Goal: Entertainment & Leisure: Consume media (video, audio)

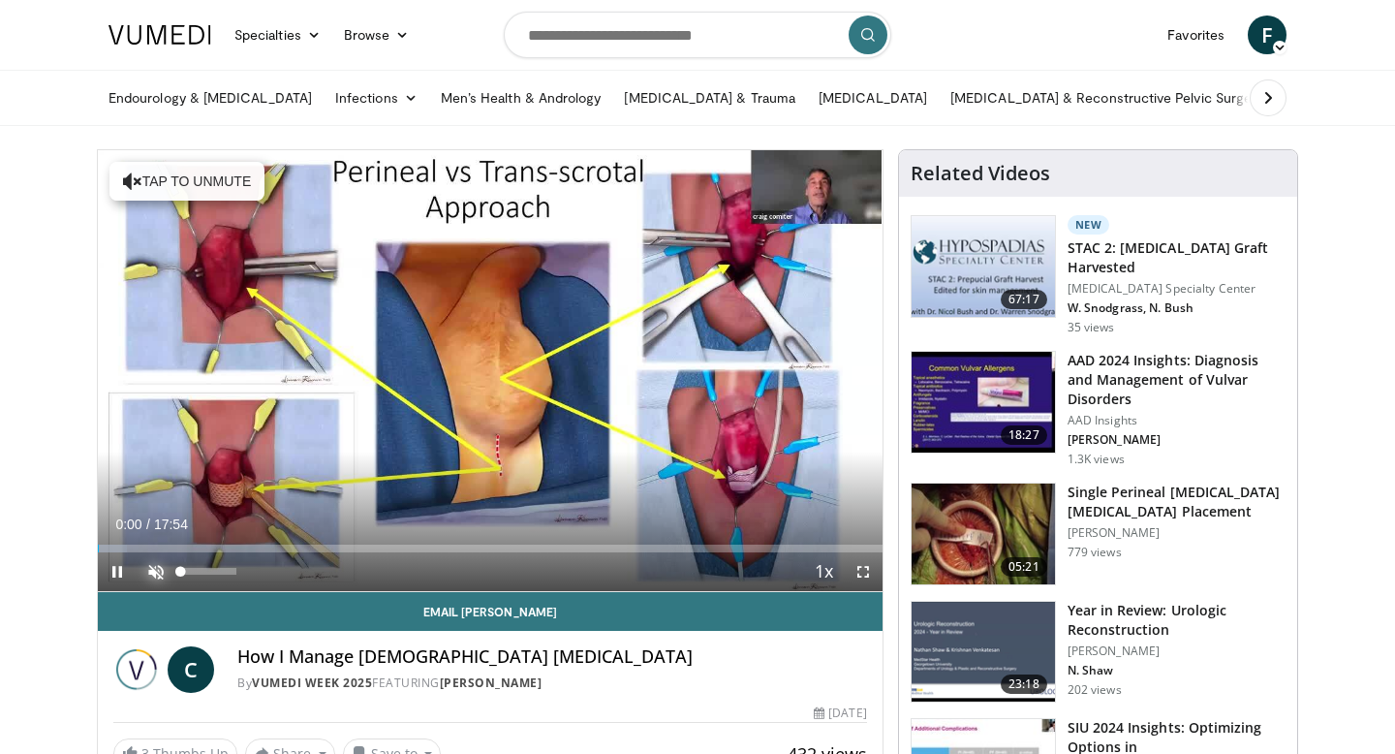
click at [162, 562] on span "Video Player" at bounding box center [156, 571] width 39 height 39
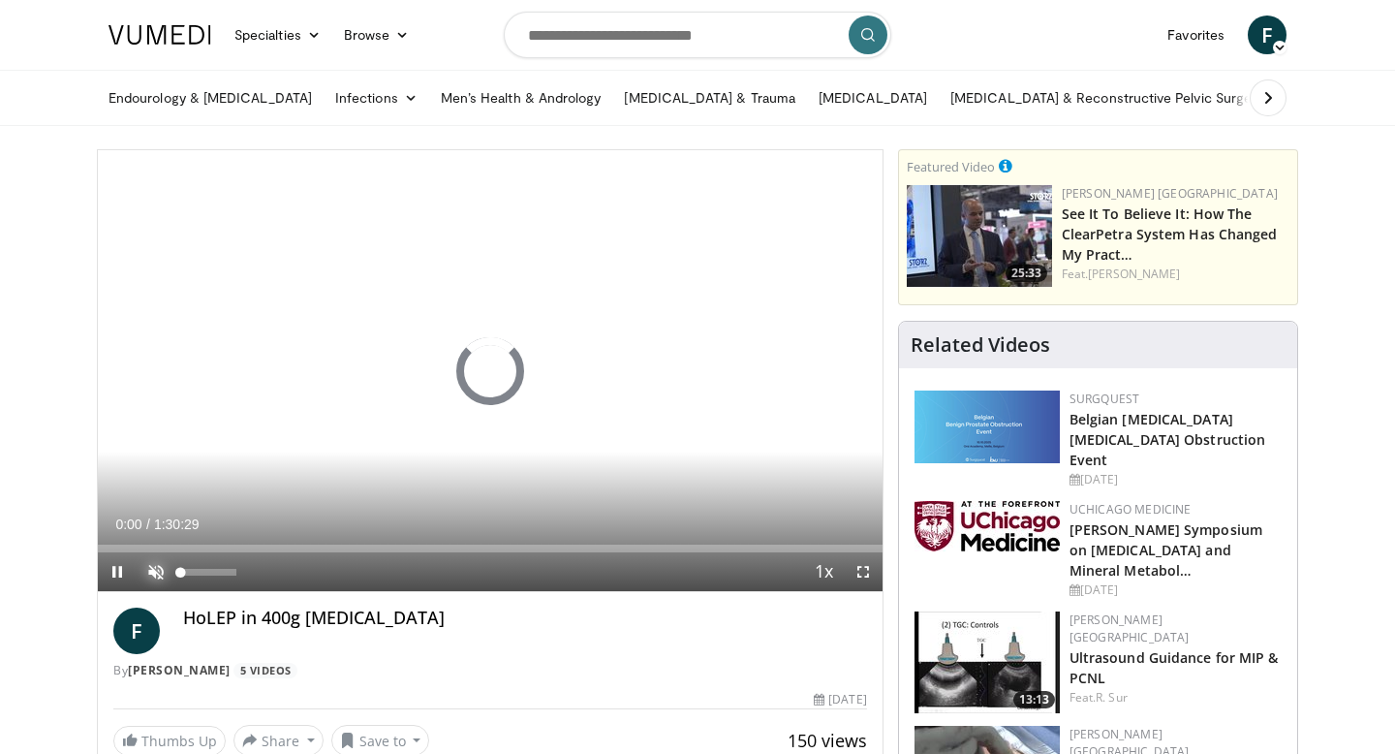
click at [159, 572] on span "Video Player" at bounding box center [156, 571] width 39 height 39
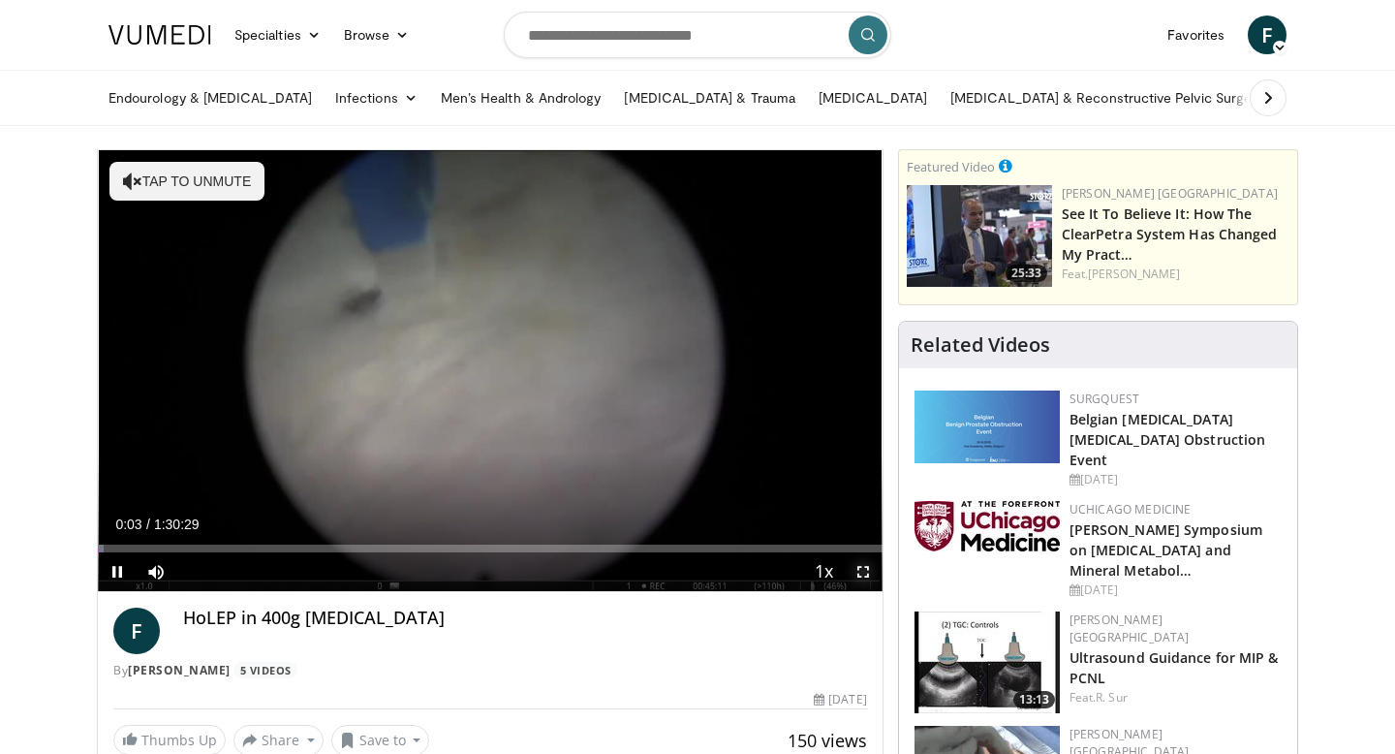
click at [861, 576] on span "Video Player" at bounding box center [863, 571] width 39 height 39
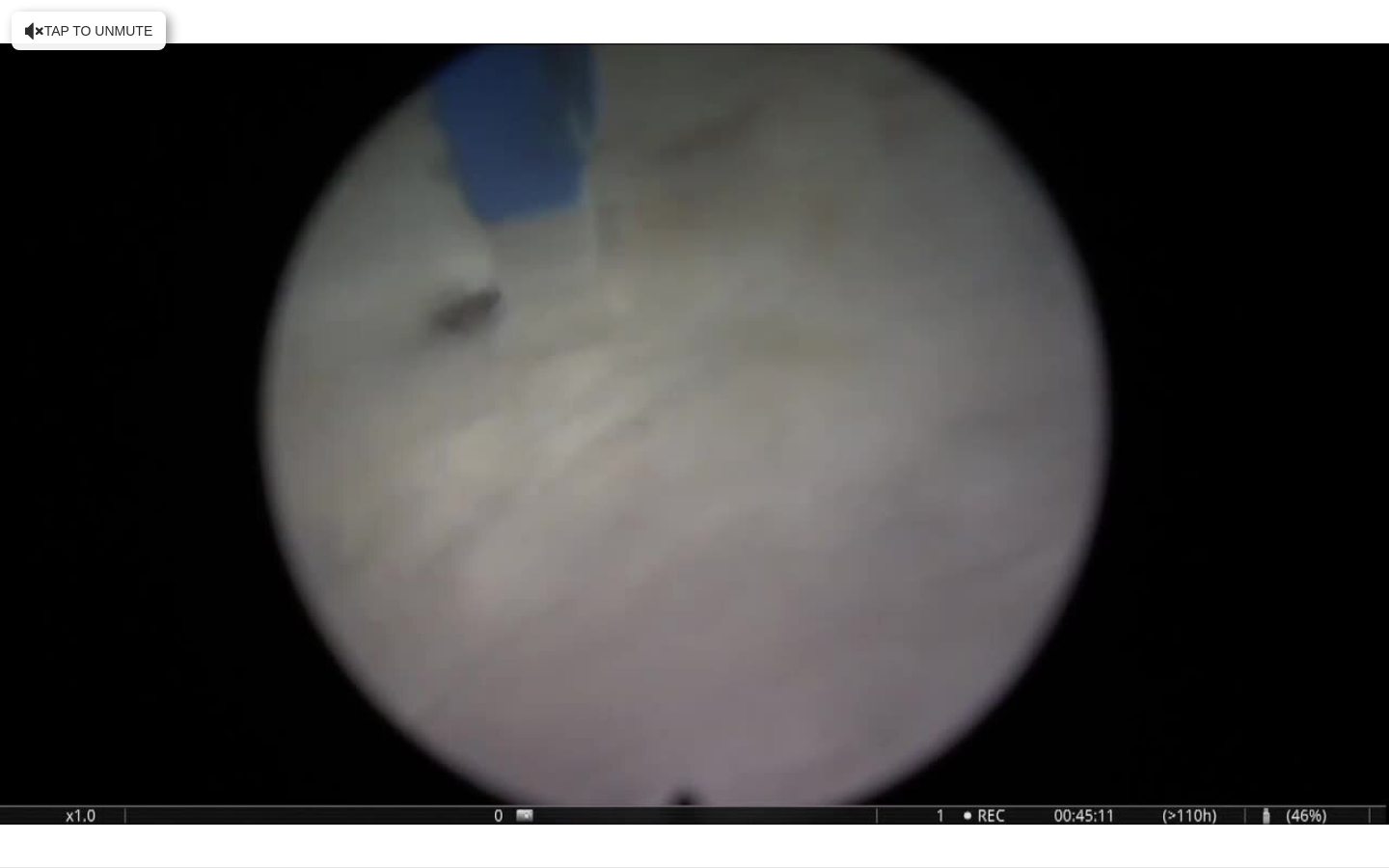
click at [1388, 557] on div "10 seconds Tap to unmute" at bounding box center [694, 433] width 1389 height 867
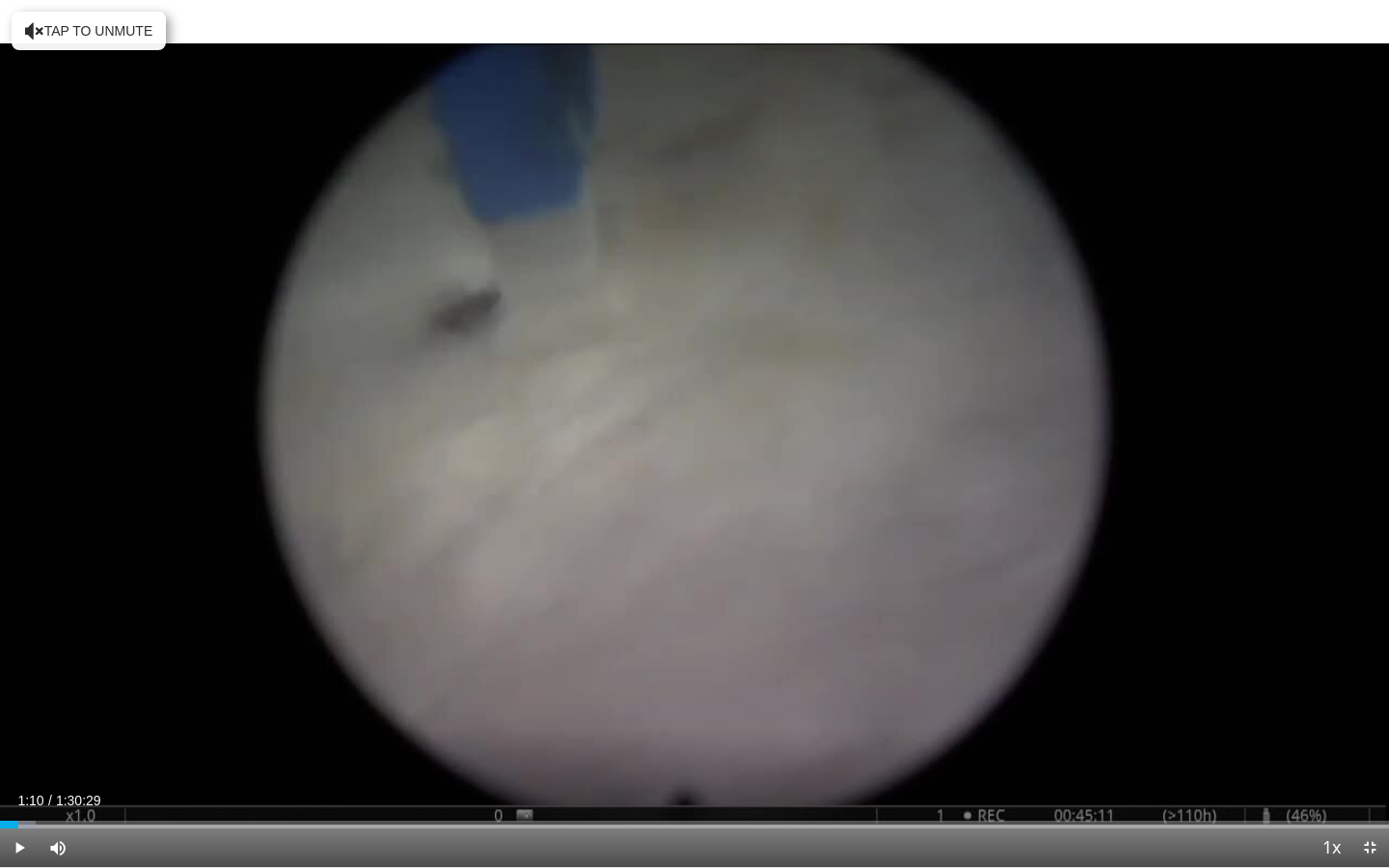
click at [1388, 557] on div "10 seconds Tap to unmute" at bounding box center [694, 433] width 1389 height 867
click at [1373, 750] on span "Video Player" at bounding box center [1369, 847] width 39 height 39
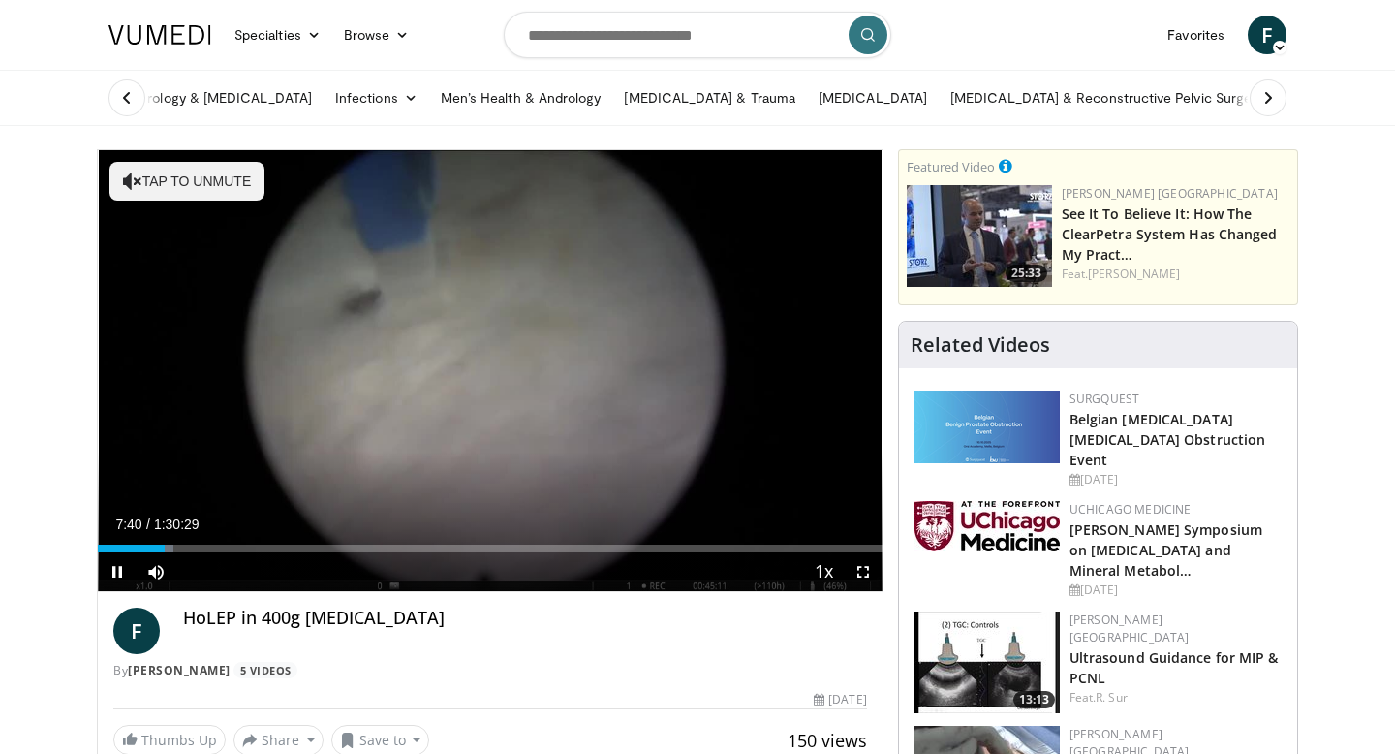
click at [638, 552] on div "Current Time 7:40 / Duration 1:30:29 Pause Skip Backward Skip Forward Mute 0% L…" at bounding box center [490, 571] width 785 height 39
click at [633, 582] on div "Current Time 7:42 / Duration 1:30:29 Pause Skip Backward Skip Forward Mute 0% L…" at bounding box center [490, 571] width 785 height 39
click at [635, 555] on div "Current Time 7:43 / Duration 1:30:29 Pause Skip Backward Skip Forward Mute 0% L…" at bounding box center [490, 571] width 785 height 39
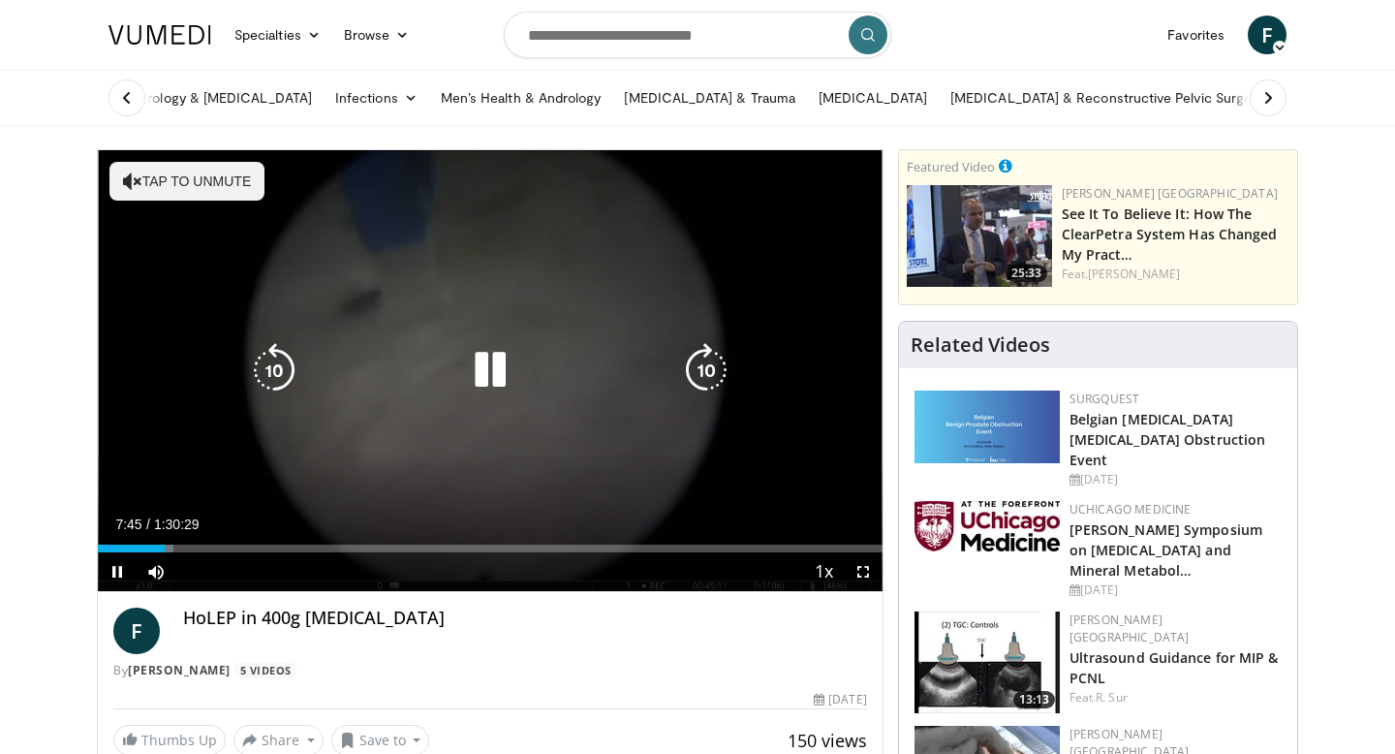
click at [710, 377] on icon "Video Player" at bounding box center [706, 370] width 54 height 54
click at [709, 375] on icon "Video Player" at bounding box center [706, 370] width 54 height 54
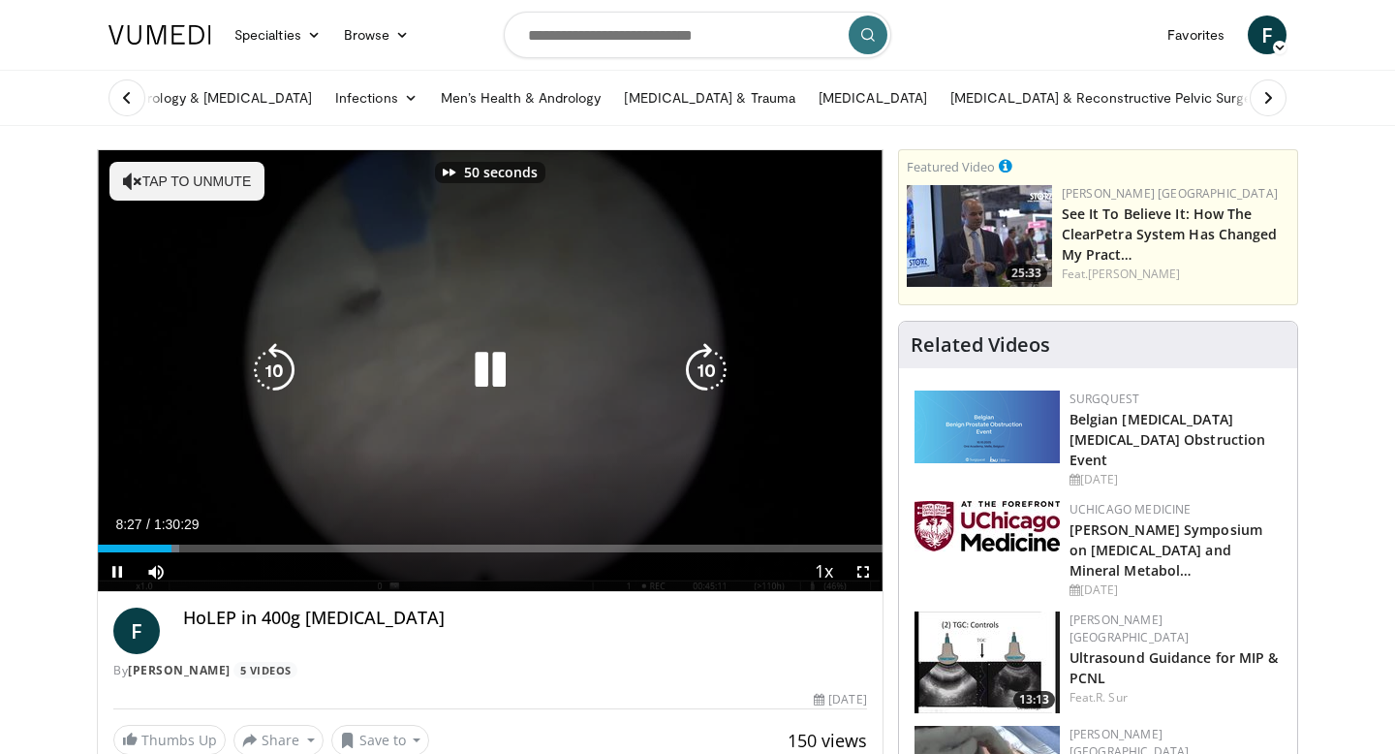
click at [709, 375] on icon "Video Player" at bounding box center [706, 370] width 54 height 54
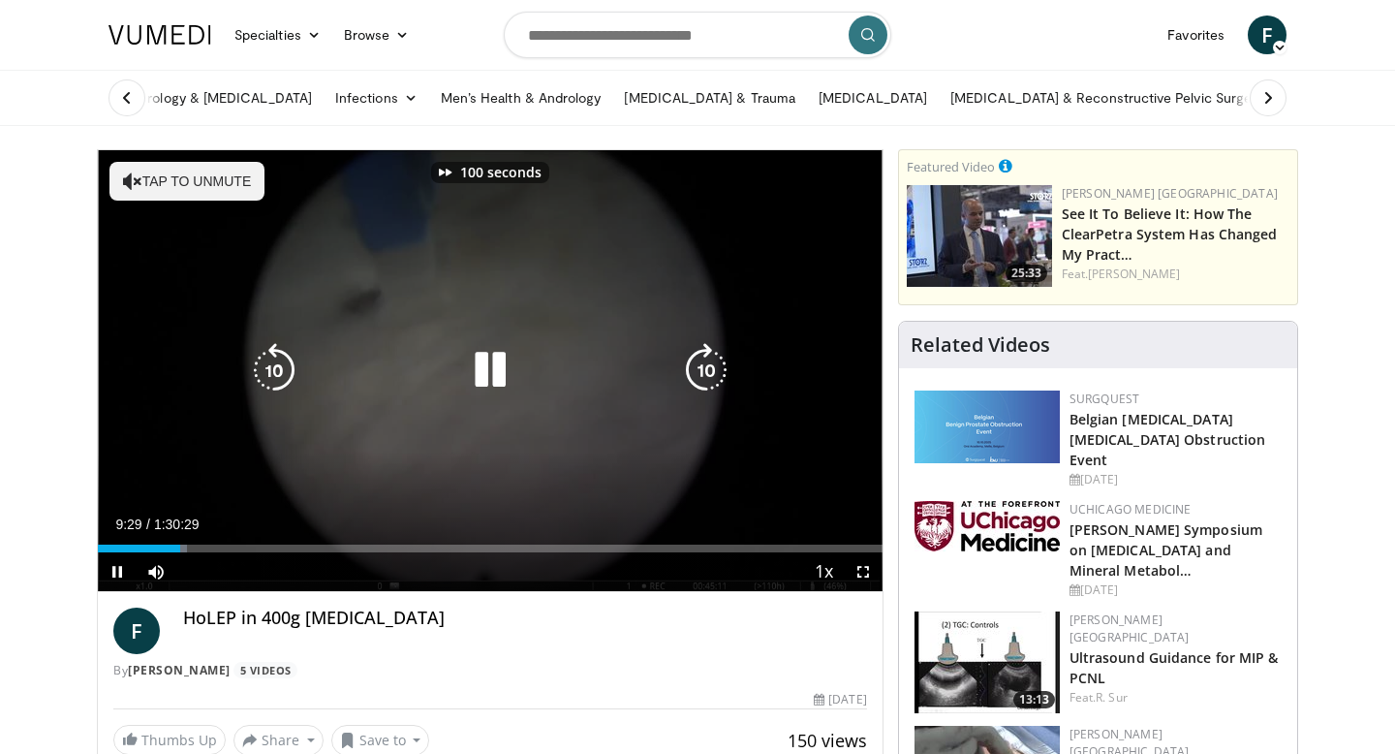
click at [709, 375] on icon "Video Player" at bounding box center [706, 370] width 54 height 54
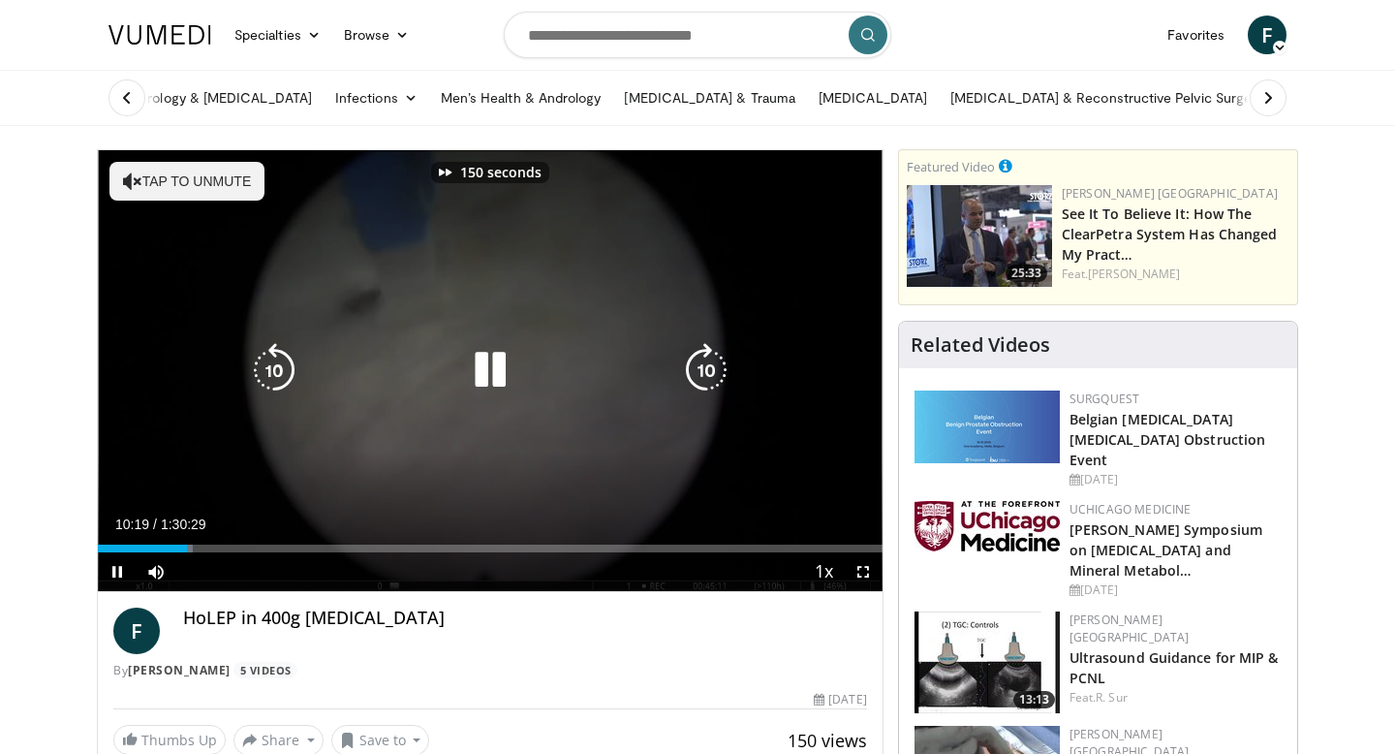
click at [709, 375] on icon "Video Player" at bounding box center [706, 370] width 54 height 54
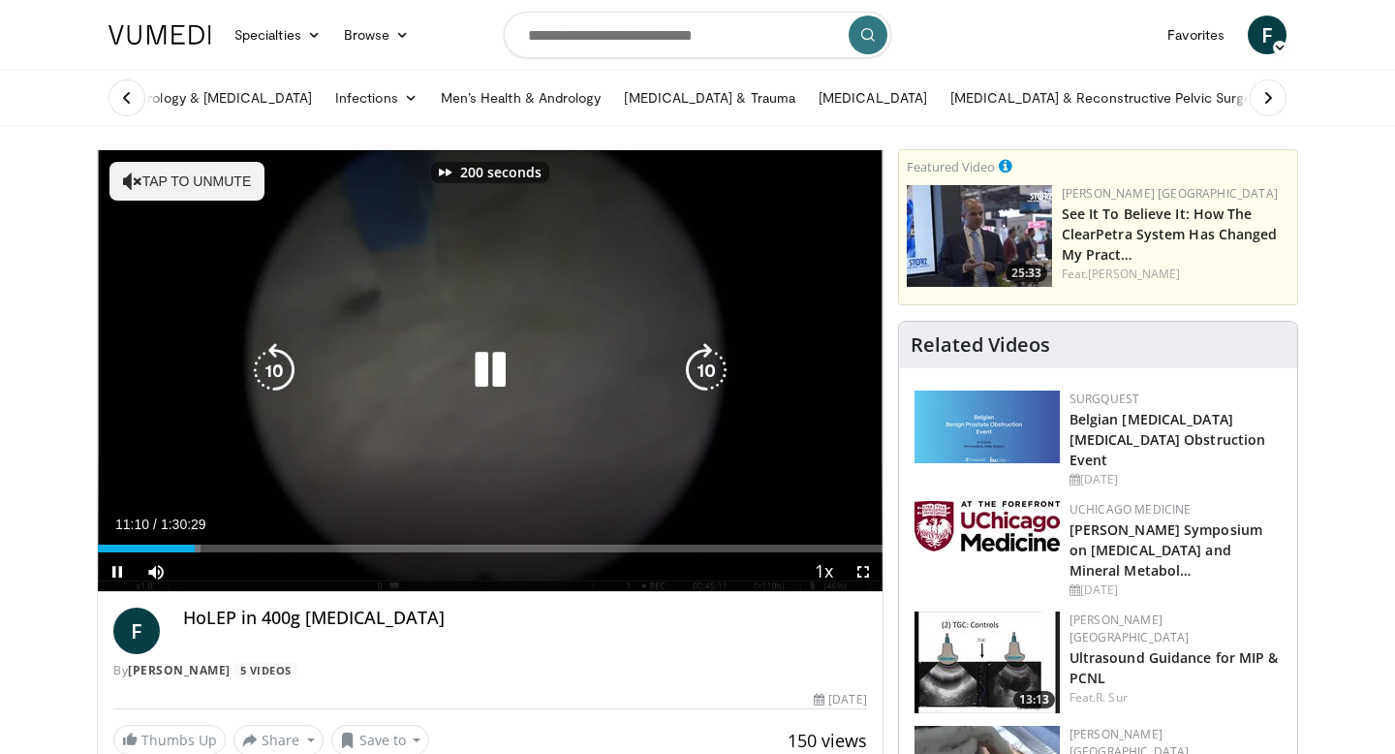
click at [709, 375] on icon "Video Player" at bounding box center [706, 370] width 54 height 54
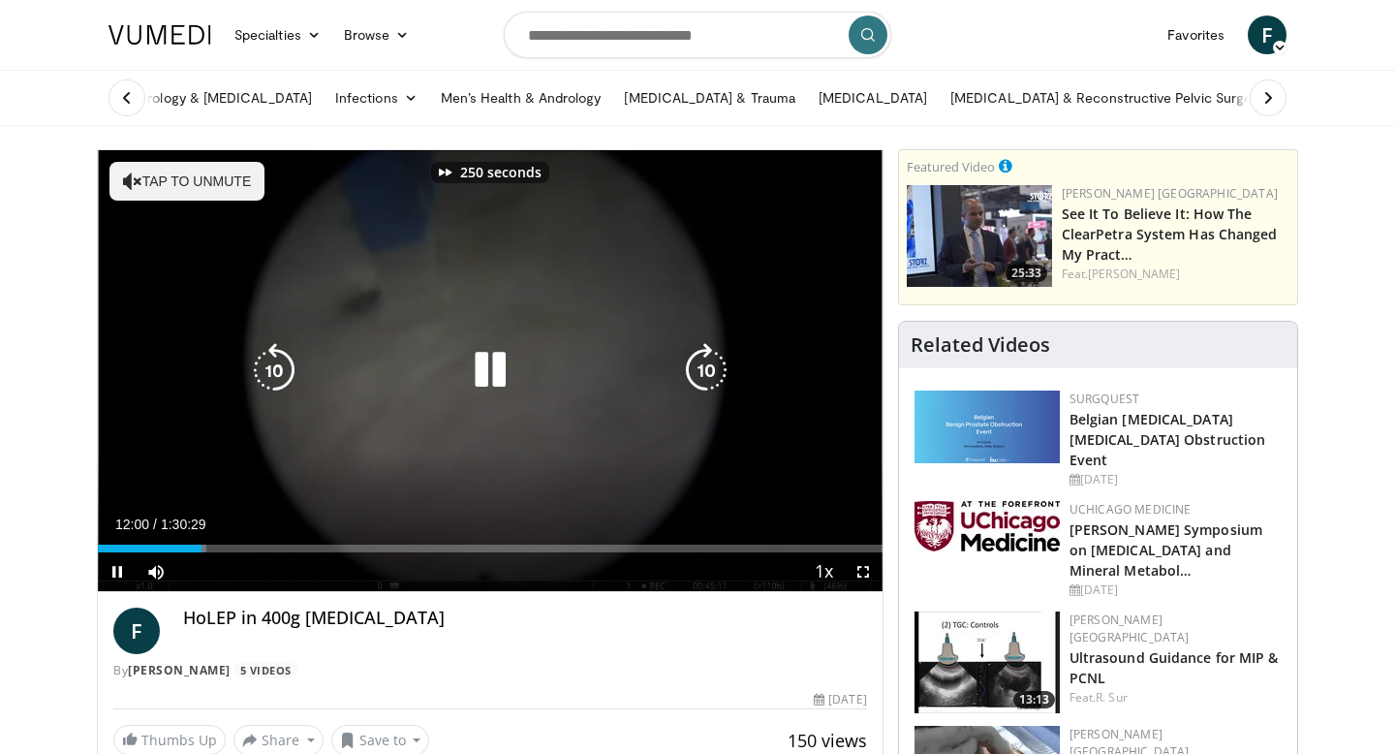
click at [709, 375] on icon "Video Player" at bounding box center [706, 370] width 54 height 54
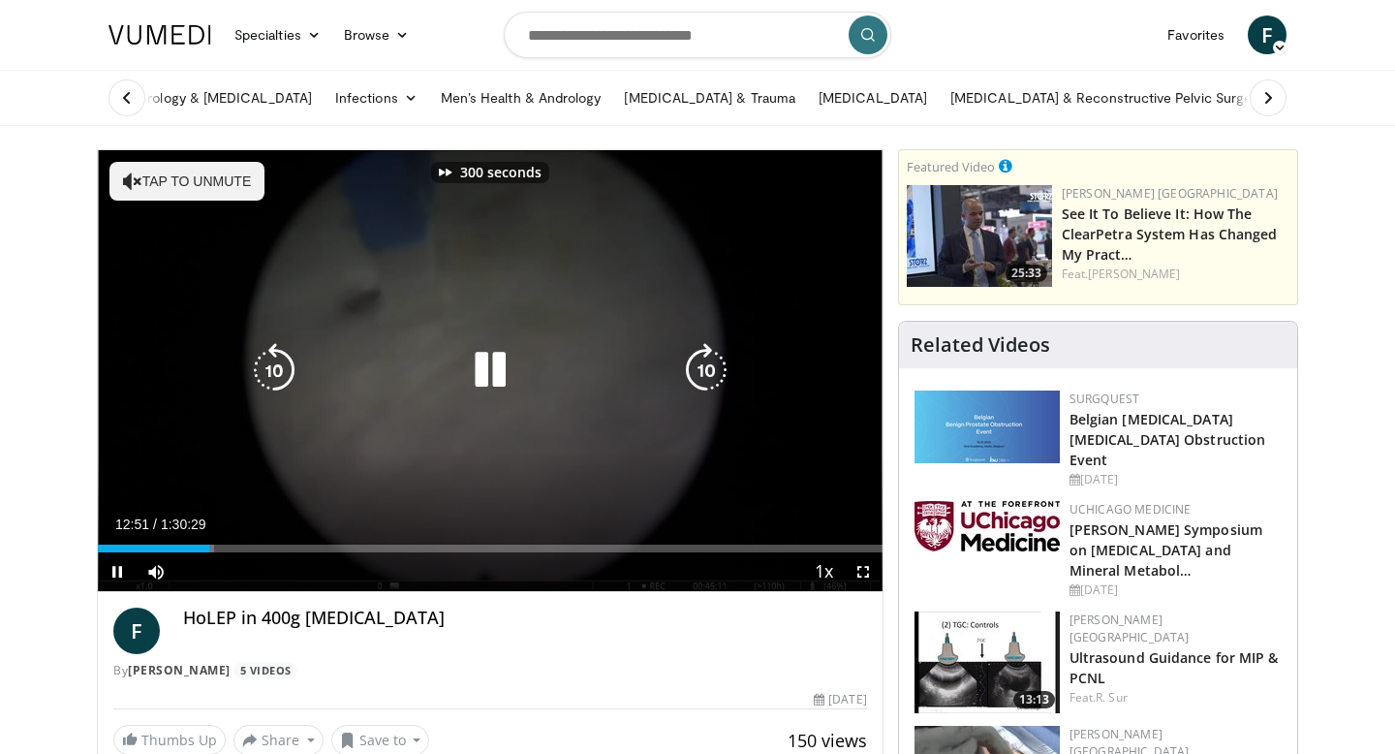
click at [709, 375] on icon "Video Player" at bounding box center [706, 370] width 54 height 54
click at [709, 374] on icon "Video Player" at bounding box center [706, 370] width 54 height 54
click at [709, 377] on icon "Video Player" at bounding box center [706, 370] width 54 height 54
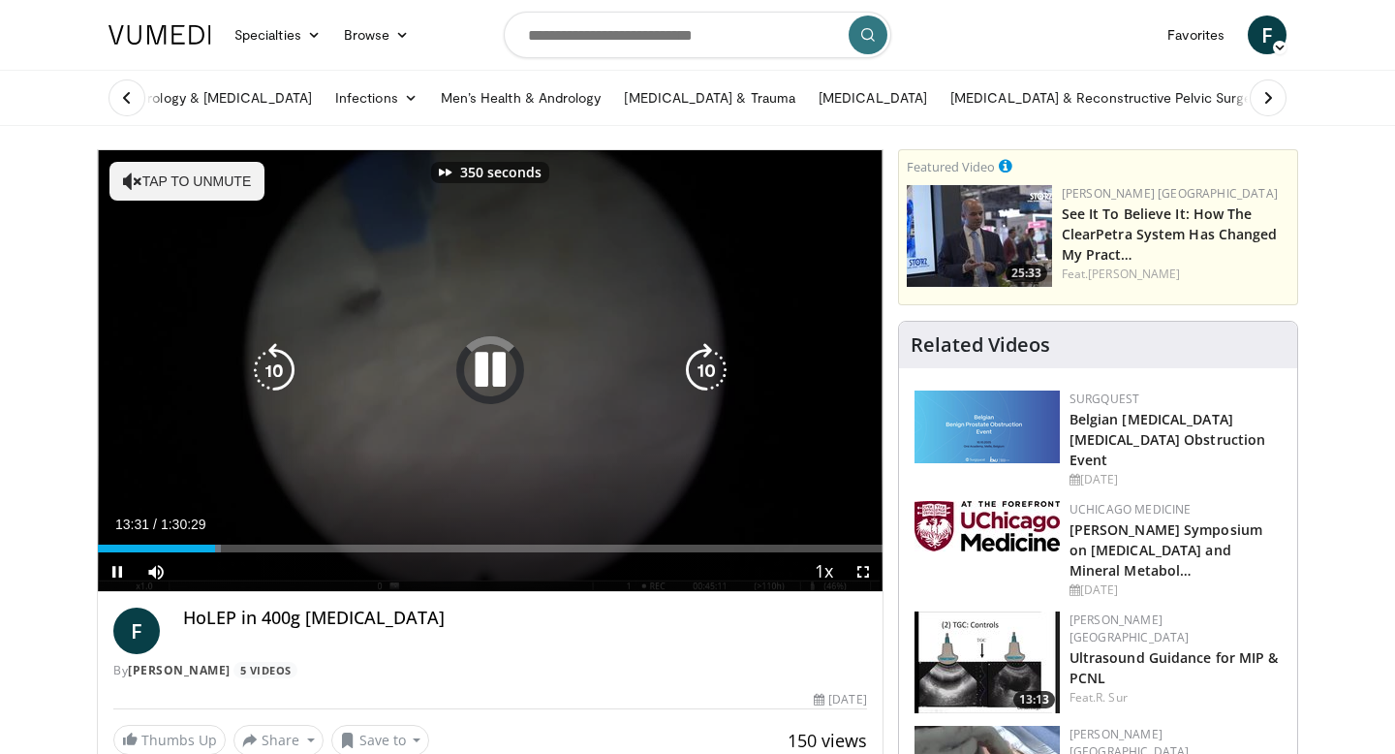
click at [709, 377] on icon "Video Player" at bounding box center [706, 370] width 54 height 54
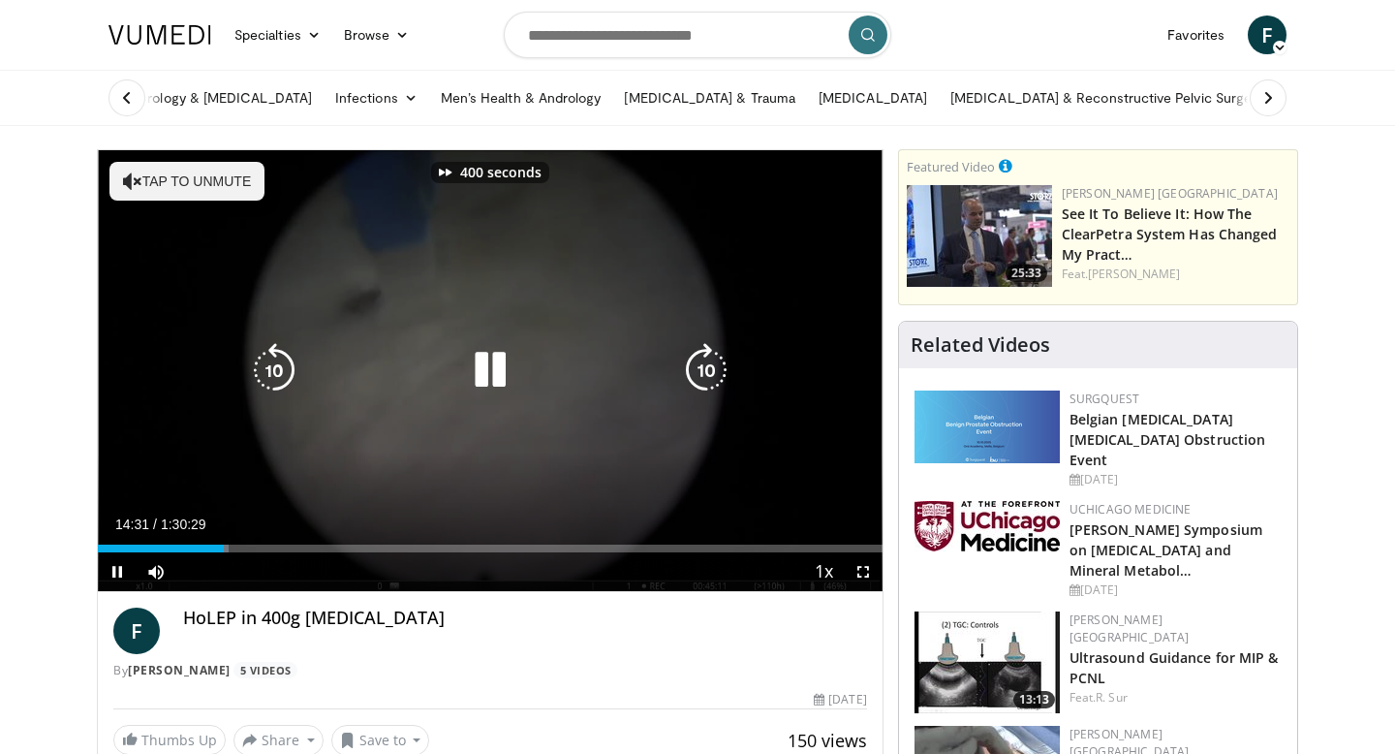
click at [709, 377] on icon "Video Player" at bounding box center [706, 370] width 54 height 54
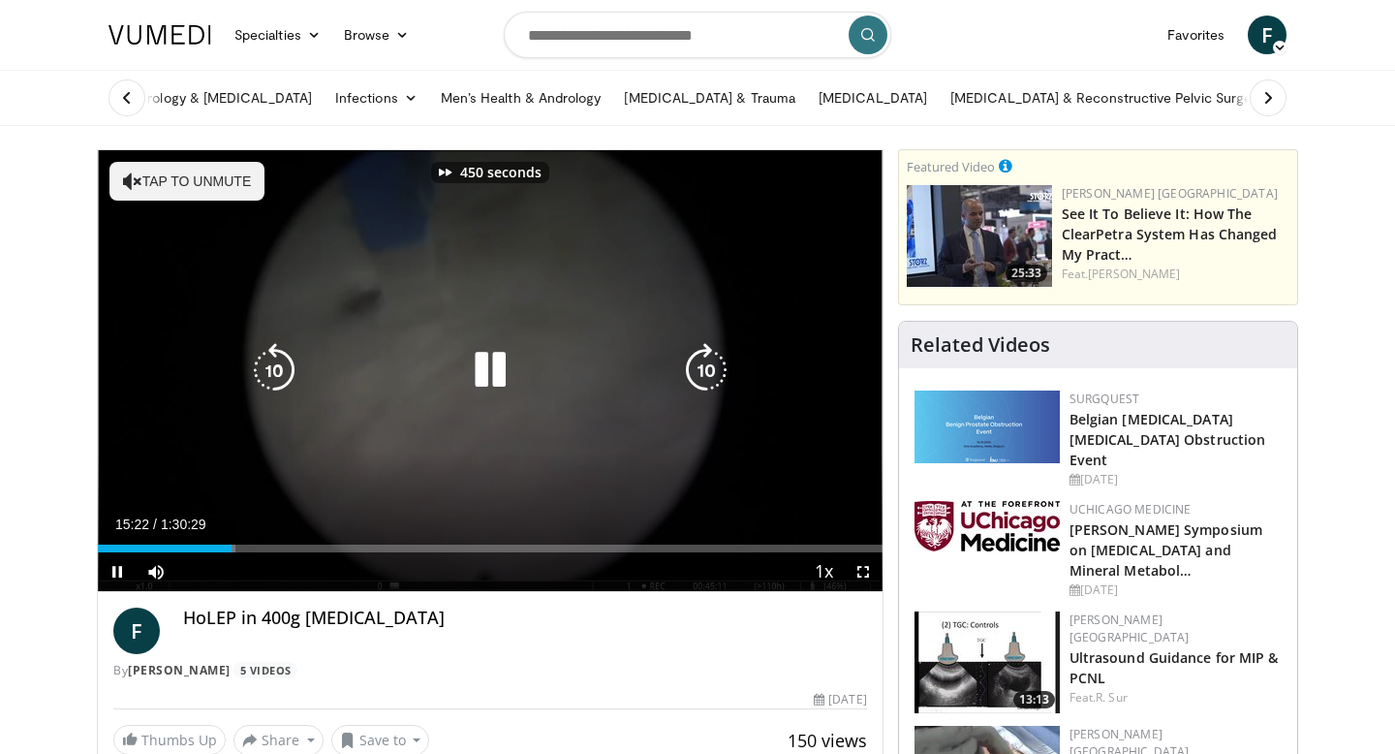
click at [709, 377] on icon "Video Player" at bounding box center [706, 370] width 54 height 54
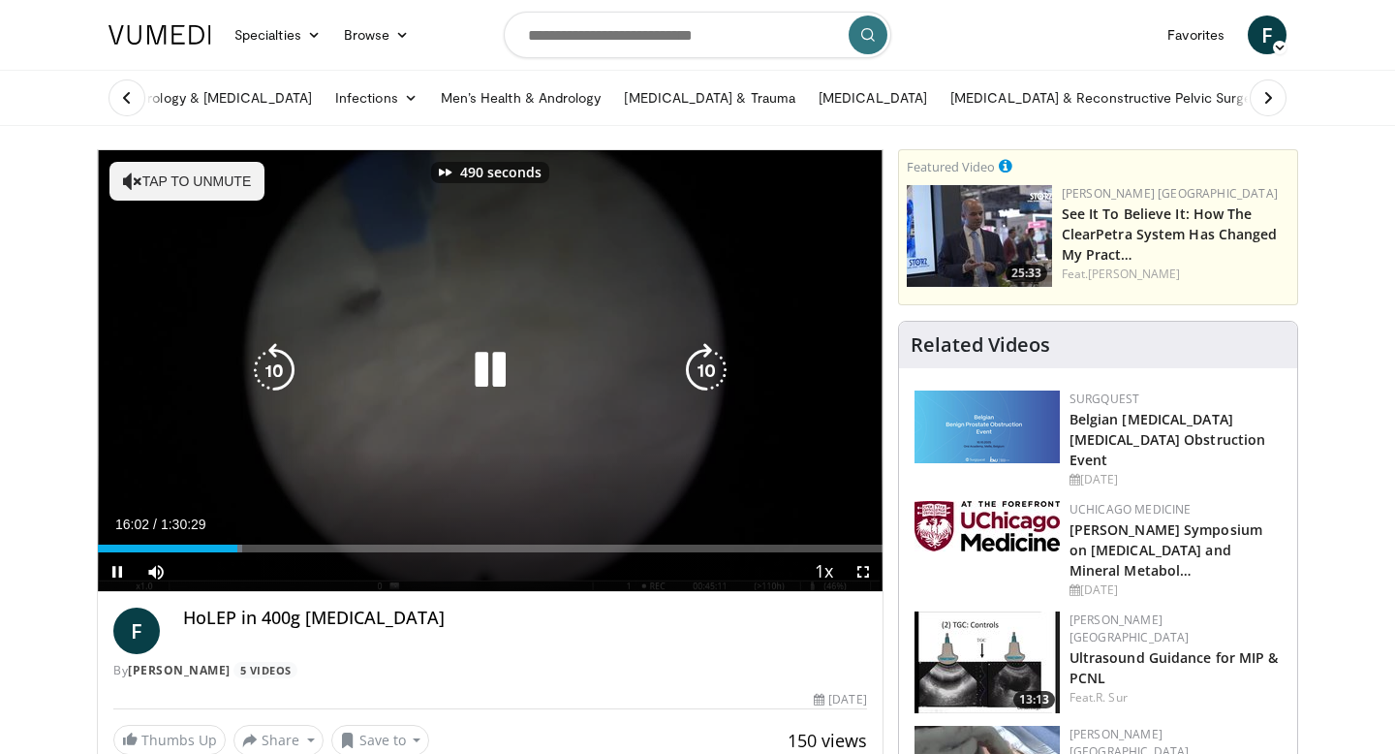
click at [709, 377] on icon "Video Player" at bounding box center [706, 370] width 54 height 54
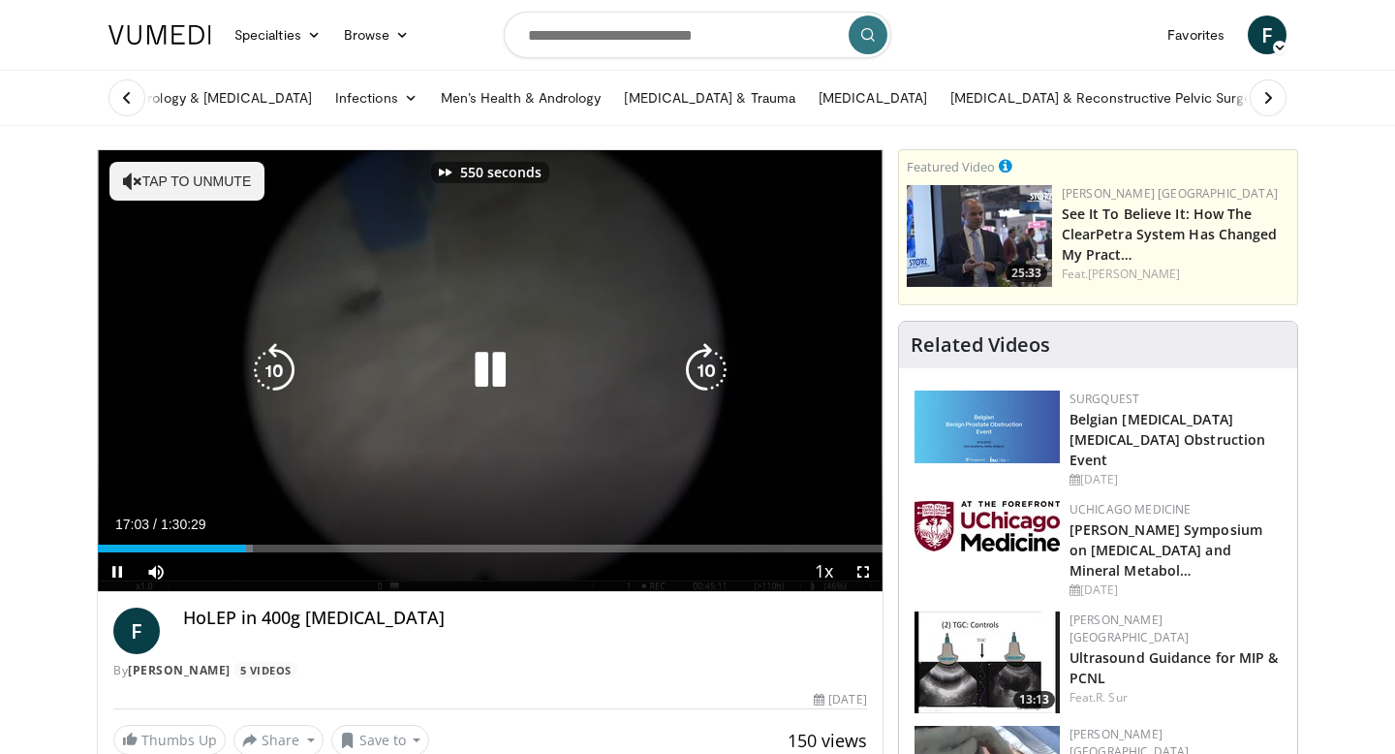
click at [709, 377] on icon "Video Player" at bounding box center [706, 370] width 54 height 54
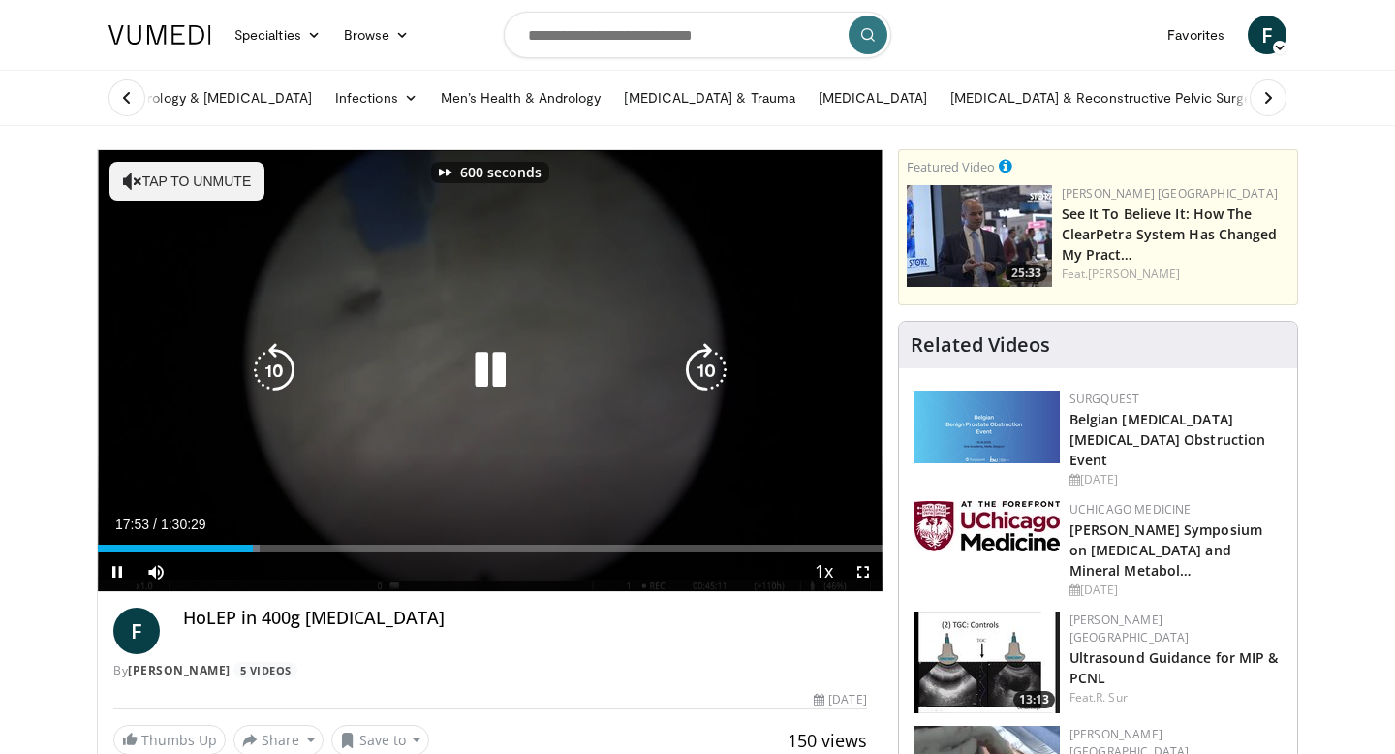
click at [709, 377] on icon "Video Player" at bounding box center [706, 370] width 54 height 54
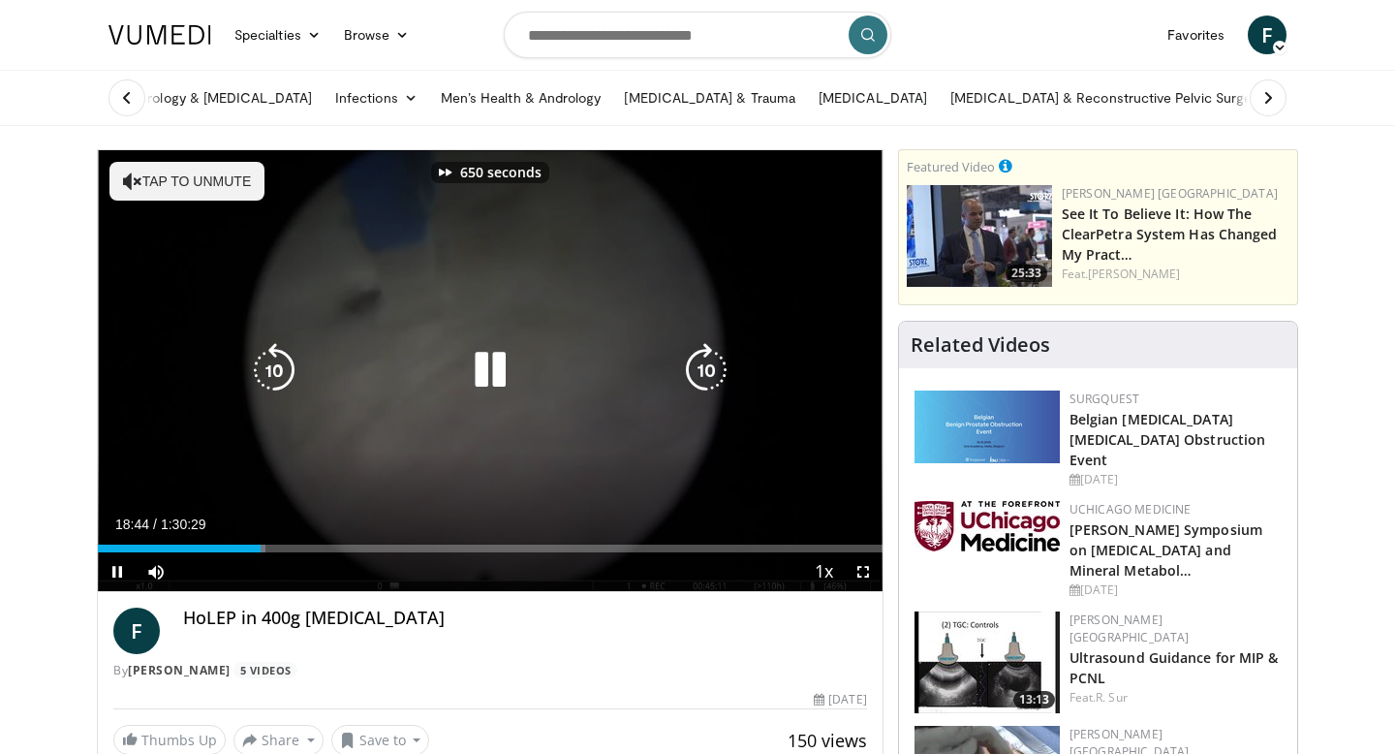
click at [709, 376] on icon "Video Player" at bounding box center [706, 370] width 54 height 54
click at [708, 375] on icon "Video Player" at bounding box center [706, 370] width 54 height 54
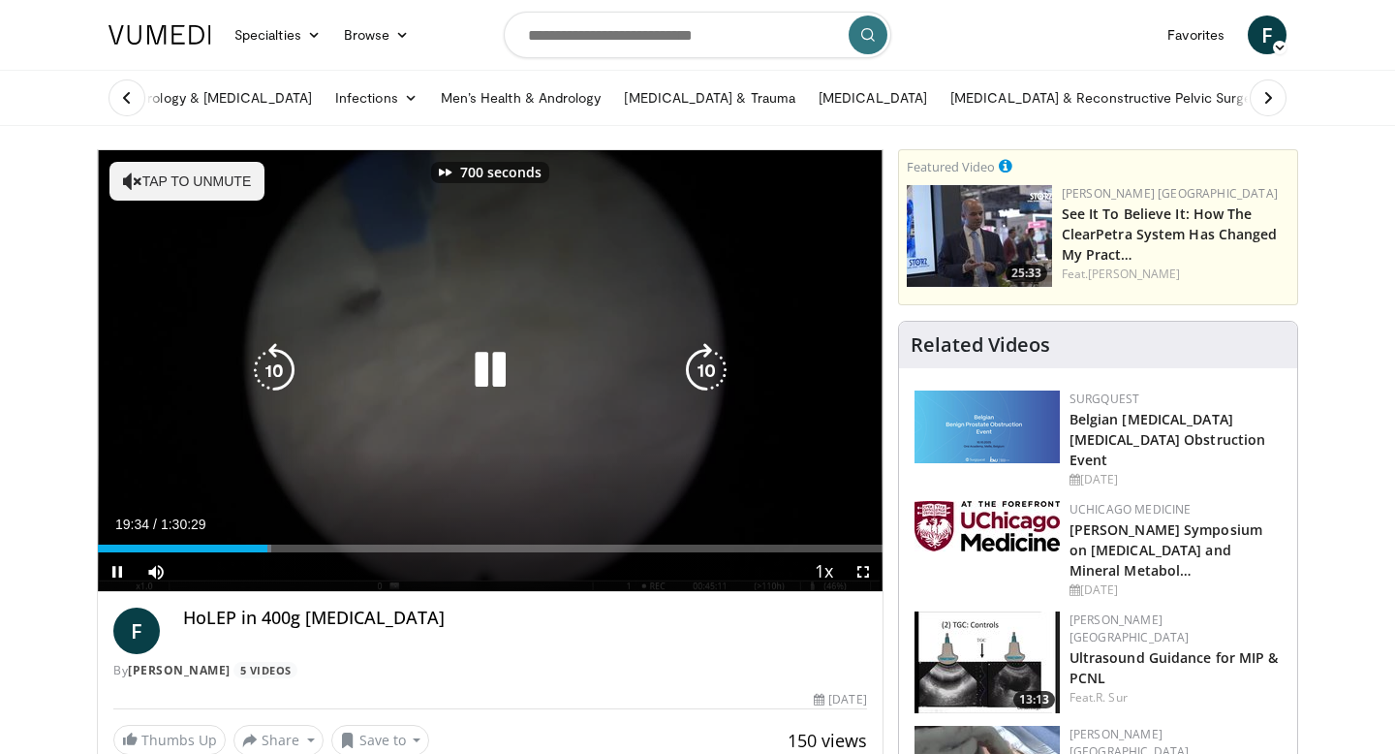
click at [708, 375] on icon "Video Player" at bounding box center [706, 370] width 54 height 54
click at [707, 374] on icon "Video Player" at bounding box center [706, 370] width 54 height 54
click at [707, 373] on icon "Video Player" at bounding box center [706, 370] width 54 height 54
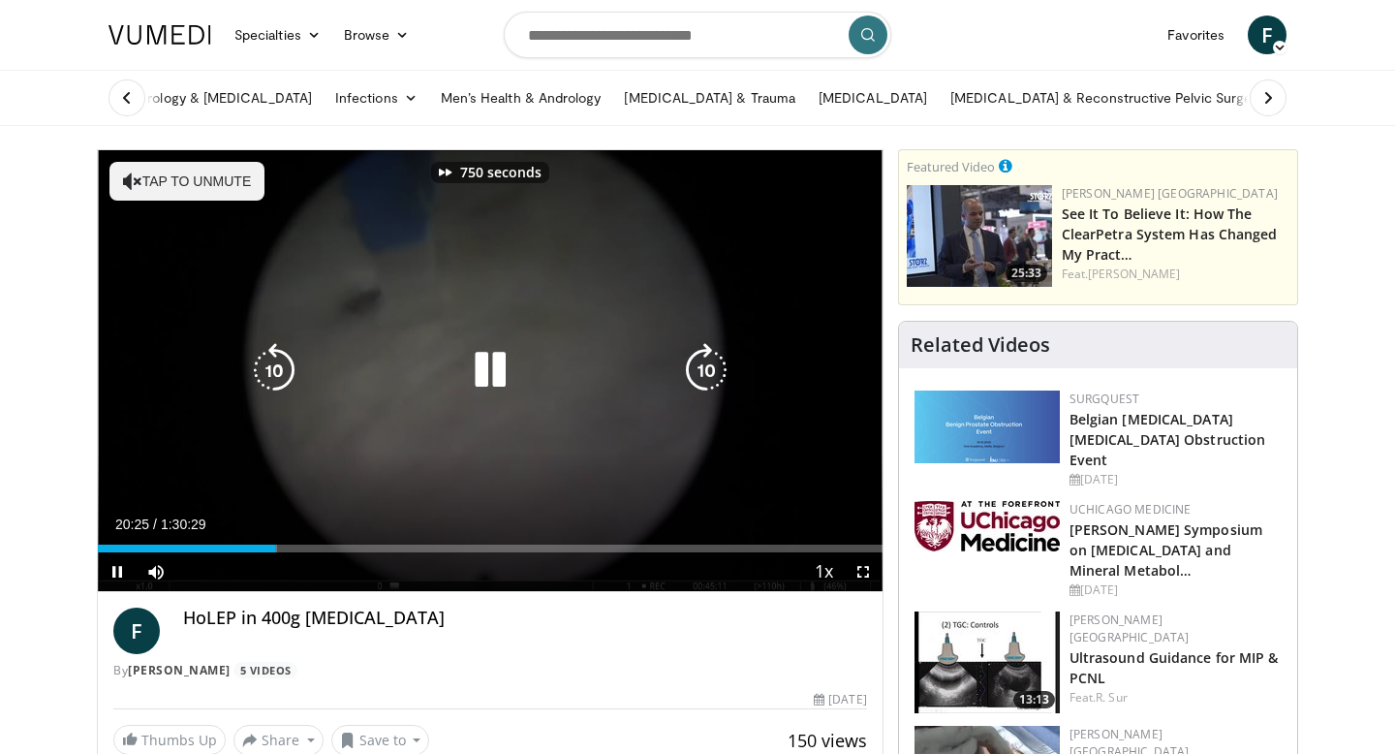
click at [706, 375] on icon "Video Player" at bounding box center [706, 370] width 54 height 54
click at [706, 374] on icon "Video Player" at bounding box center [706, 370] width 54 height 54
click at [706, 378] on icon "Video Player" at bounding box center [706, 370] width 54 height 54
click at [706, 377] on icon "Video Player" at bounding box center [706, 370] width 54 height 54
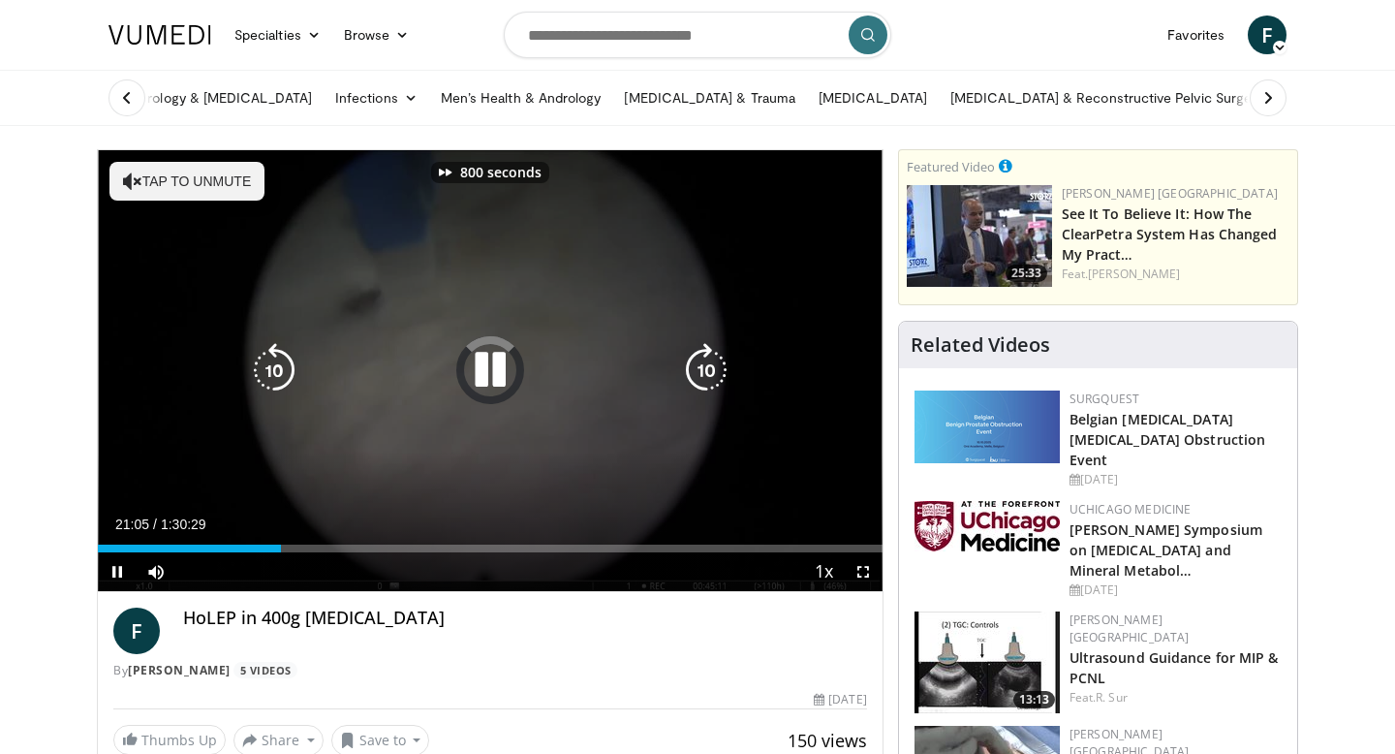
click at [706, 377] on icon "Video Player" at bounding box center [706, 370] width 54 height 54
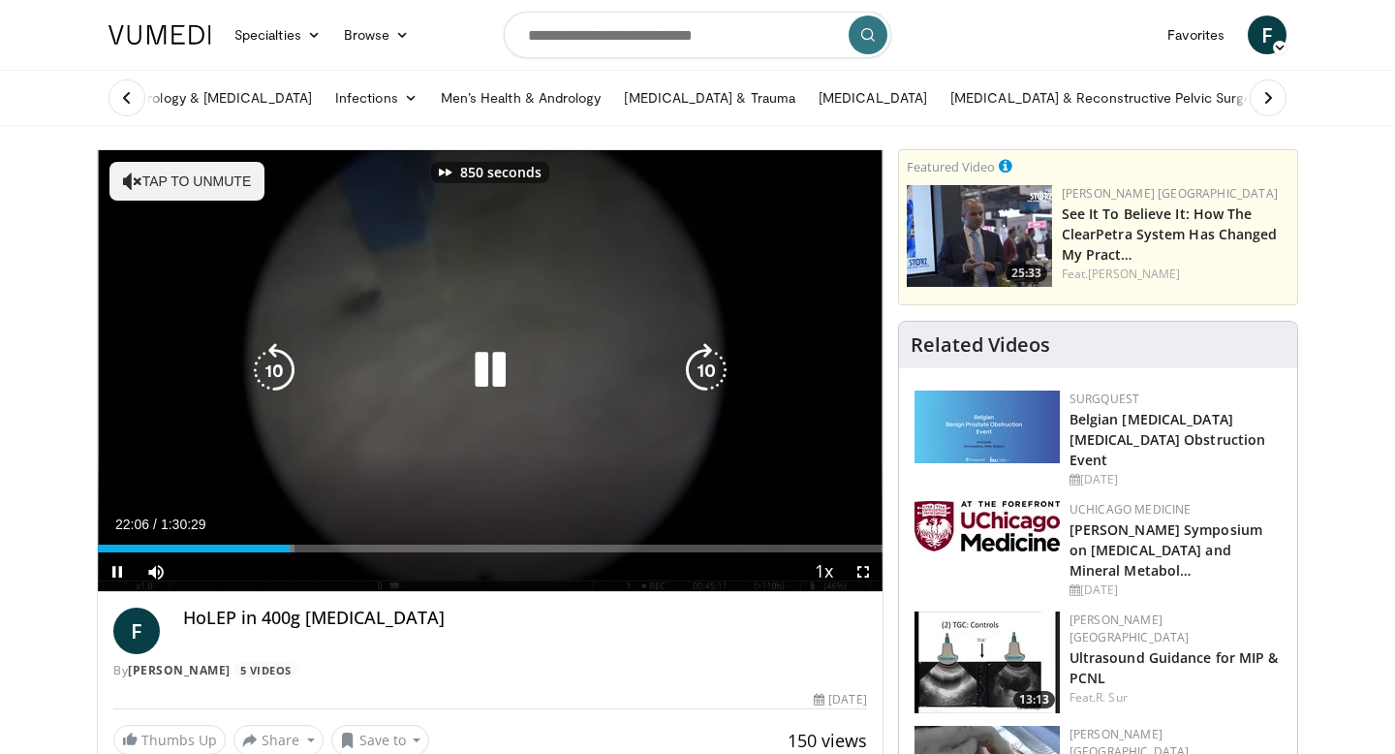
click at [706, 377] on icon "Video Player" at bounding box center [706, 370] width 54 height 54
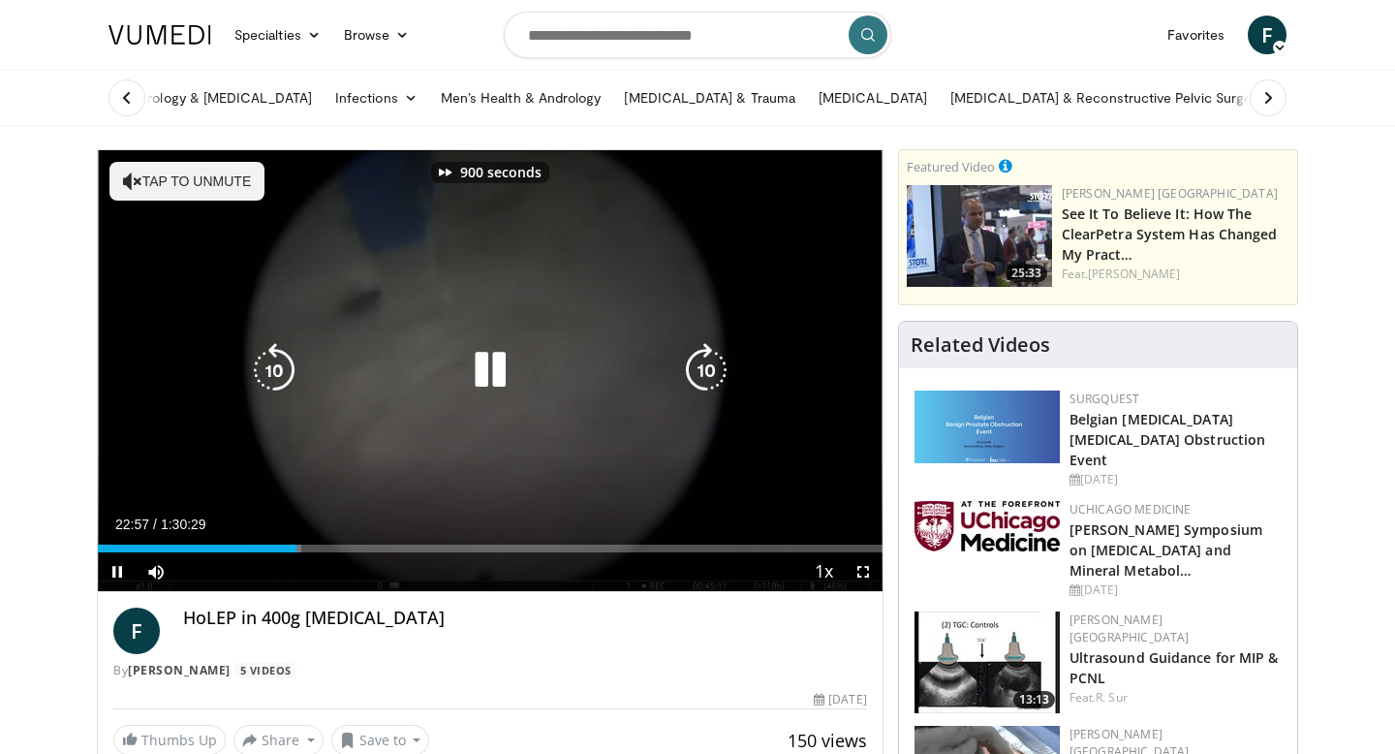
click at [706, 377] on icon "Video Player" at bounding box center [706, 370] width 54 height 54
click at [705, 377] on icon "Video Player" at bounding box center [706, 370] width 54 height 54
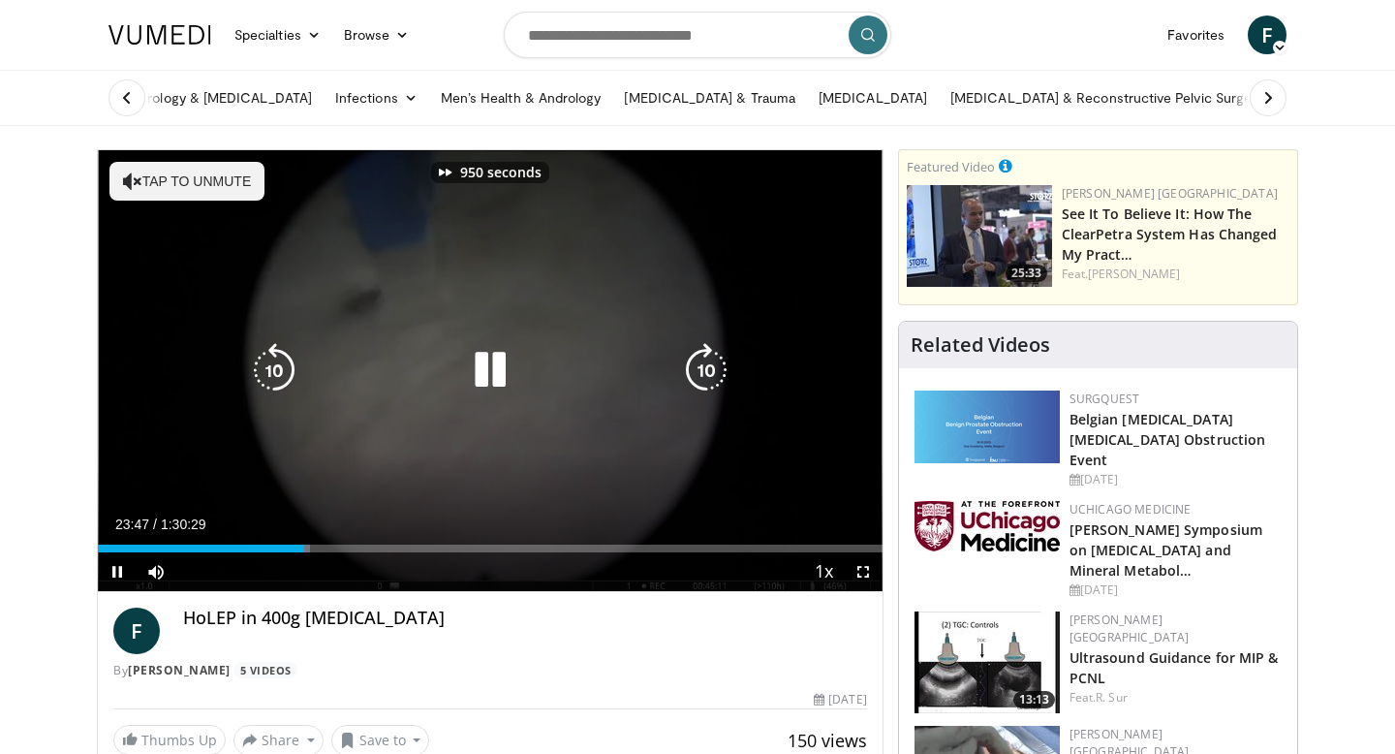
click at [705, 377] on icon "Video Player" at bounding box center [706, 370] width 54 height 54
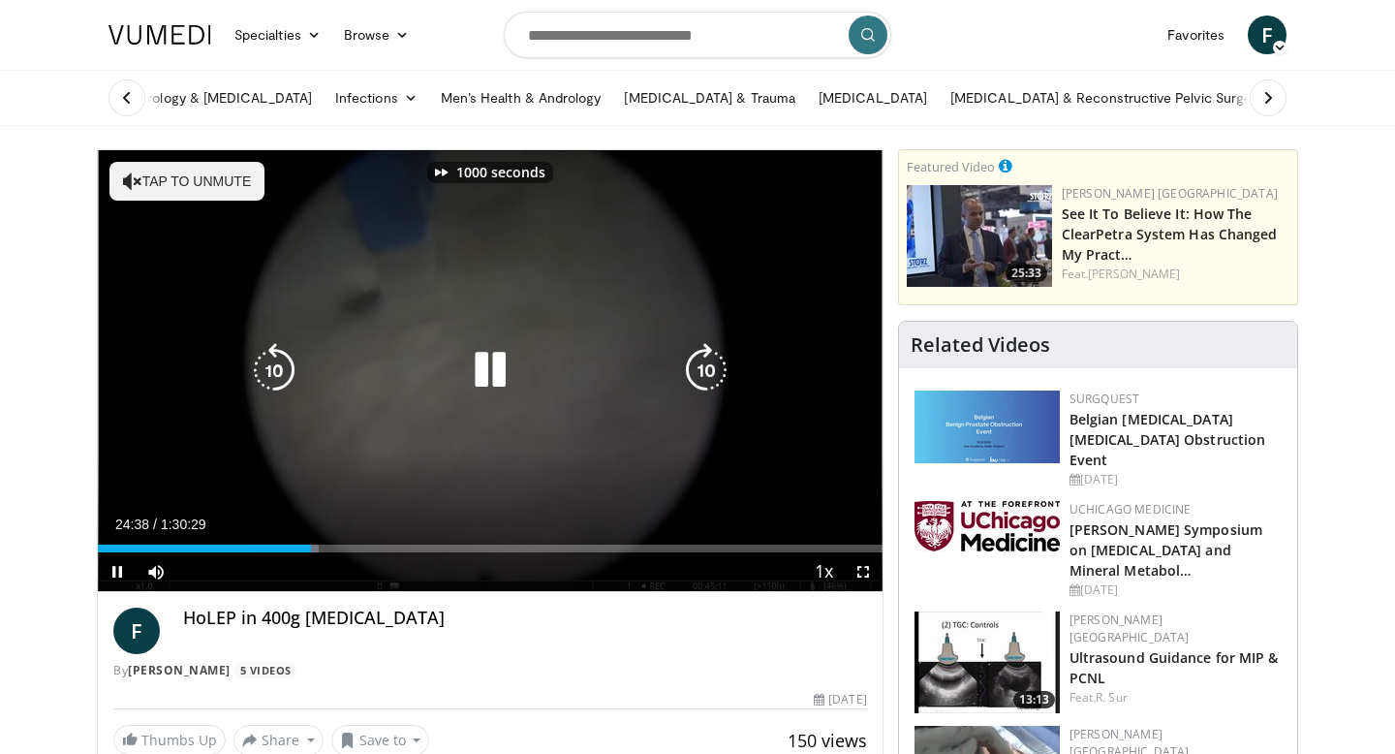
click at [705, 377] on icon "Video Player" at bounding box center [706, 370] width 54 height 54
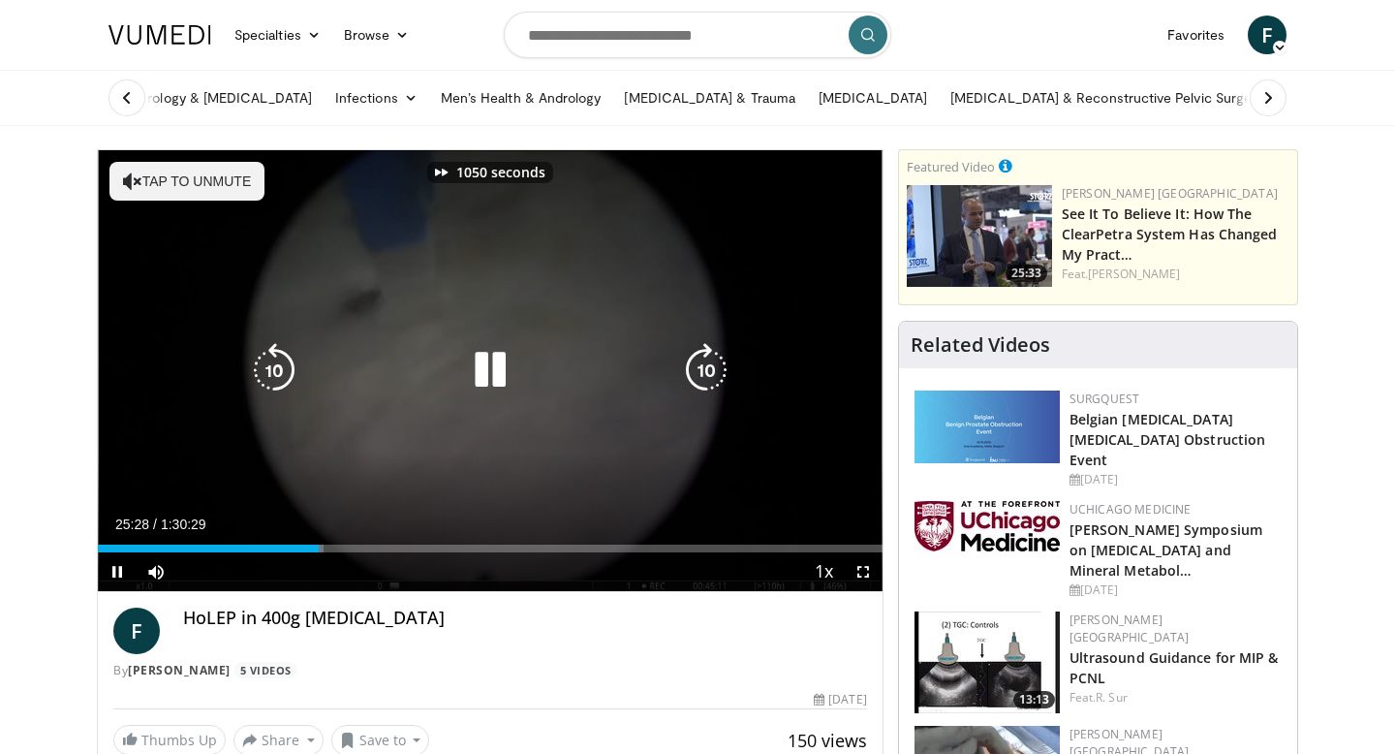
click at [705, 377] on icon "Video Player" at bounding box center [706, 370] width 54 height 54
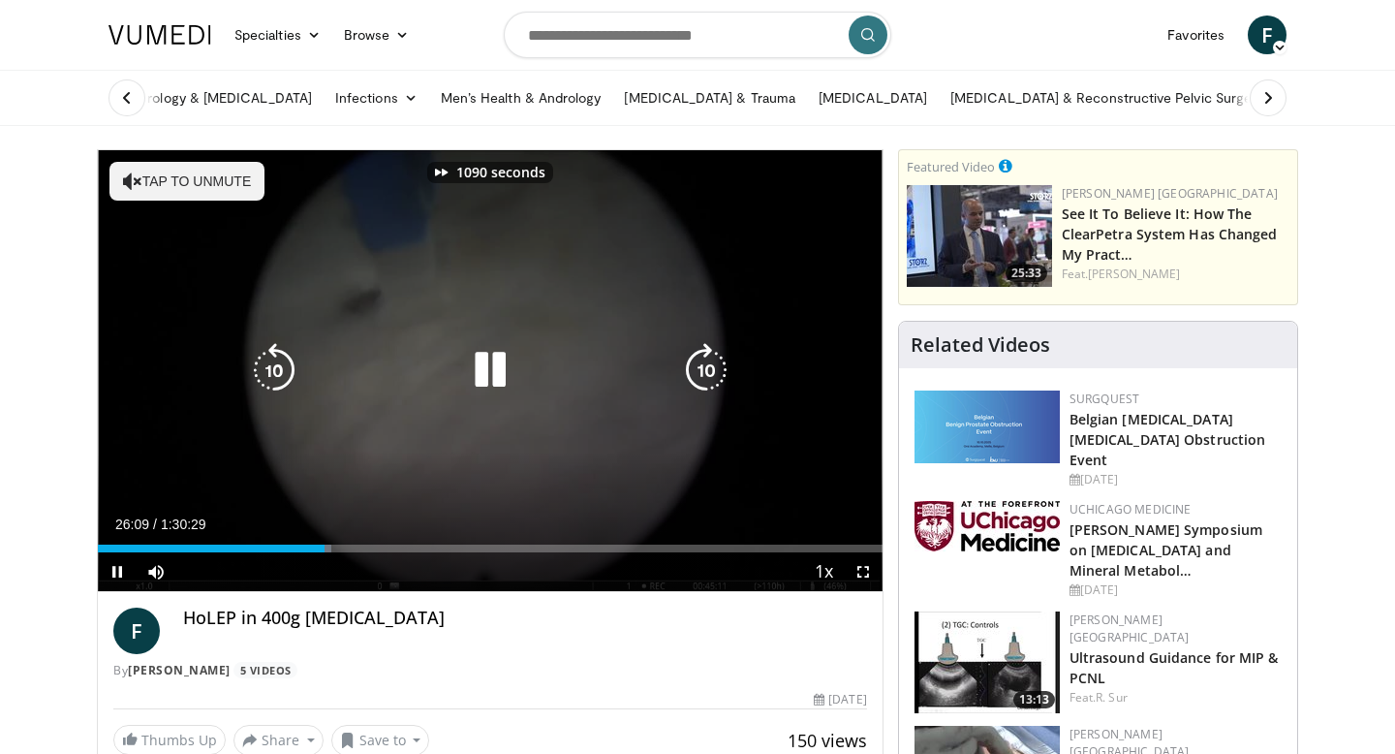
click at [705, 377] on icon "Video Player" at bounding box center [706, 370] width 54 height 54
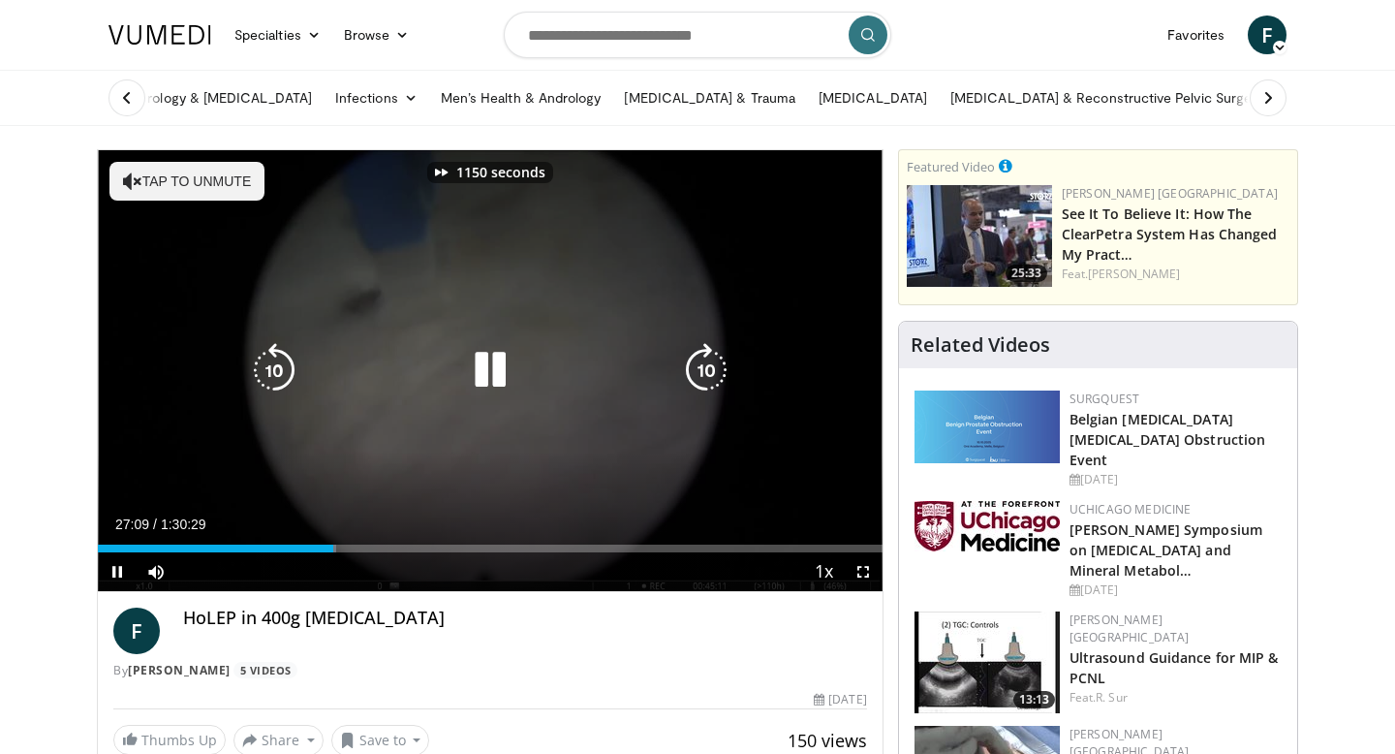
click at [705, 377] on icon "Video Player" at bounding box center [706, 370] width 54 height 54
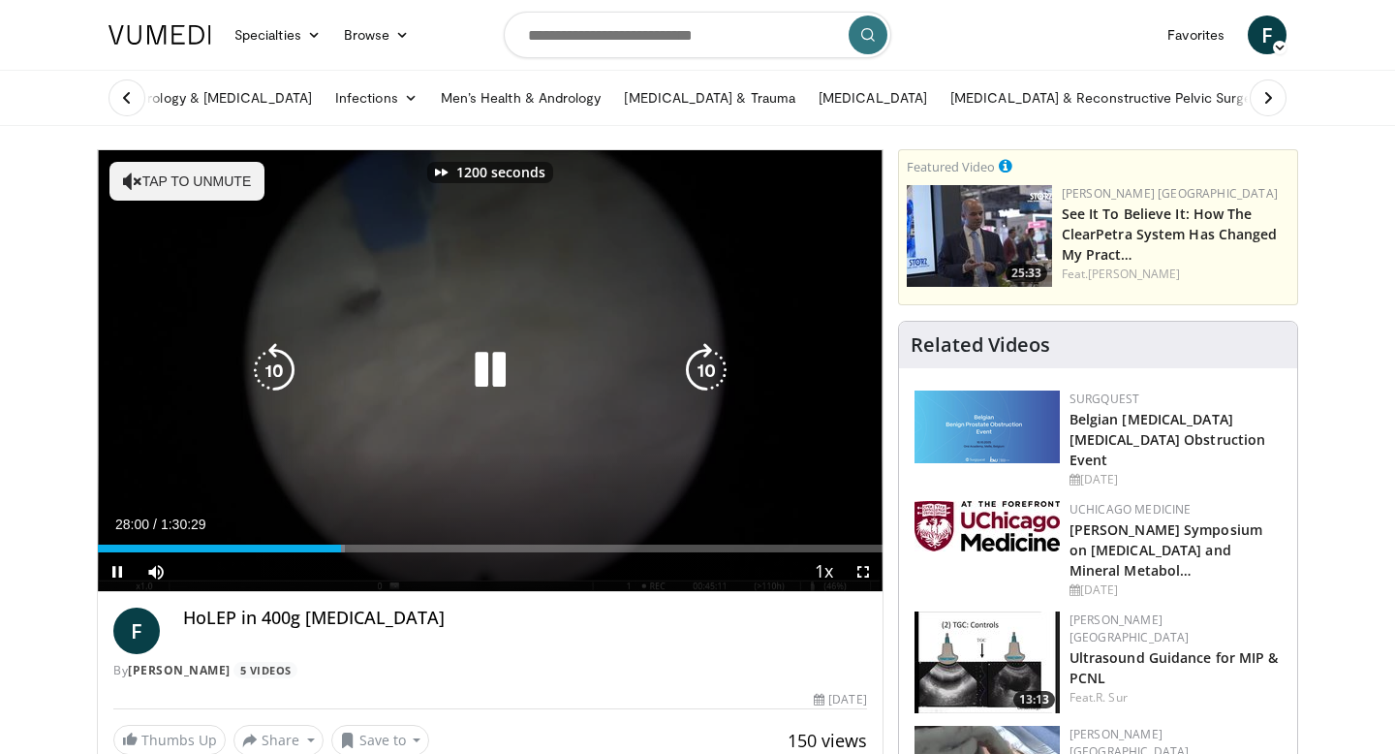
click at [705, 377] on icon "Video Player" at bounding box center [706, 370] width 54 height 54
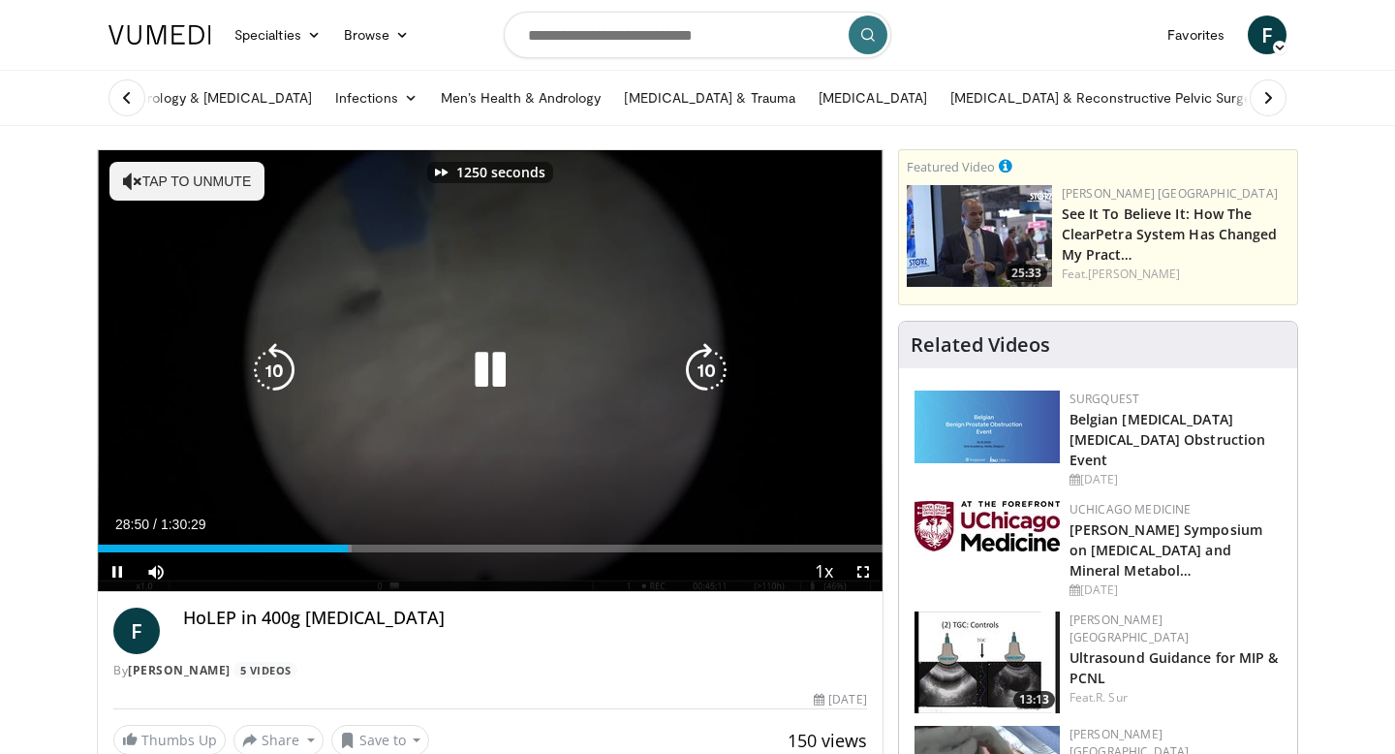
click at [705, 377] on icon "Video Player" at bounding box center [706, 370] width 54 height 54
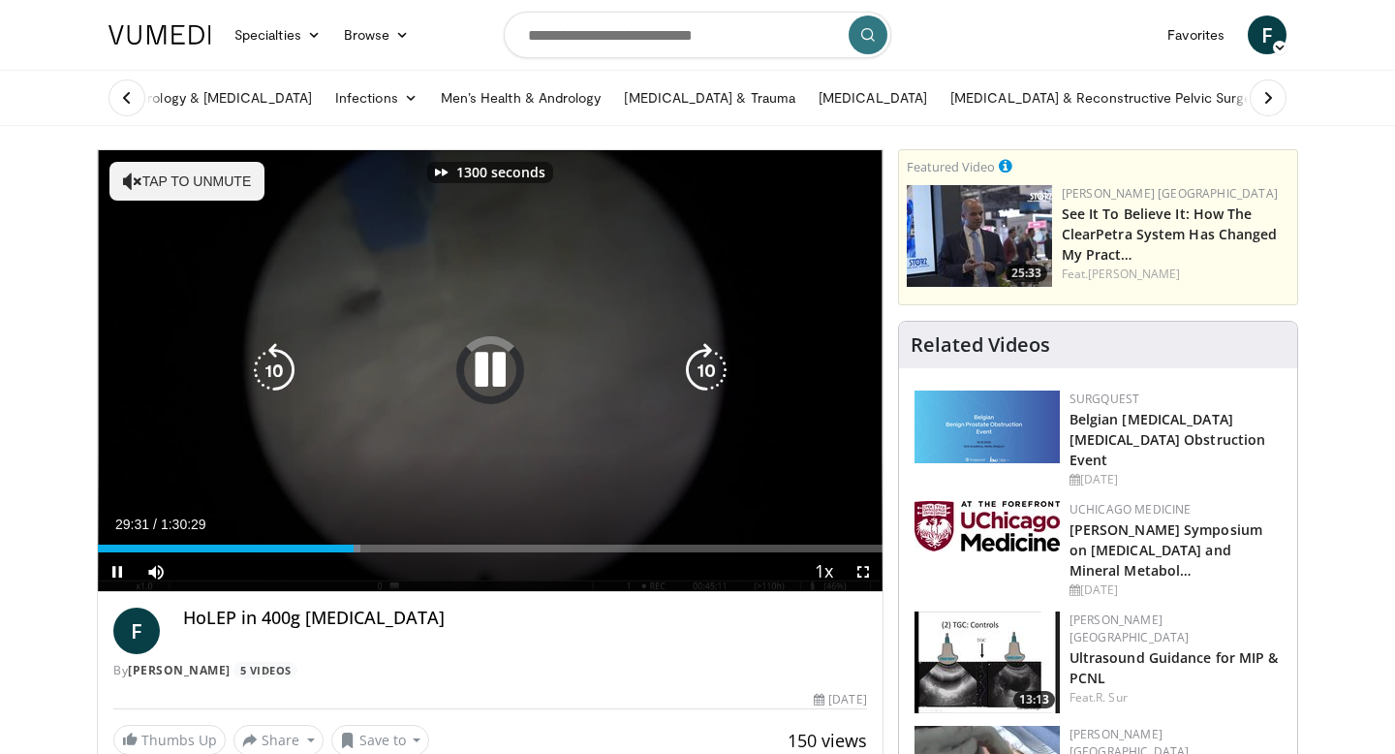
click at [705, 377] on icon "Video Player" at bounding box center [706, 370] width 54 height 54
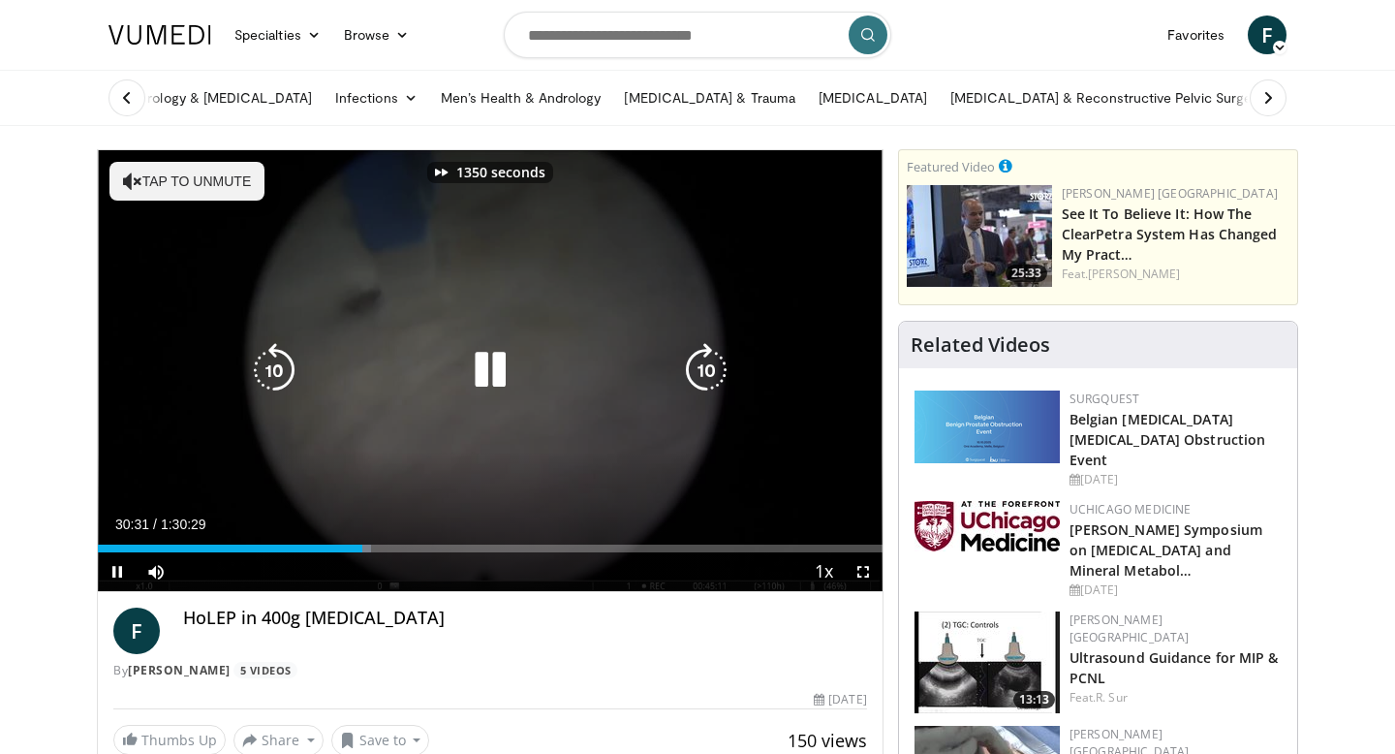
click at [705, 377] on icon "Video Player" at bounding box center [706, 370] width 54 height 54
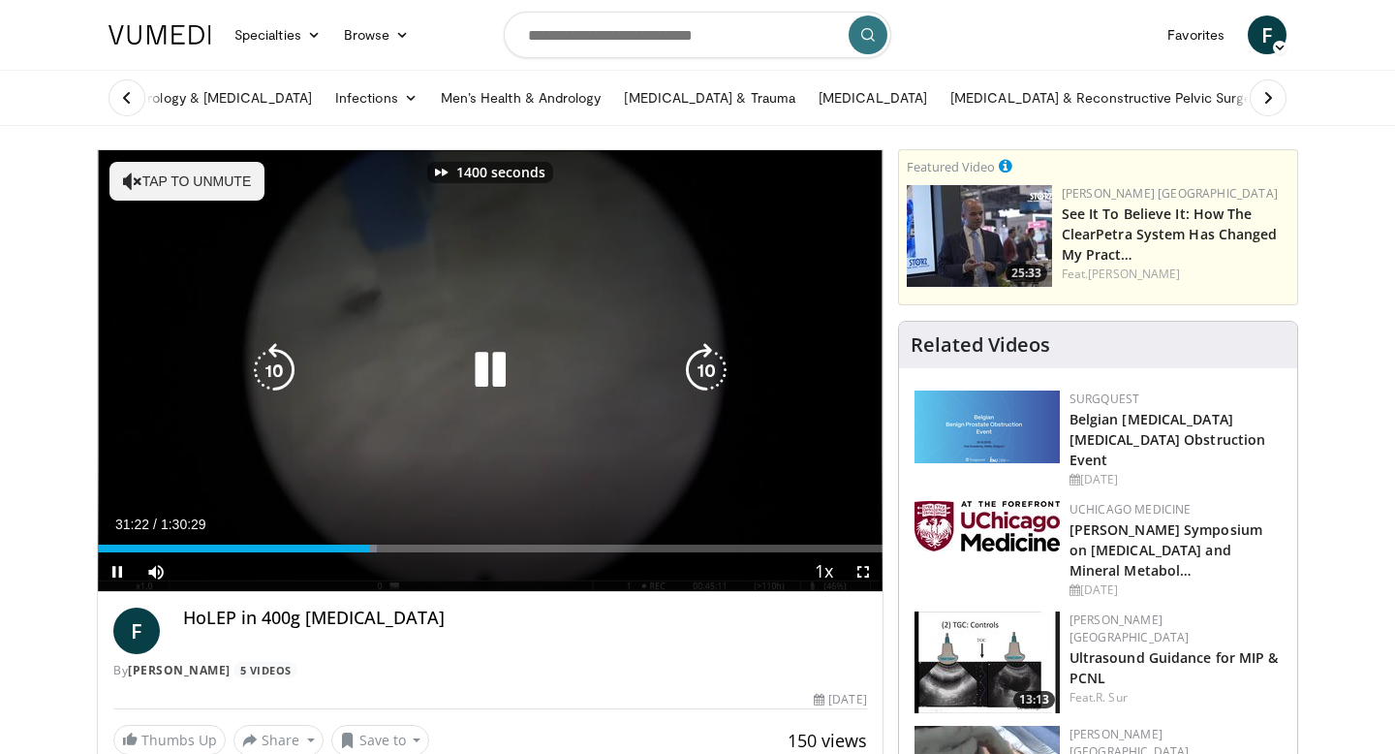
click at [705, 377] on icon "Video Player" at bounding box center [706, 370] width 54 height 54
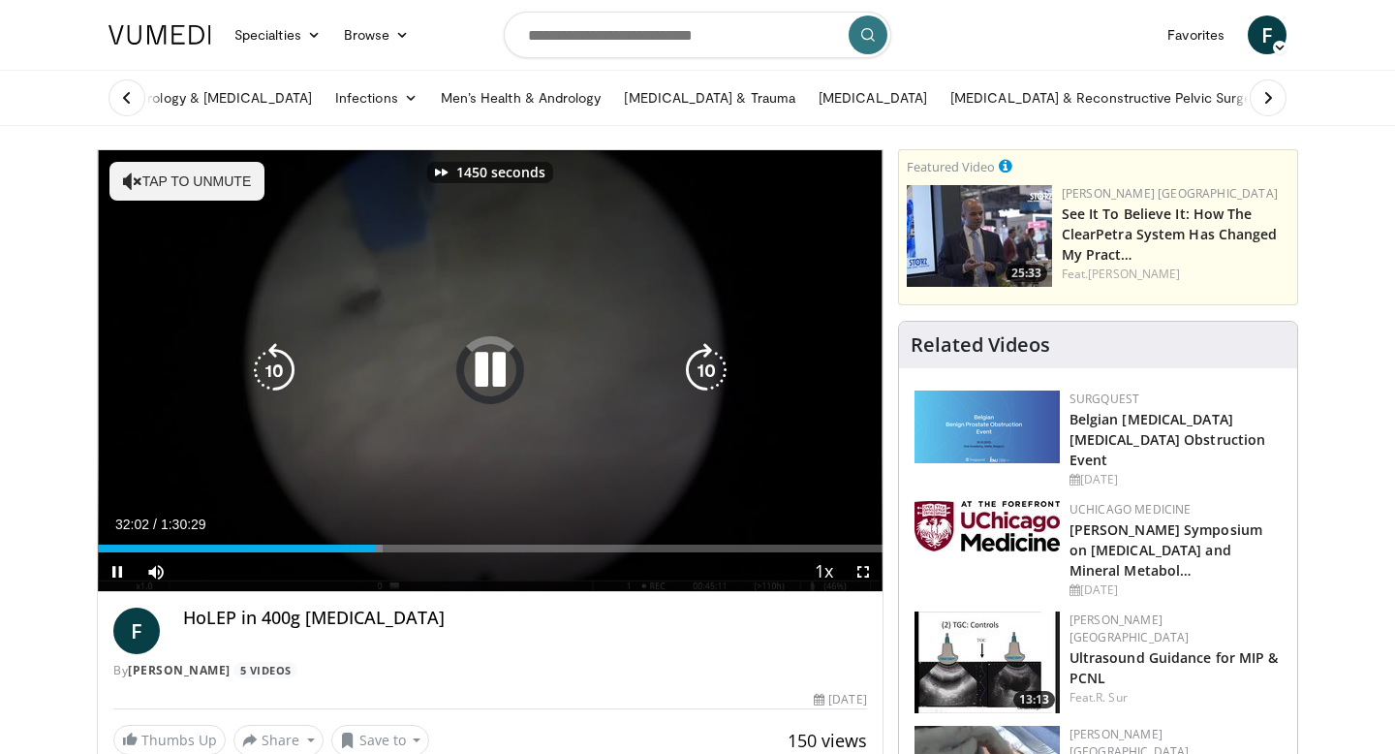
click at [705, 377] on icon "Video Player" at bounding box center [706, 370] width 54 height 54
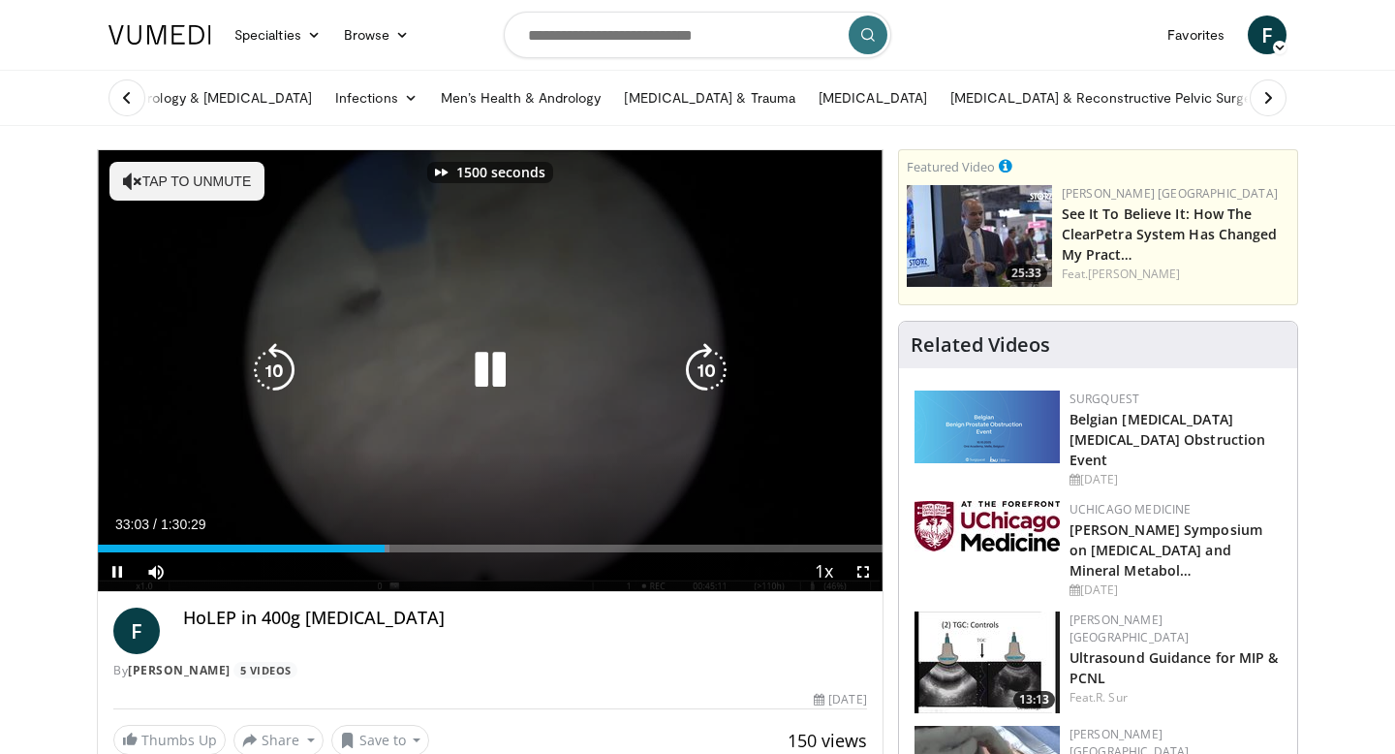
click at [705, 377] on icon "Video Player" at bounding box center [706, 370] width 54 height 54
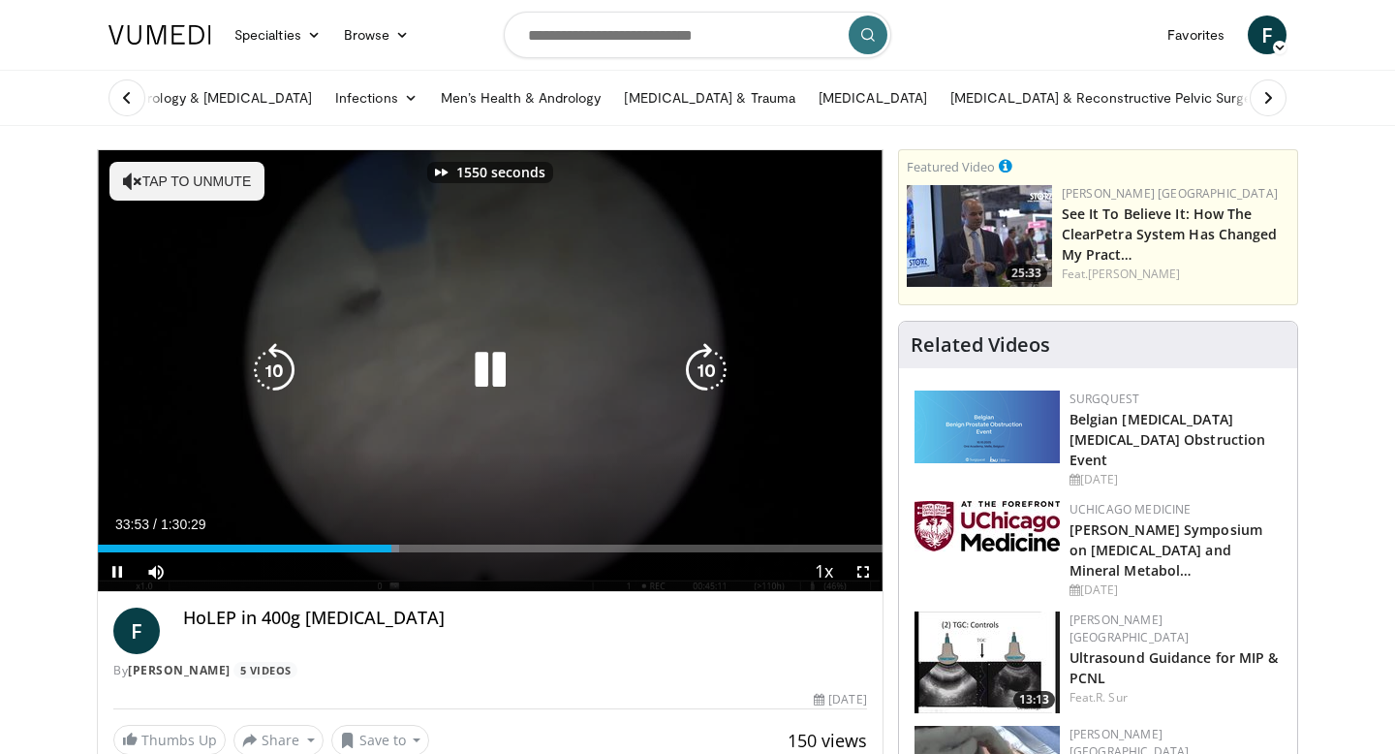
click at [705, 377] on icon "Video Player" at bounding box center [706, 370] width 54 height 54
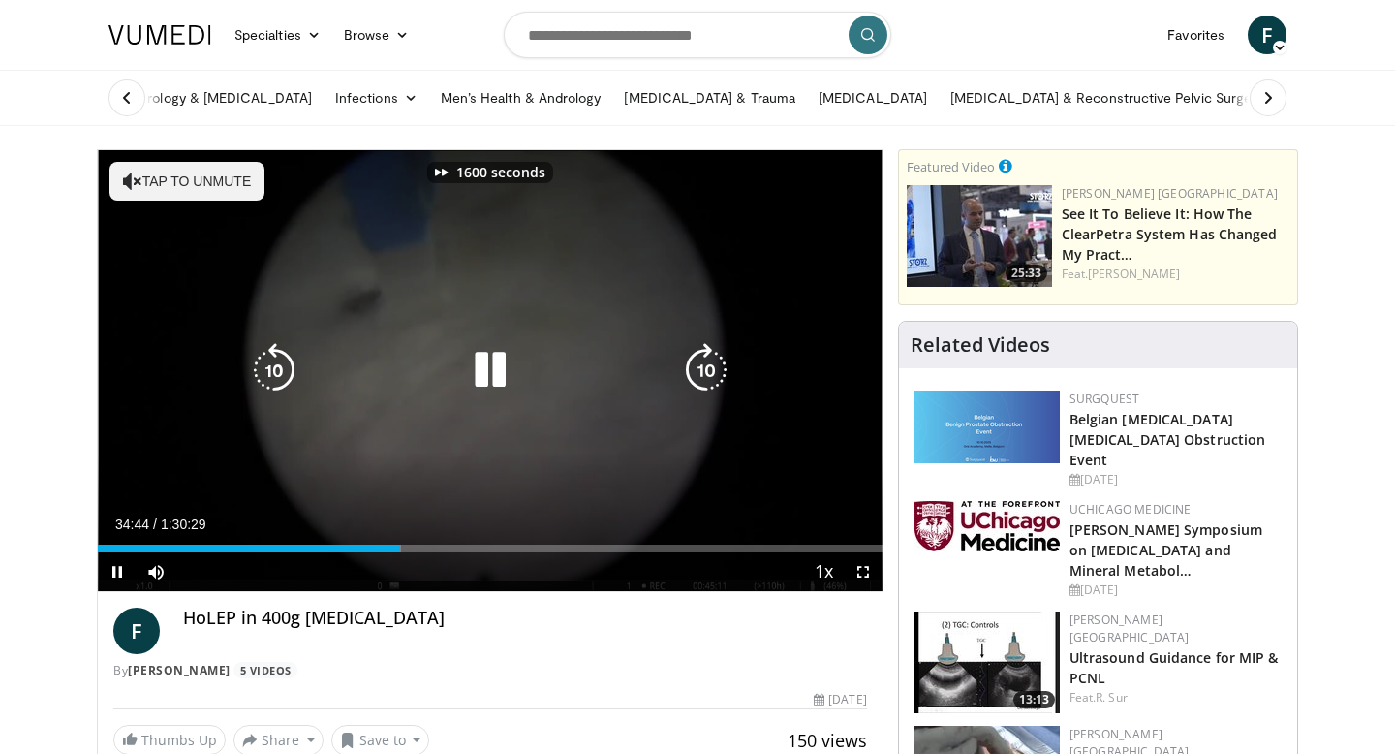
click at [705, 377] on icon "Video Player" at bounding box center [706, 370] width 54 height 54
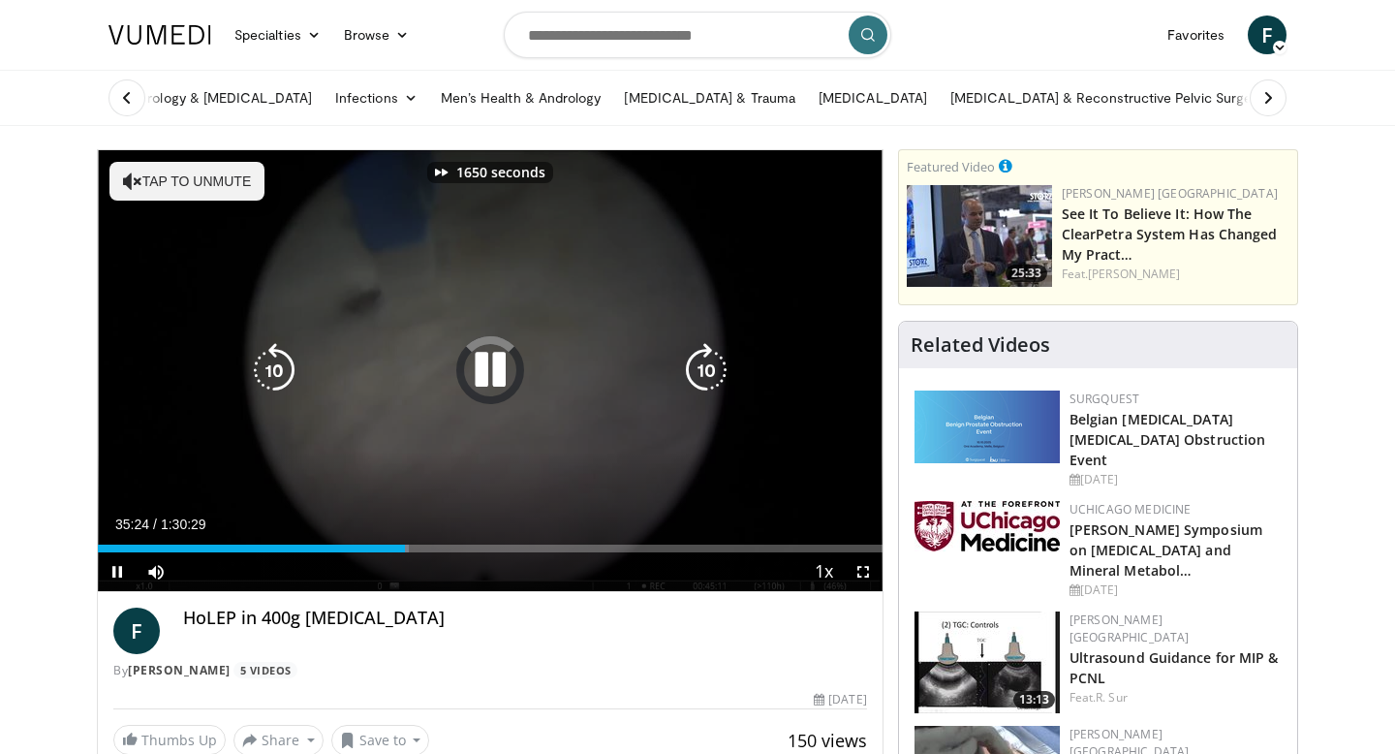
click at [705, 377] on icon "Video Player" at bounding box center [706, 370] width 54 height 54
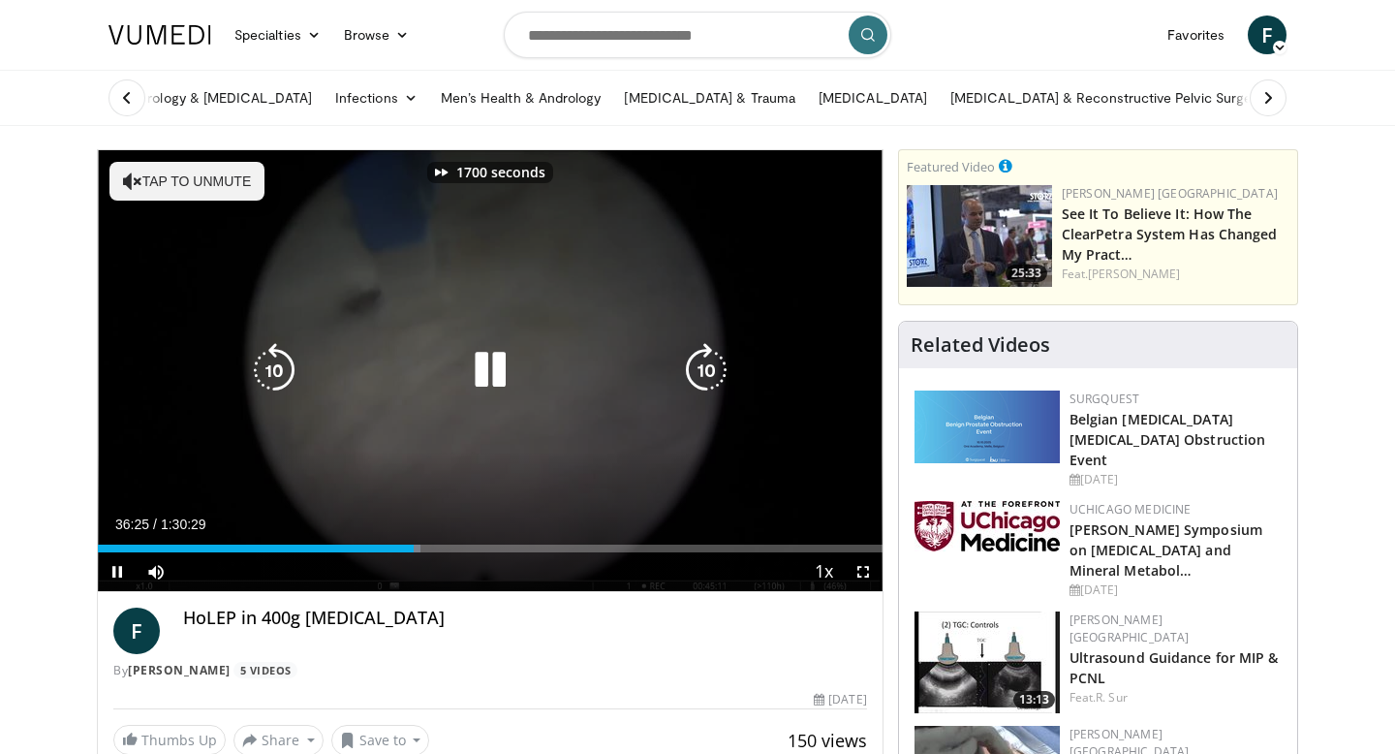
click at [705, 377] on icon "Video Player" at bounding box center [706, 370] width 54 height 54
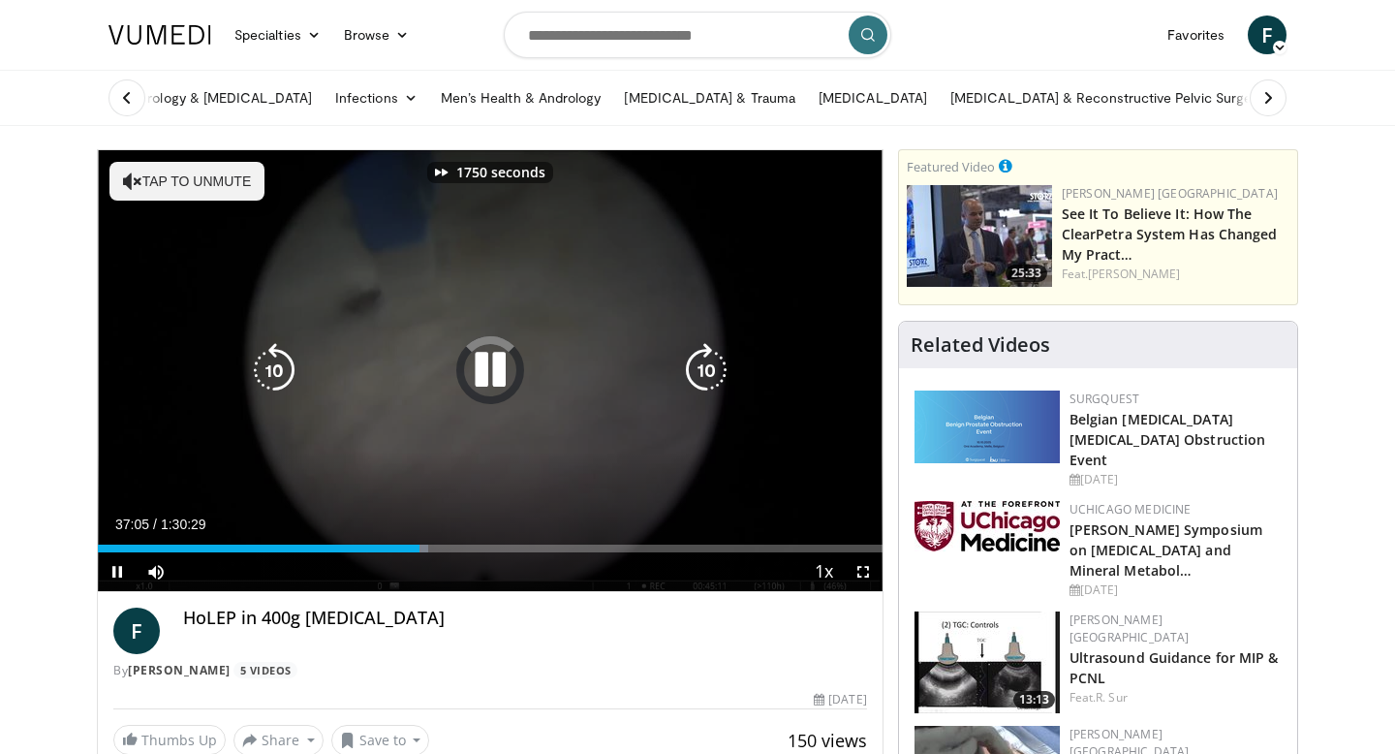
click at [705, 377] on icon "Video Player" at bounding box center [706, 370] width 54 height 54
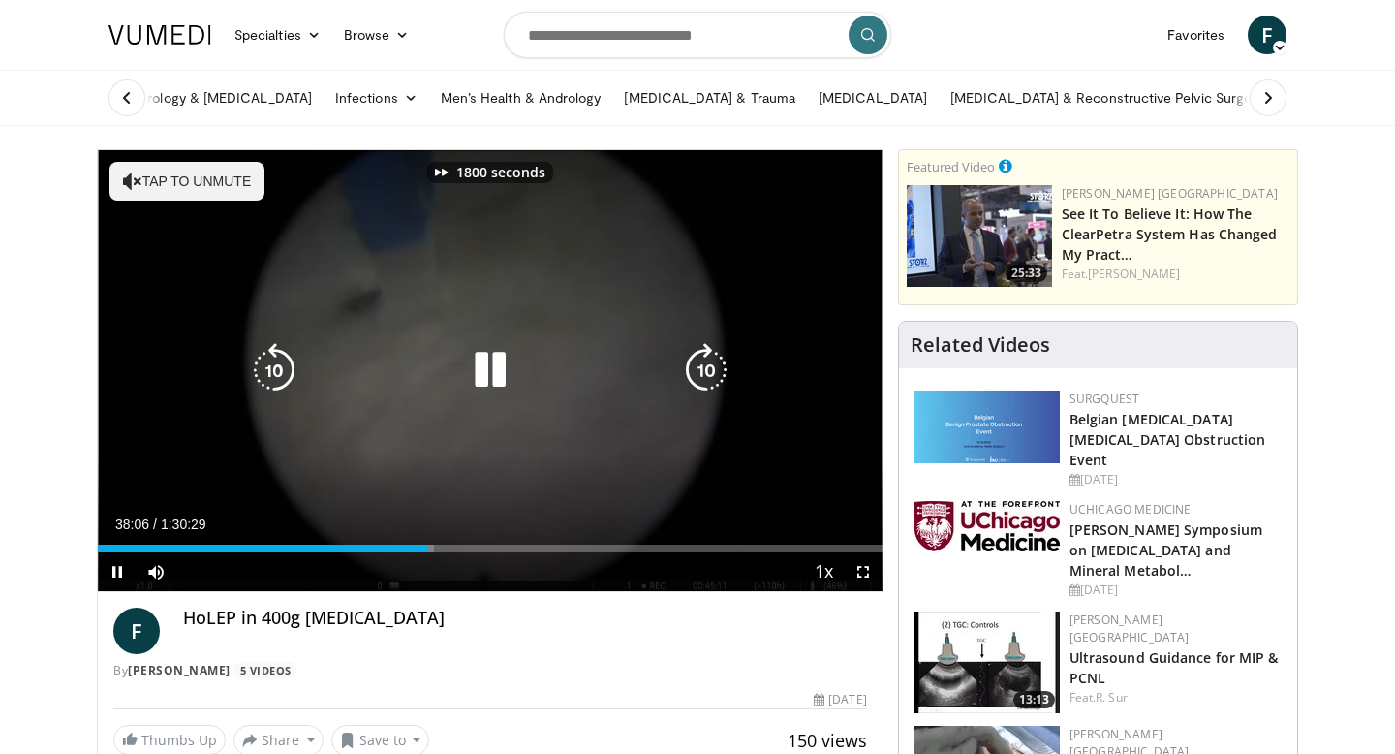
click at [705, 377] on icon "Video Player" at bounding box center [706, 370] width 54 height 54
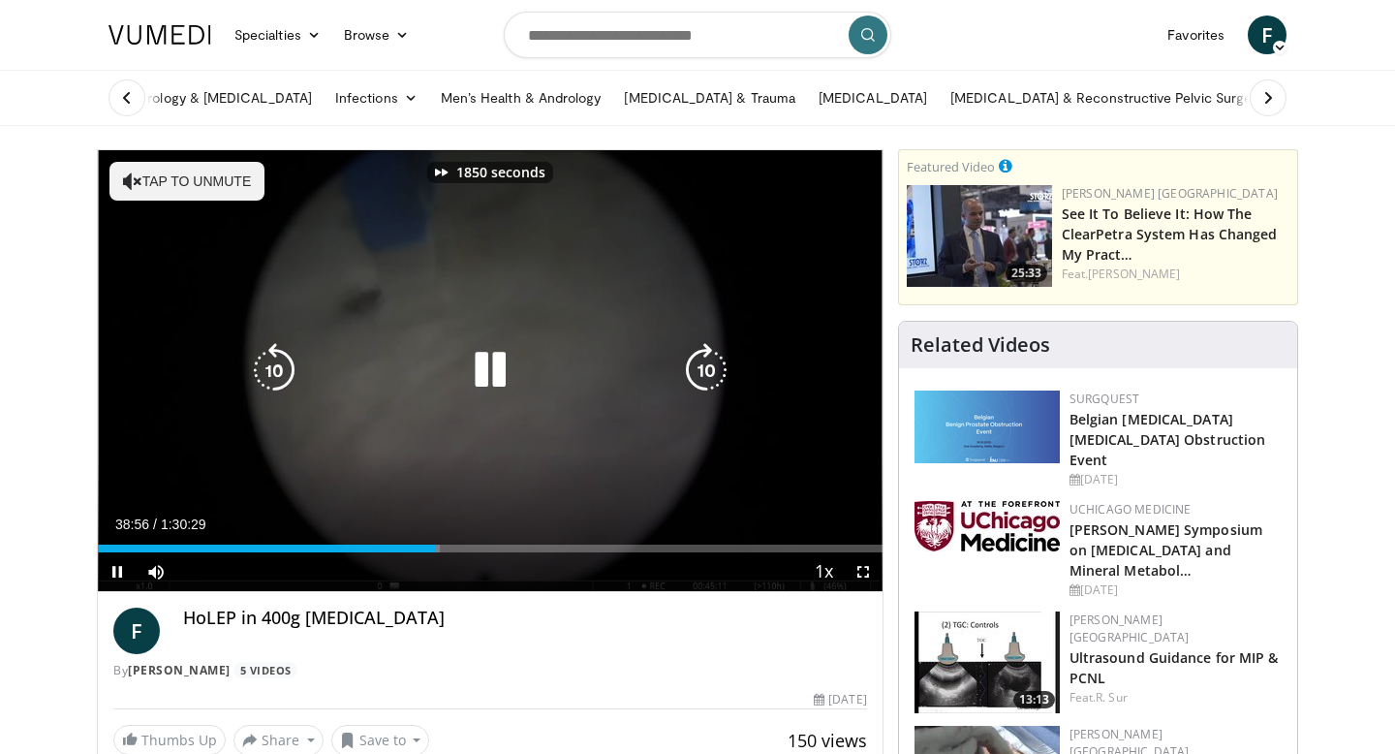
click at [705, 377] on icon "Video Player" at bounding box center [706, 370] width 54 height 54
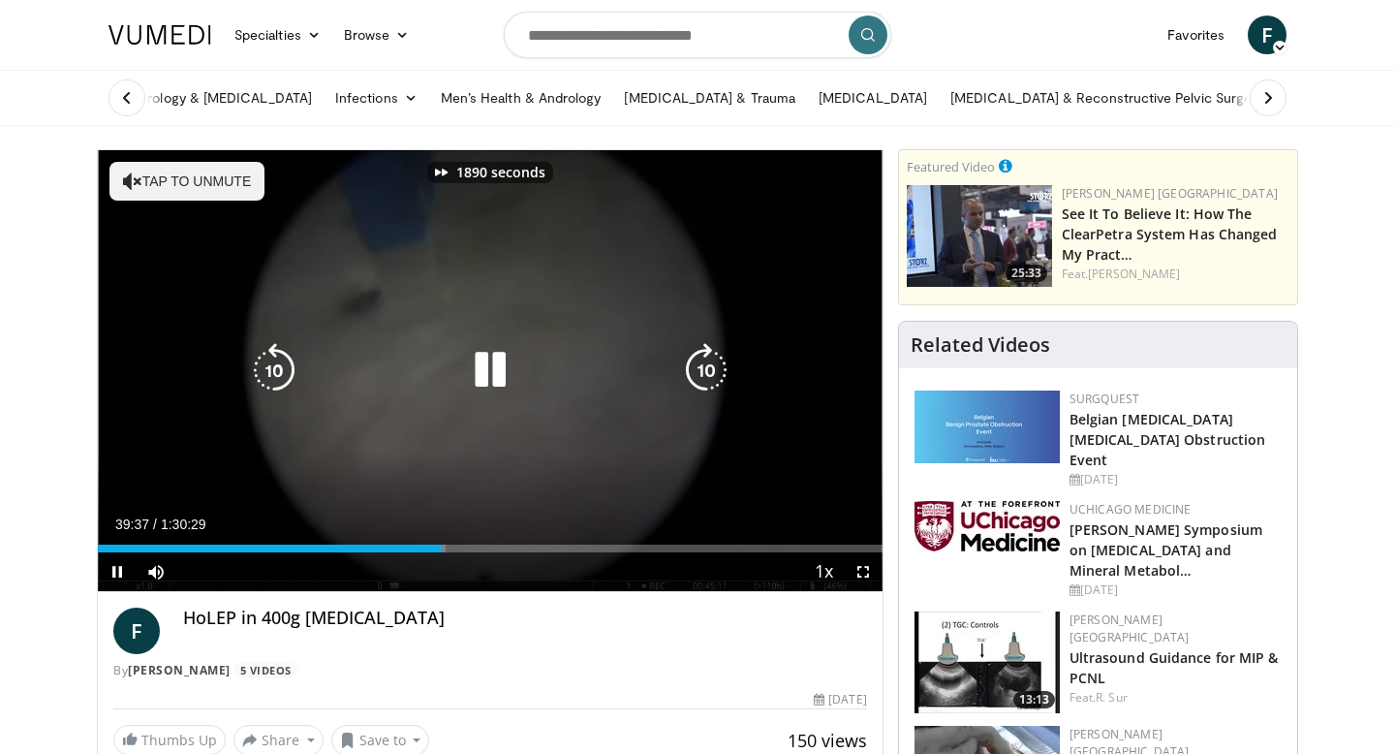
click at [705, 377] on icon "Video Player" at bounding box center [706, 370] width 54 height 54
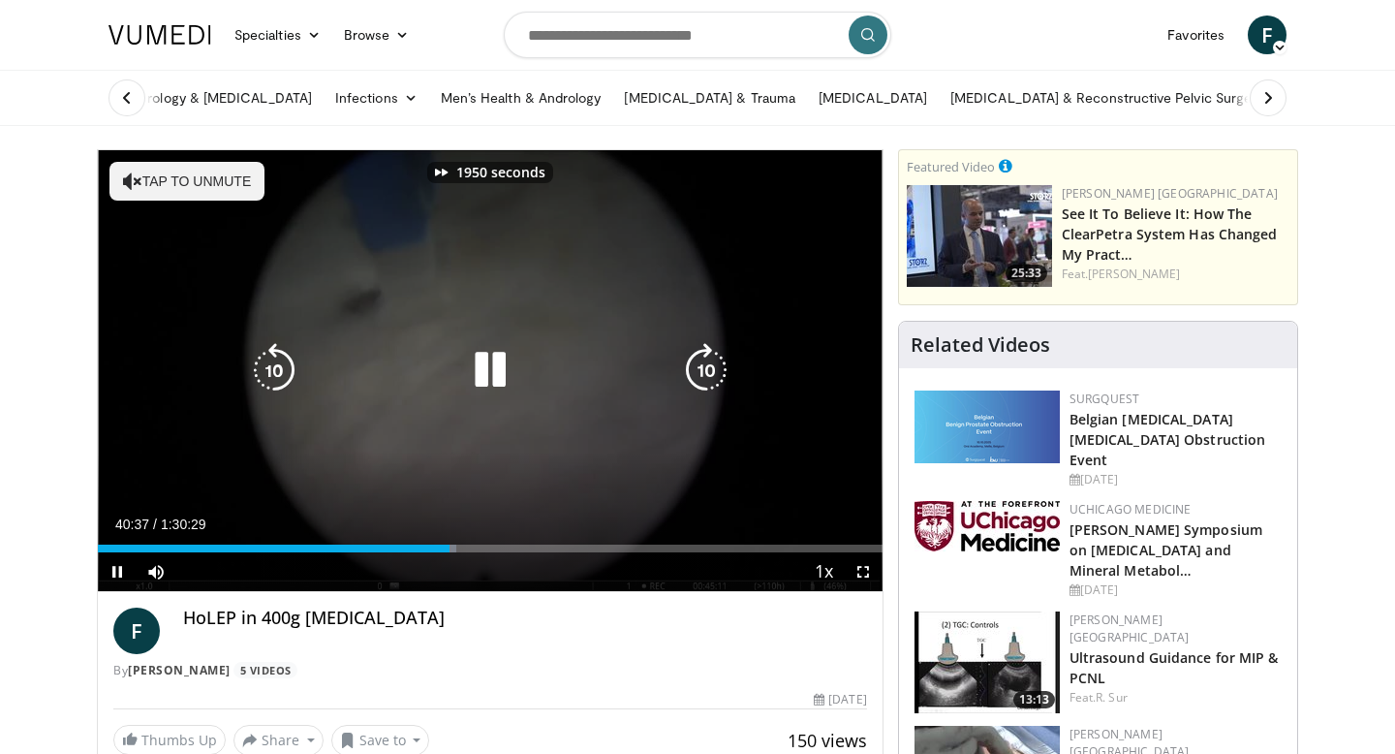
click at [705, 377] on icon "Video Player" at bounding box center [706, 370] width 54 height 54
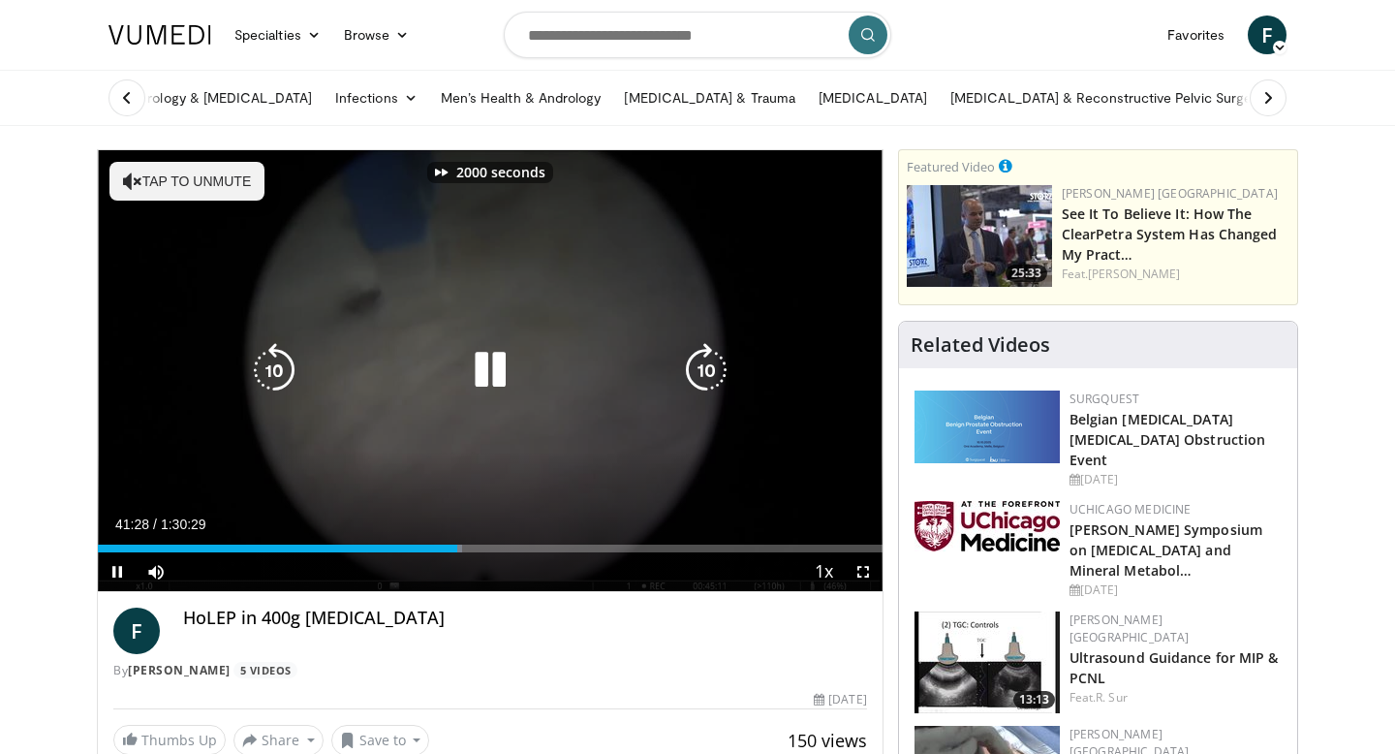
click at [705, 377] on icon "Video Player" at bounding box center [706, 370] width 54 height 54
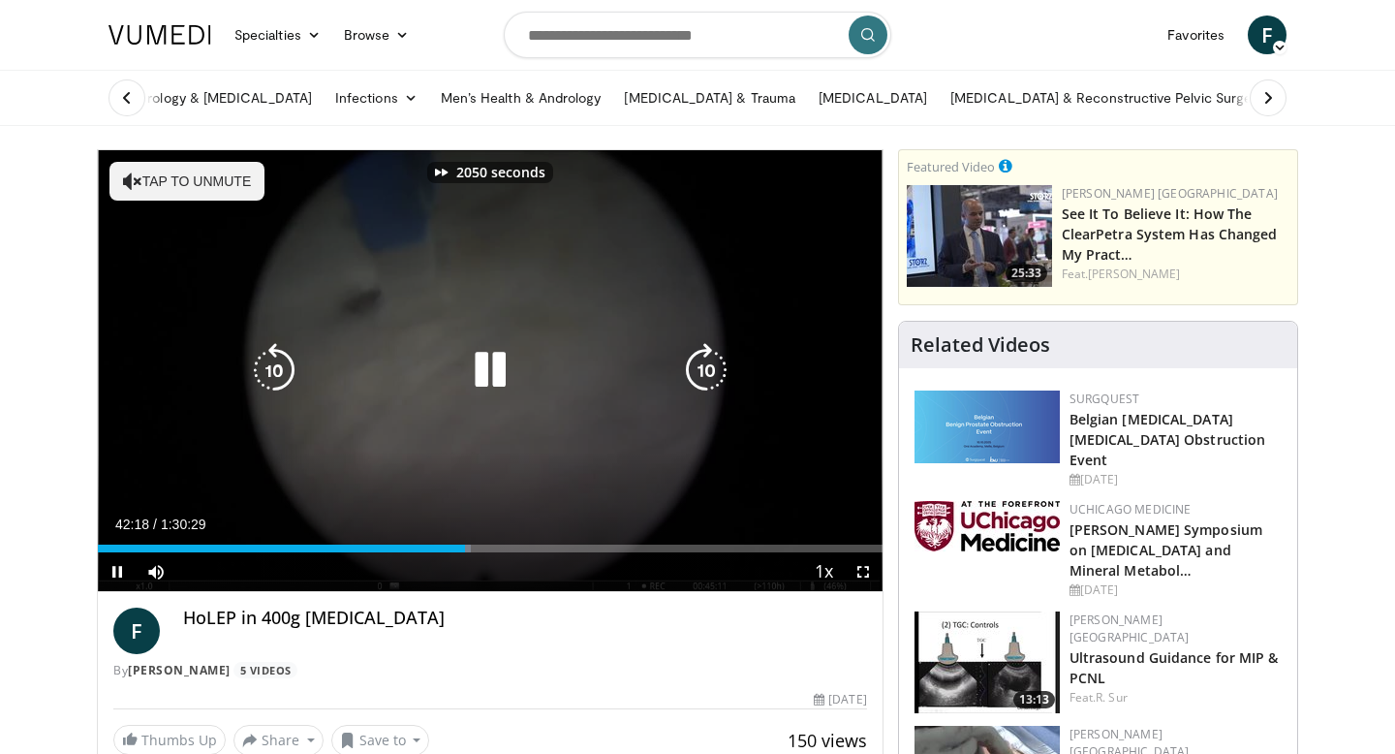
click at [705, 377] on icon "Video Player" at bounding box center [706, 370] width 54 height 54
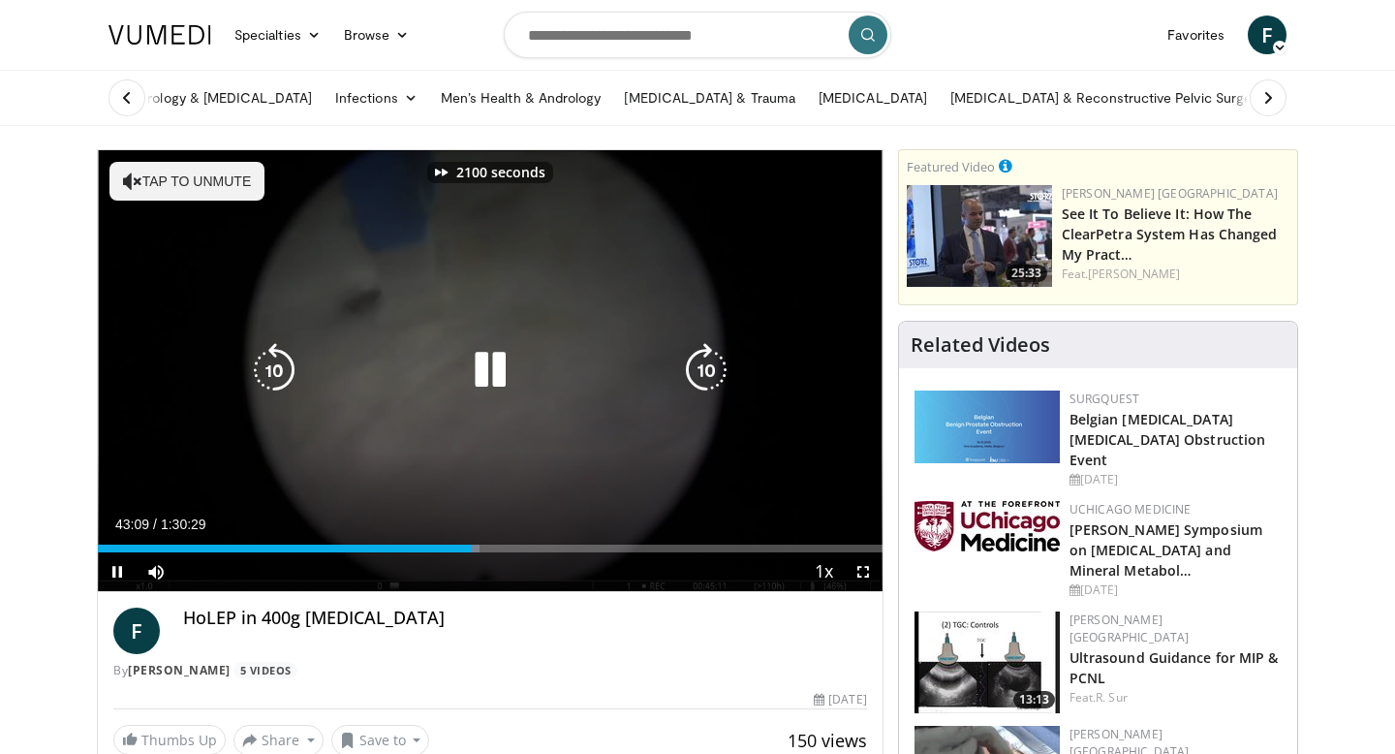
click at [705, 377] on icon "Video Player" at bounding box center [706, 370] width 54 height 54
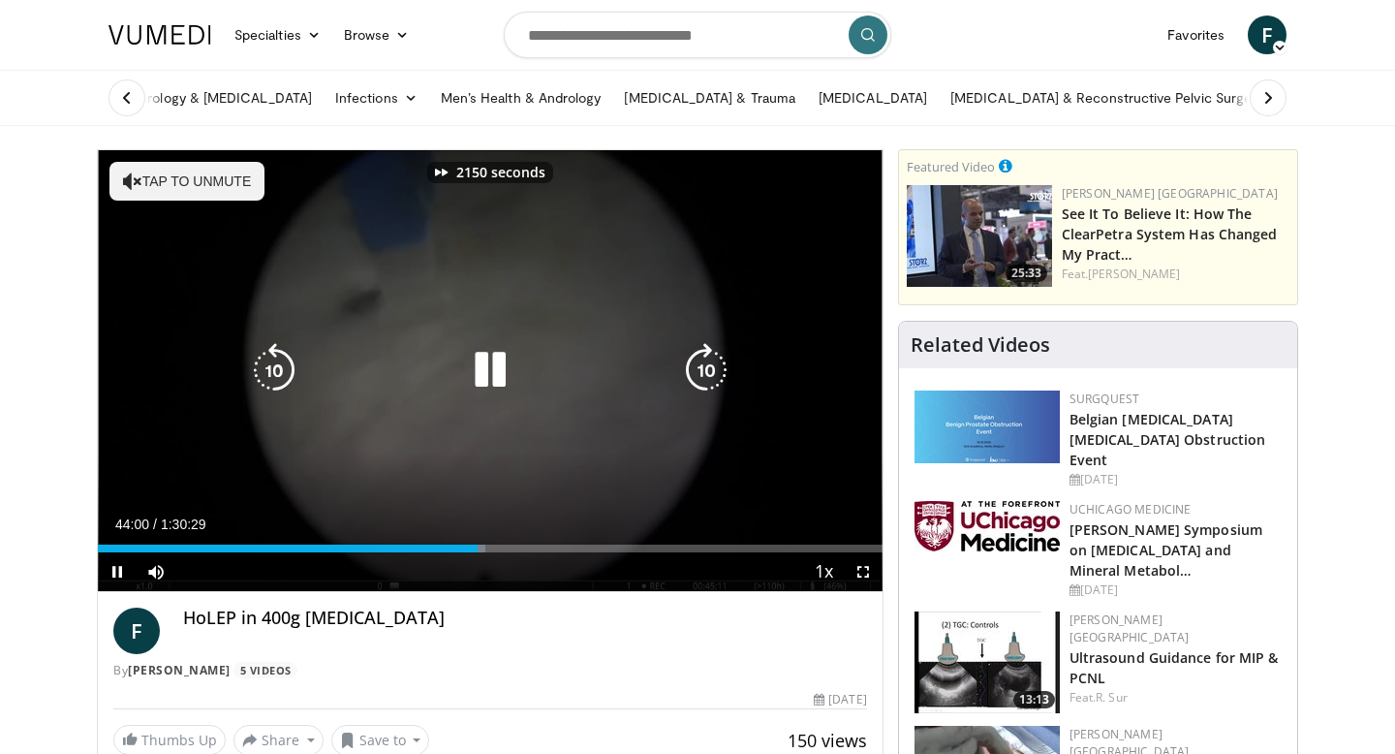
click at [705, 377] on icon "Video Player" at bounding box center [706, 370] width 54 height 54
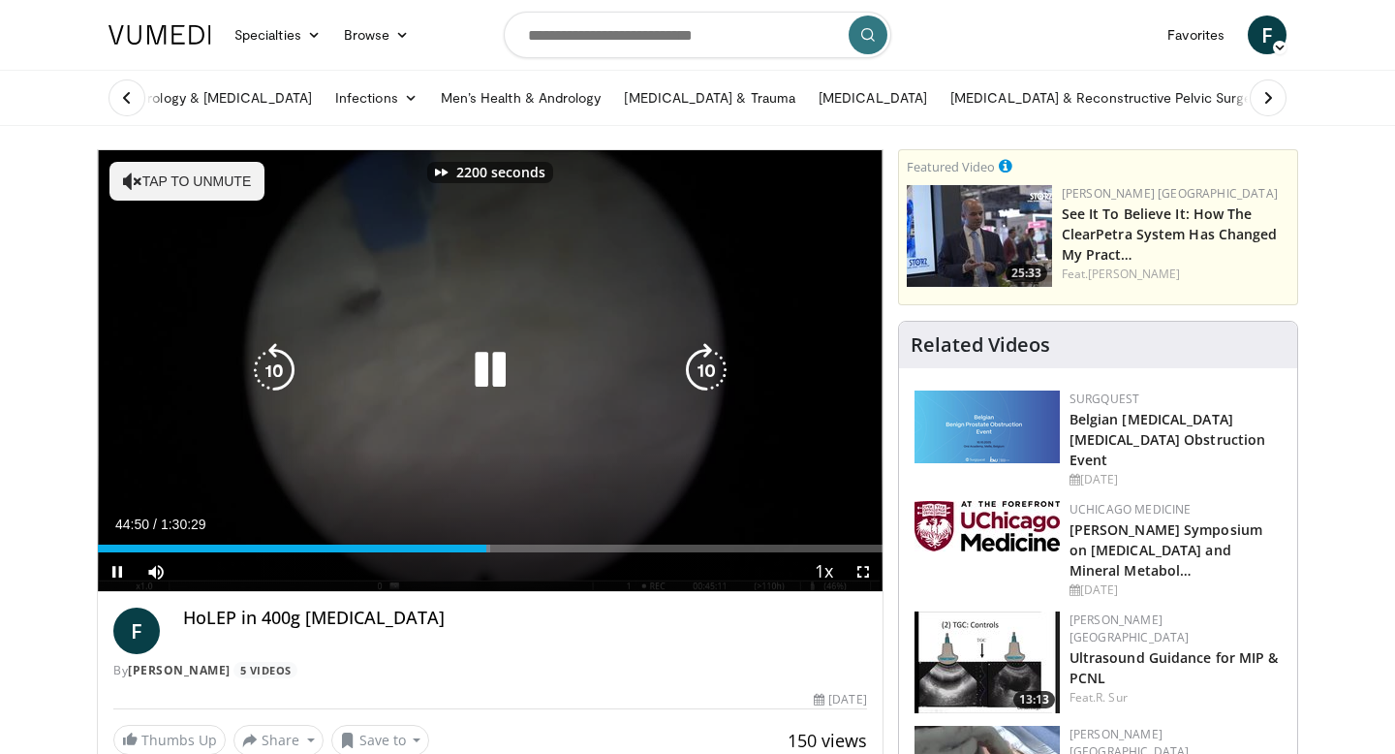
click at [705, 377] on icon "Video Player" at bounding box center [706, 370] width 54 height 54
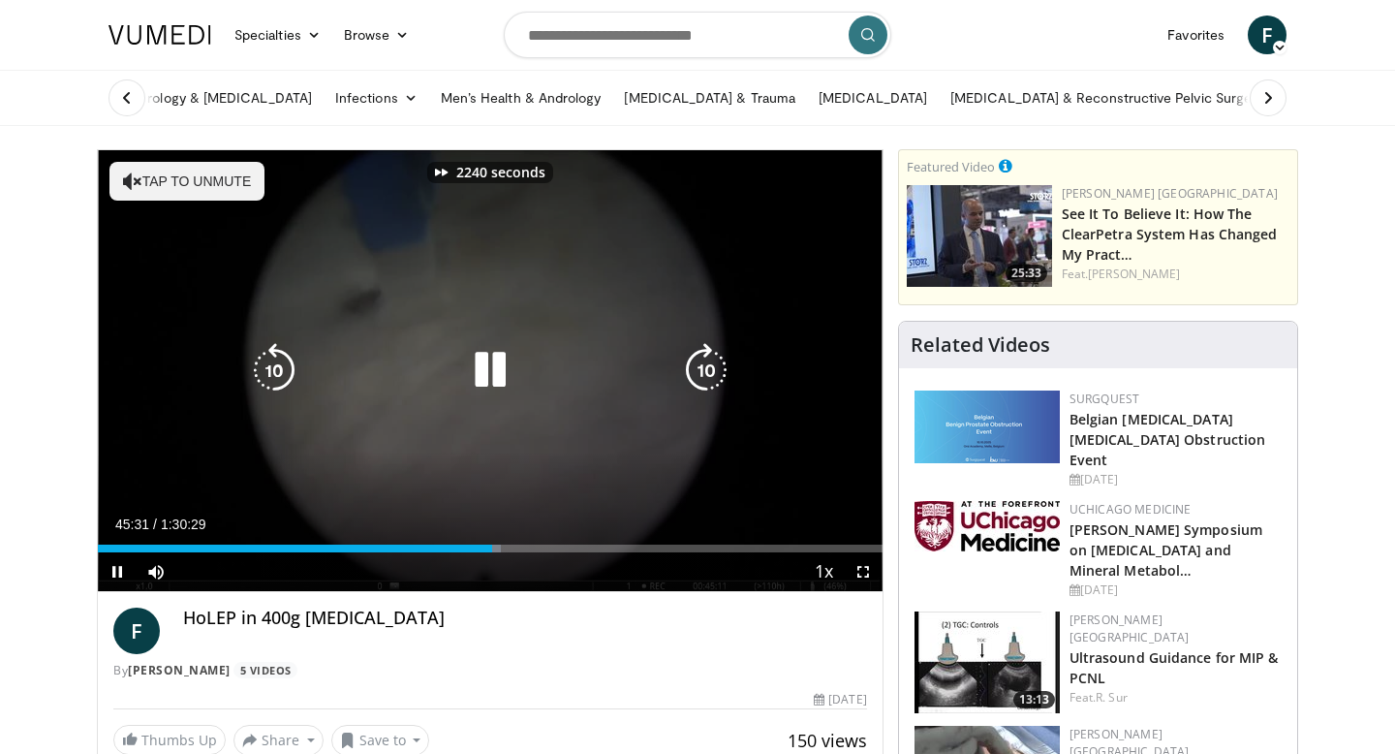
click at [705, 377] on icon "Video Player" at bounding box center [706, 370] width 54 height 54
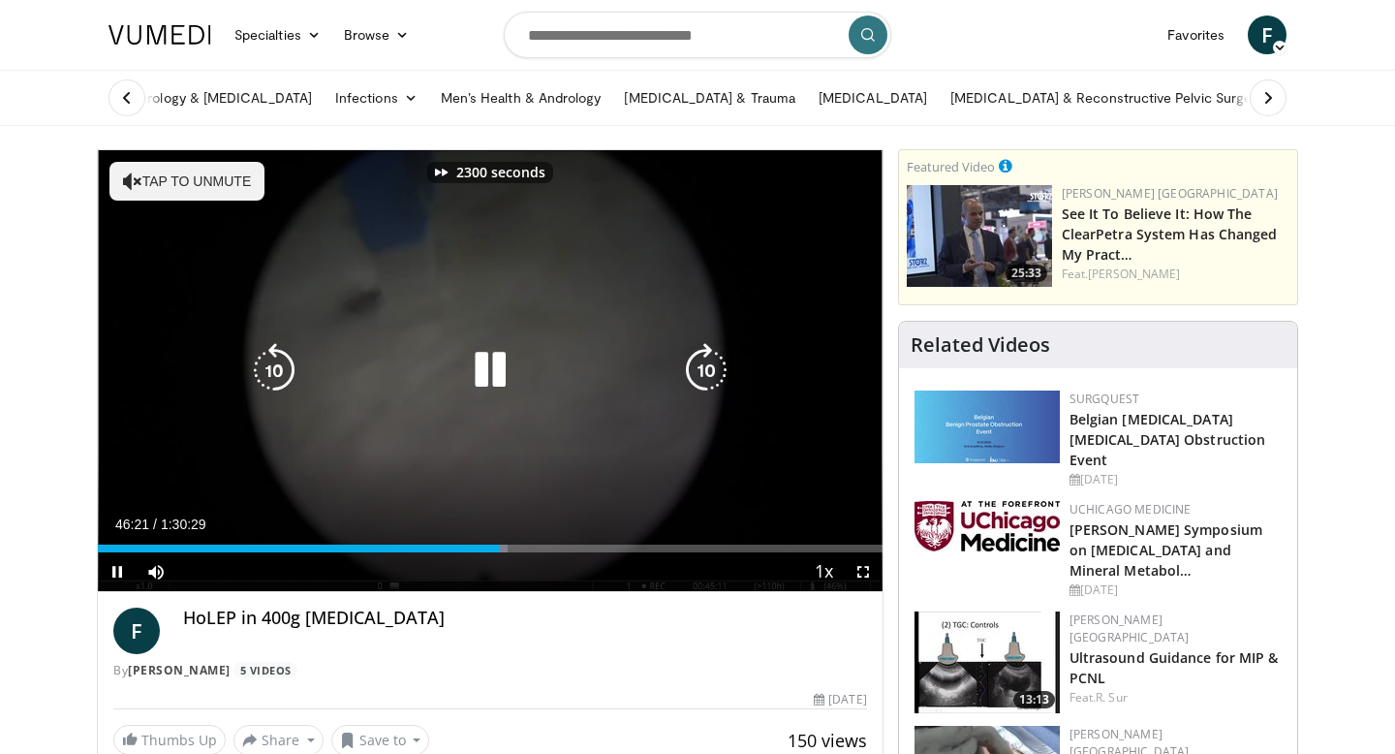
click at [705, 377] on icon "Video Player" at bounding box center [706, 370] width 54 height 54
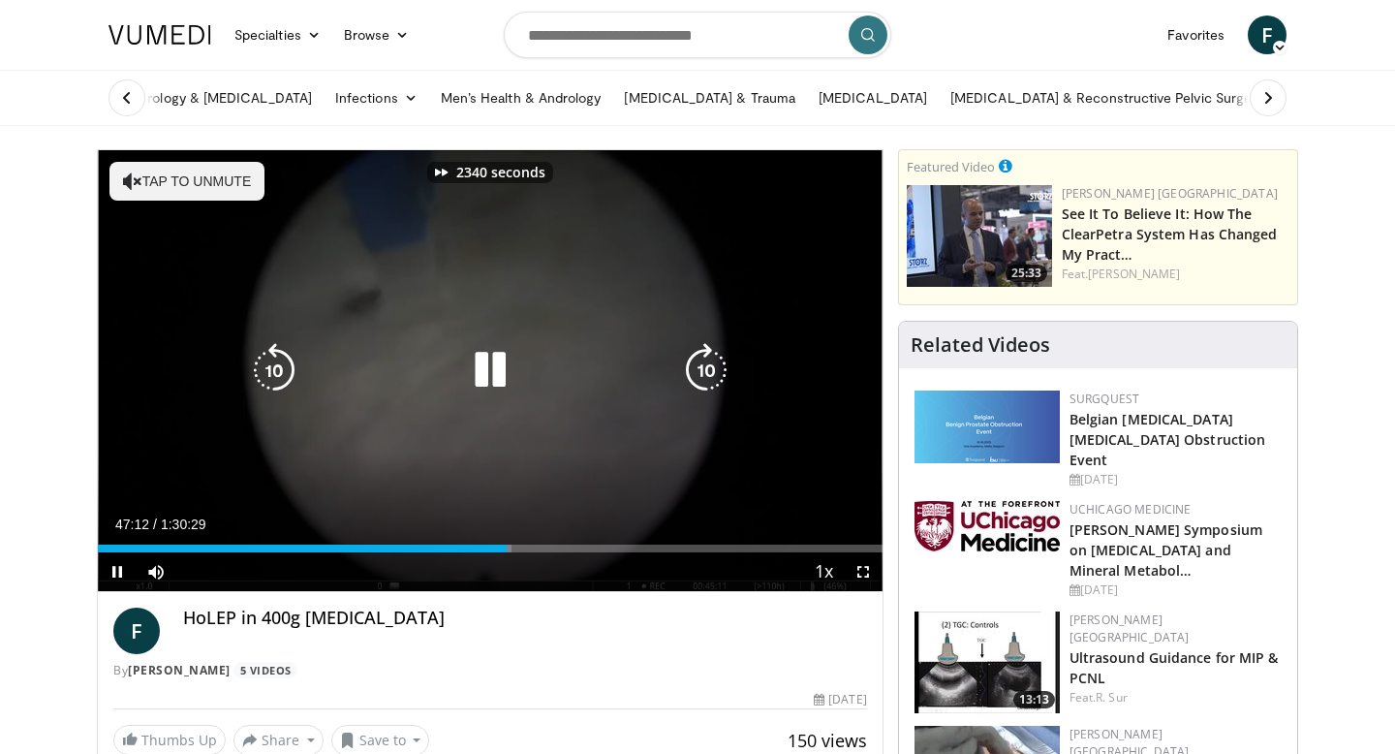
click at [705, 377] on icon "Video Player" at bounding box center [706, 370] width 54 height 54
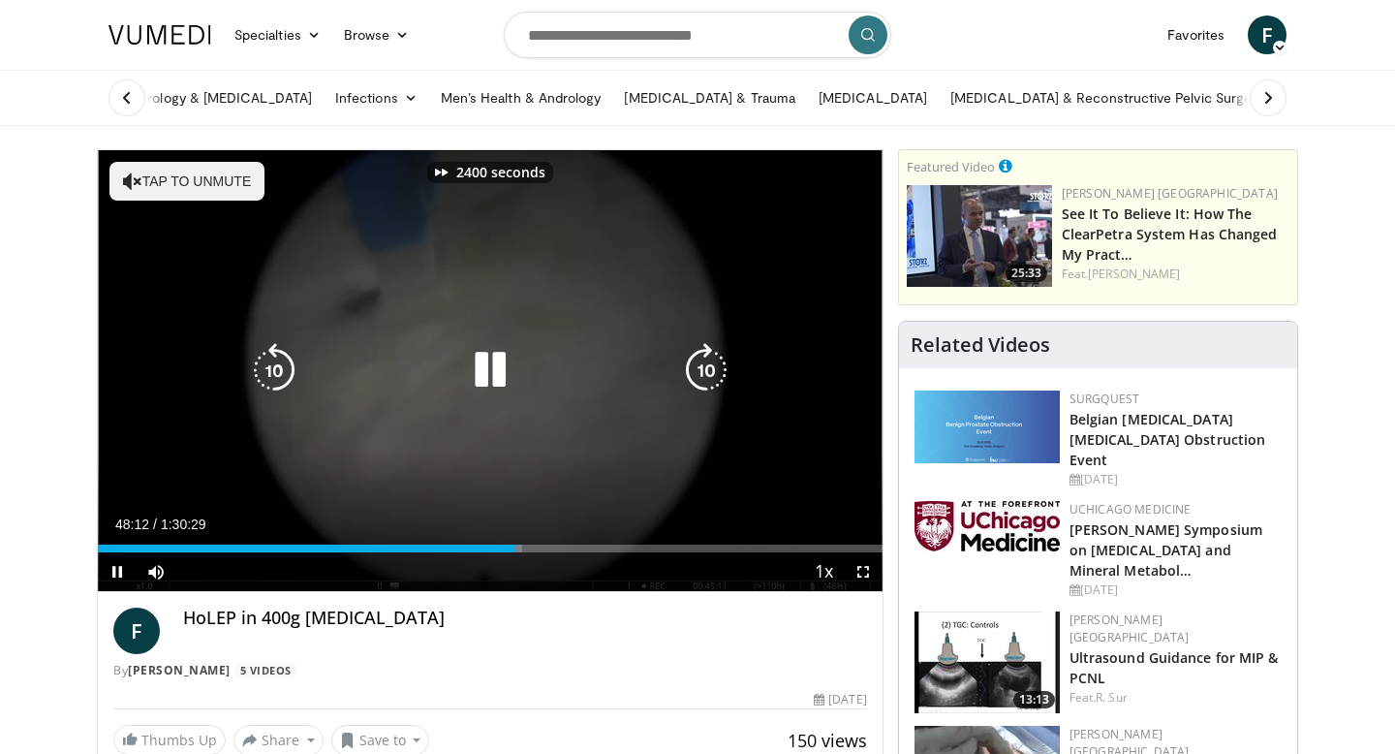
click at [705, 377] on icon "Video Player" at bounding box center [706, 370] width 54 height 54
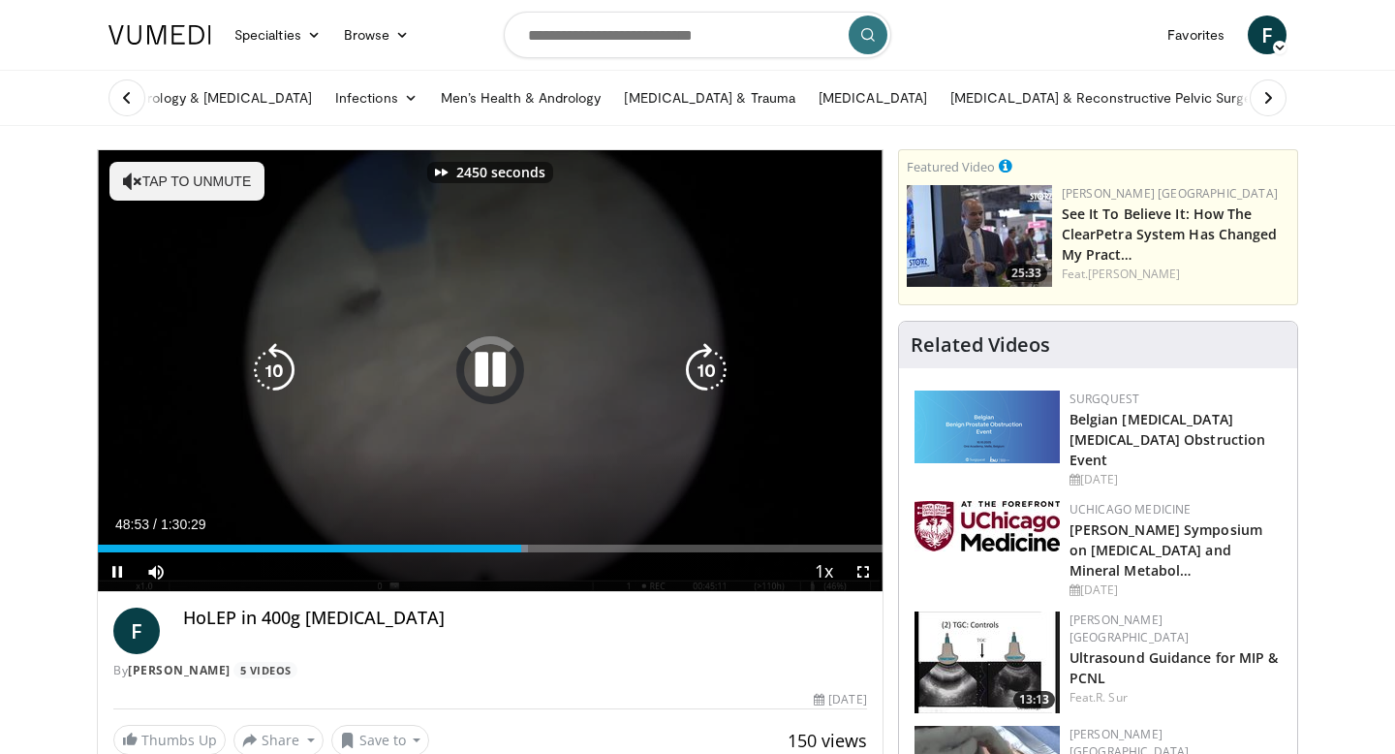
click at [705, 377] on icon "Video Player" at bounding box center [706, 370] width 54 height 54
click at [707, 356] on icon "Video Player" at bounding box center [706, 370] width 54 height 54
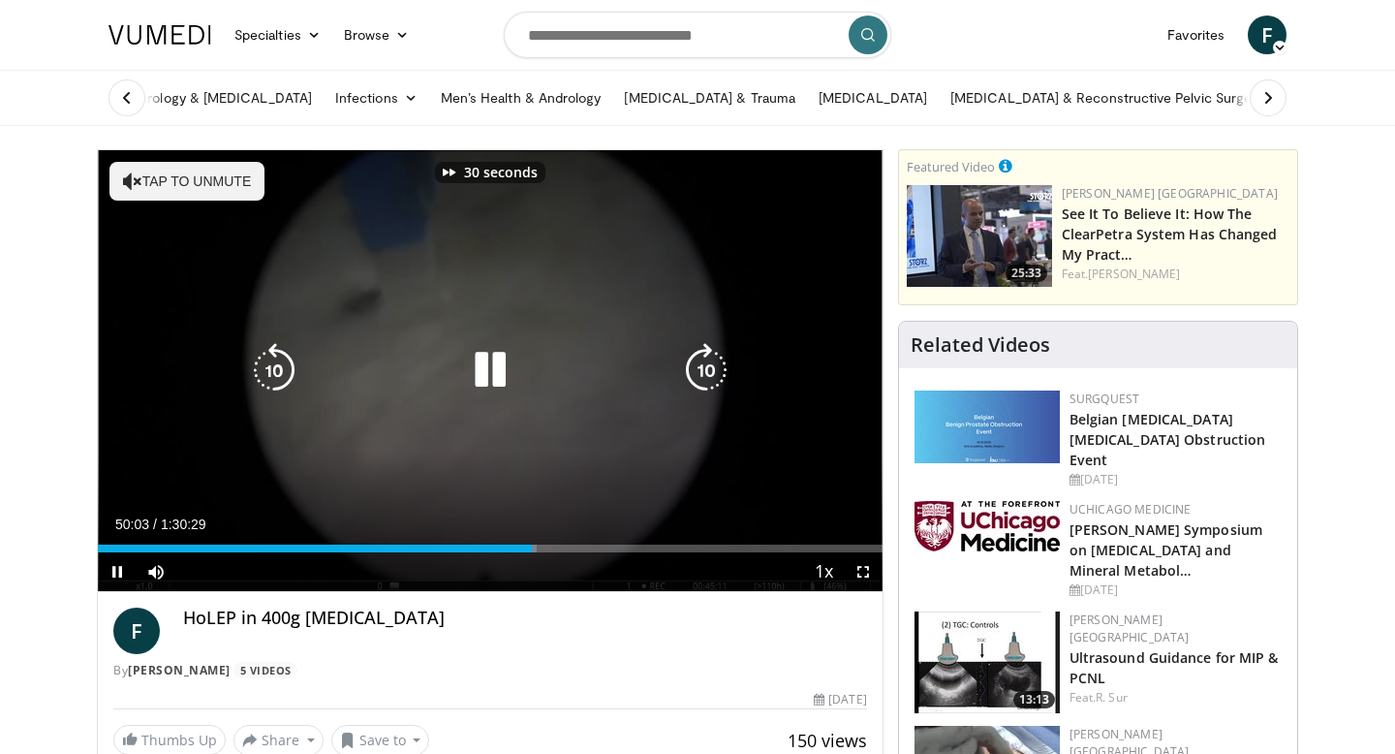
click at [707, 356] on icon "Video Player" at bounding box center [706, 370] width 54 height 54
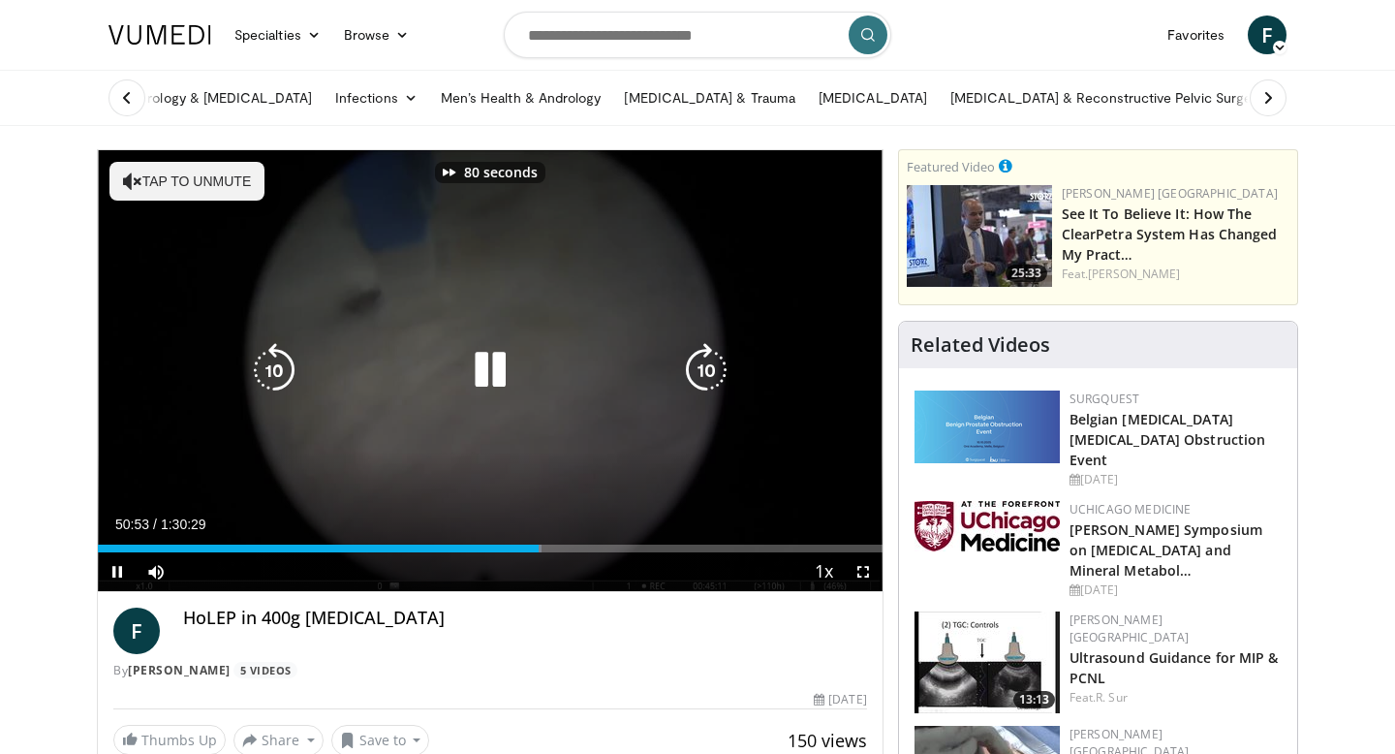
click at [707, 356] on icon "Video Player" at bounding box center [706, 370] width 54 height 54
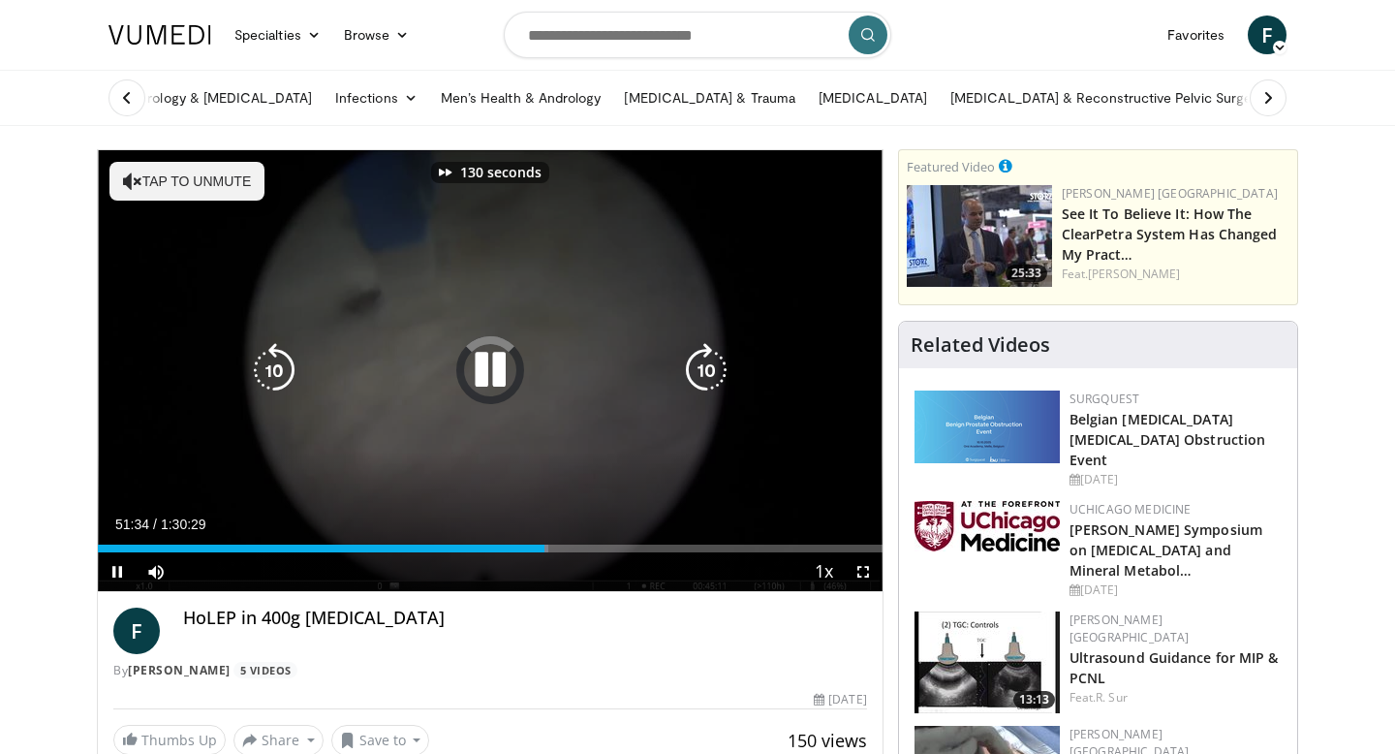
click at [707, 356] on icon "Video Player" at bounding box center [706, 370] width 54 height 54
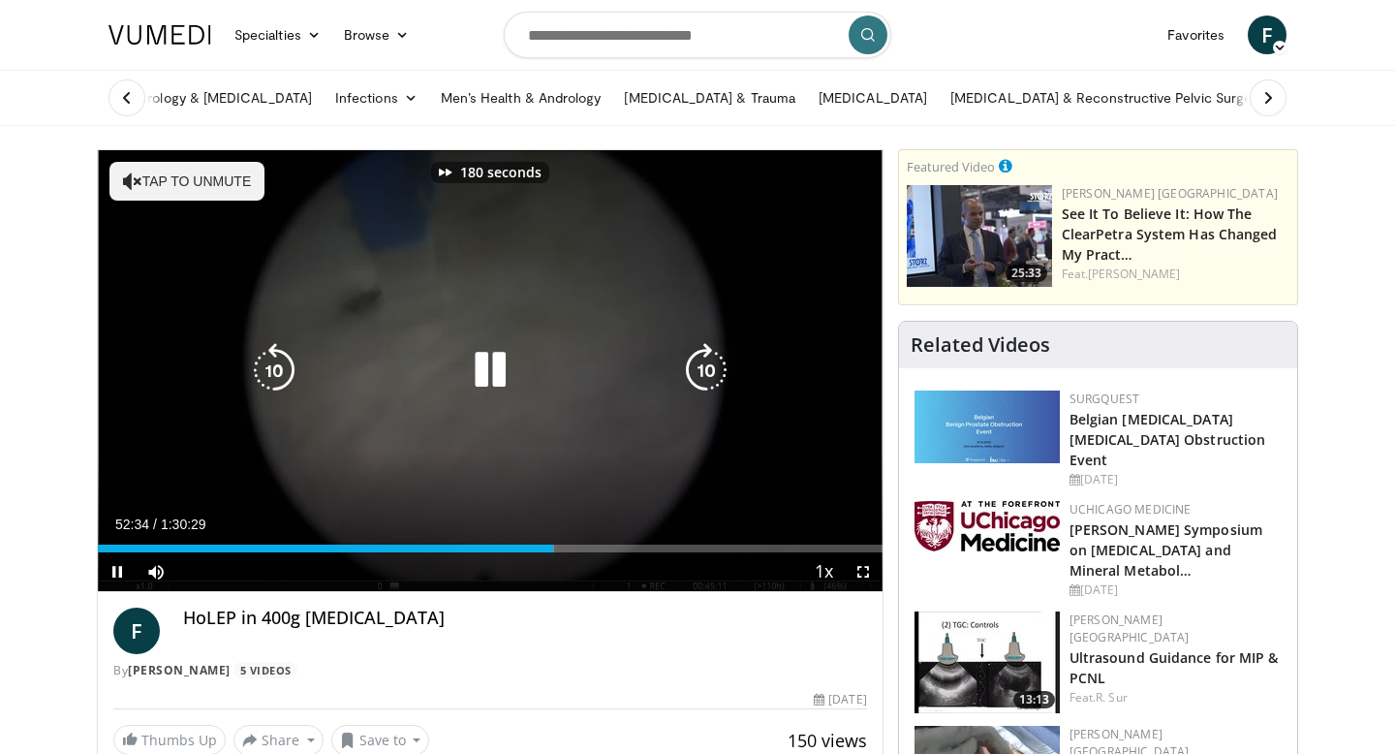
click at [707, 356] on icon "Video Player" at bounding box center [706, 370] width 54 height 54
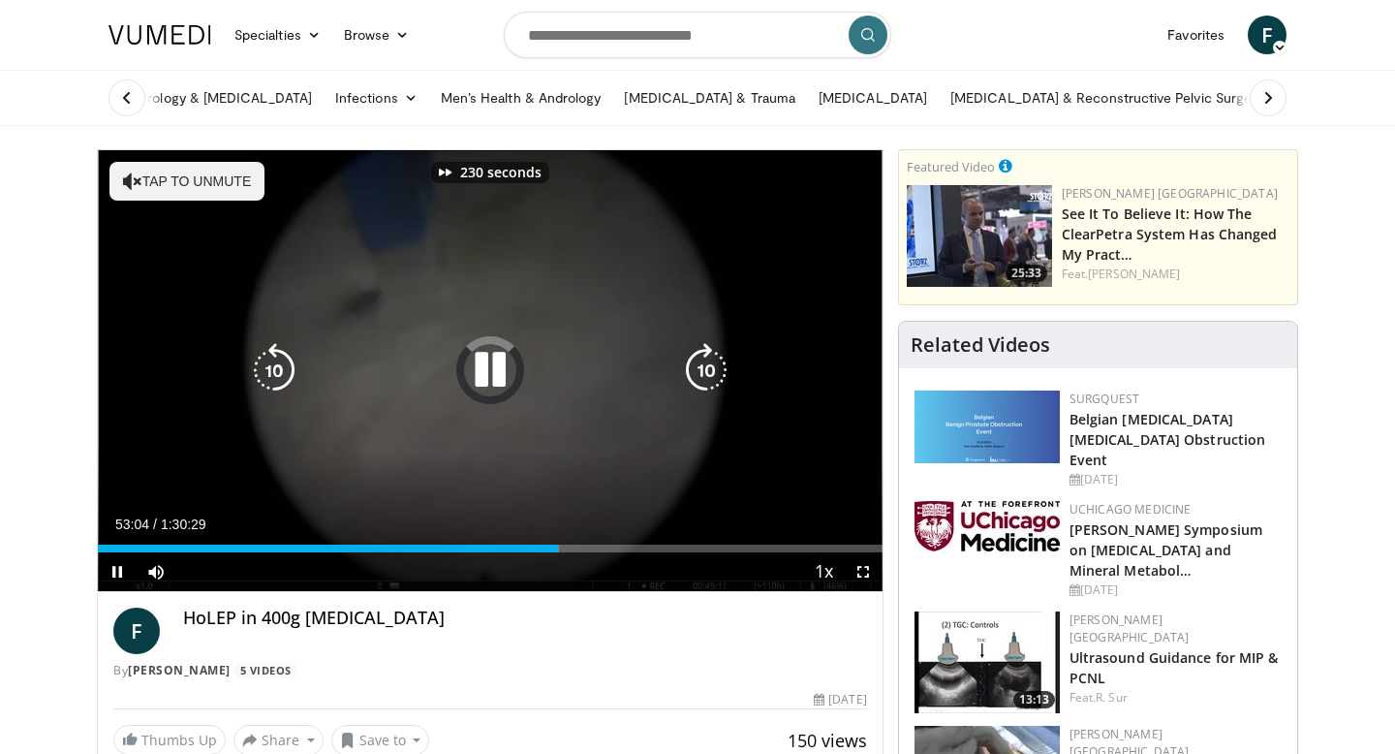
click at [707, 356] on icon "Video Player" at bounding box center [706, 370] width 54 height 54
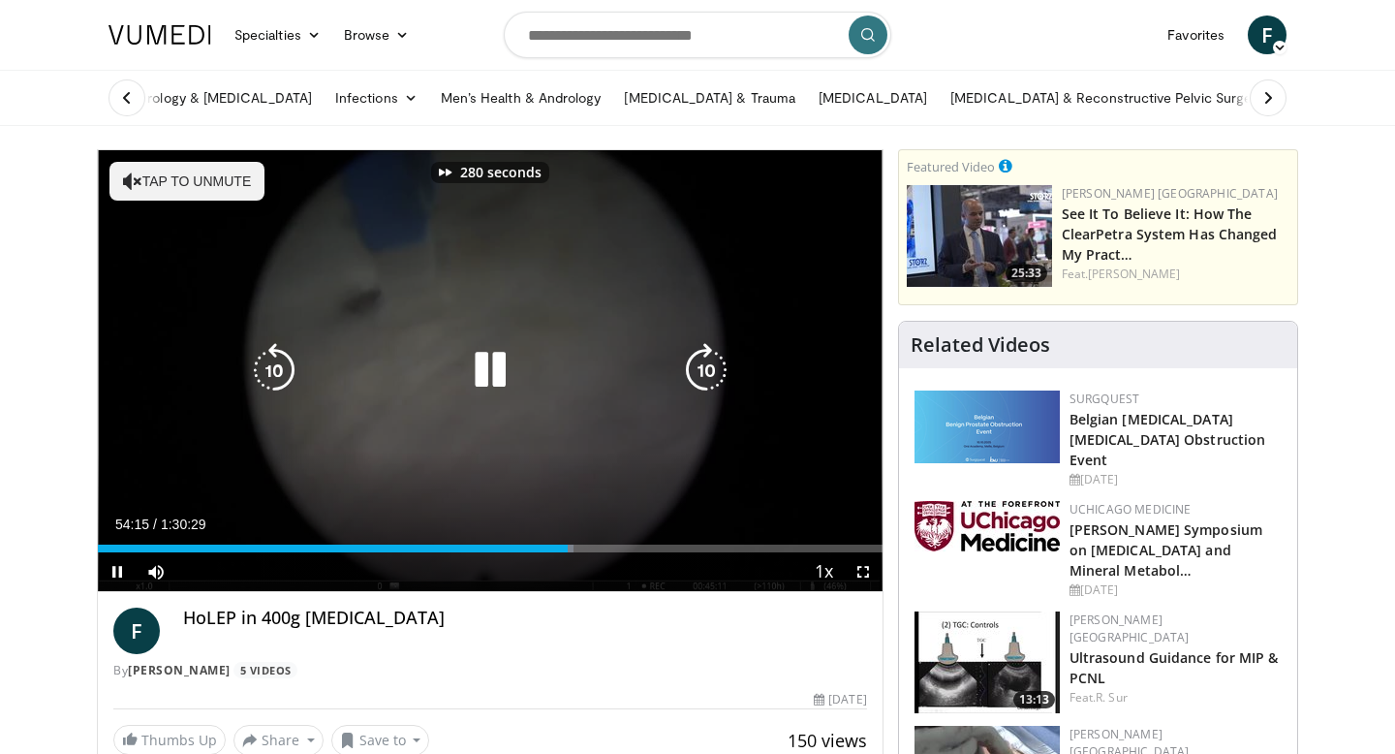
click at [707, 356] on icon "Video Player" at bounding box center [706, 370] width 54 height 54
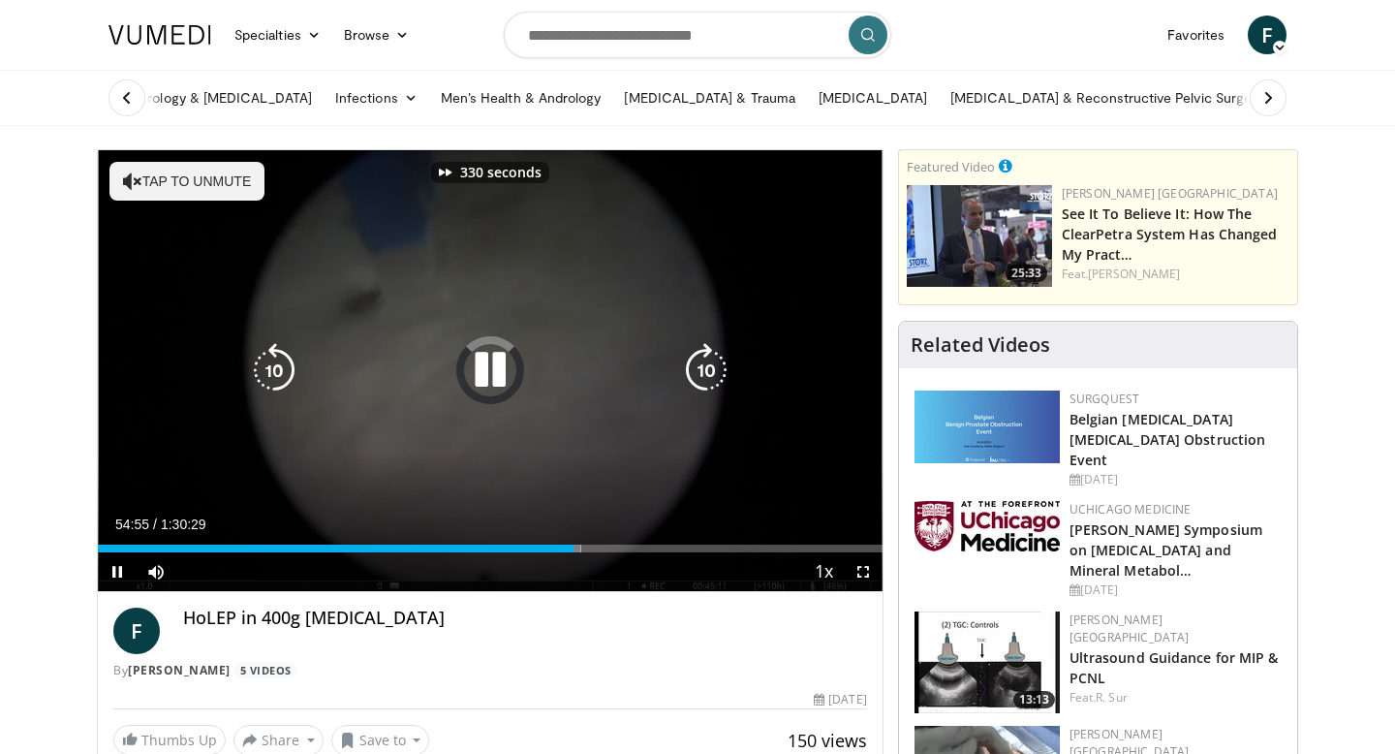
click at [707, 356] on icon "Video Player" at bounding box center [706, 370] width 54 height 54
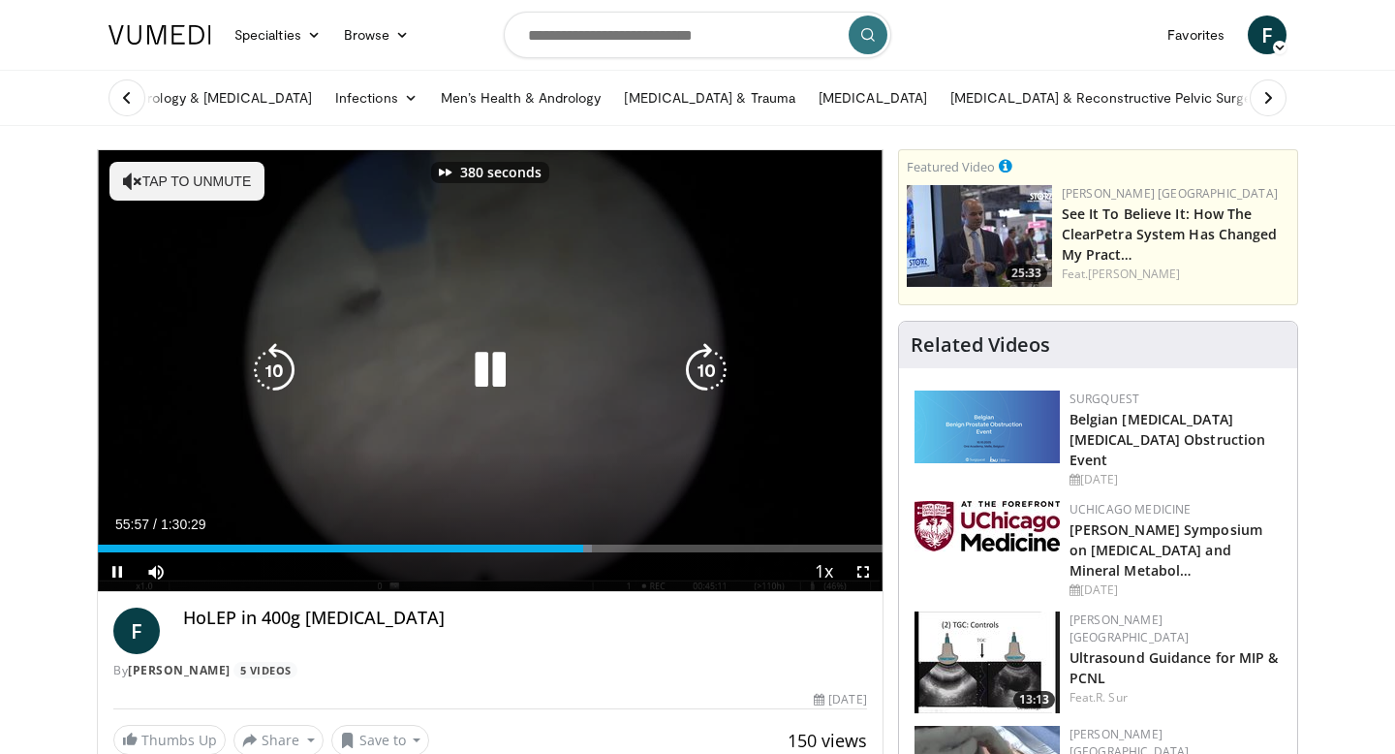
click at [707, 356] on icon "Video Player" at bounding box center [706, 370] width 54 height 54
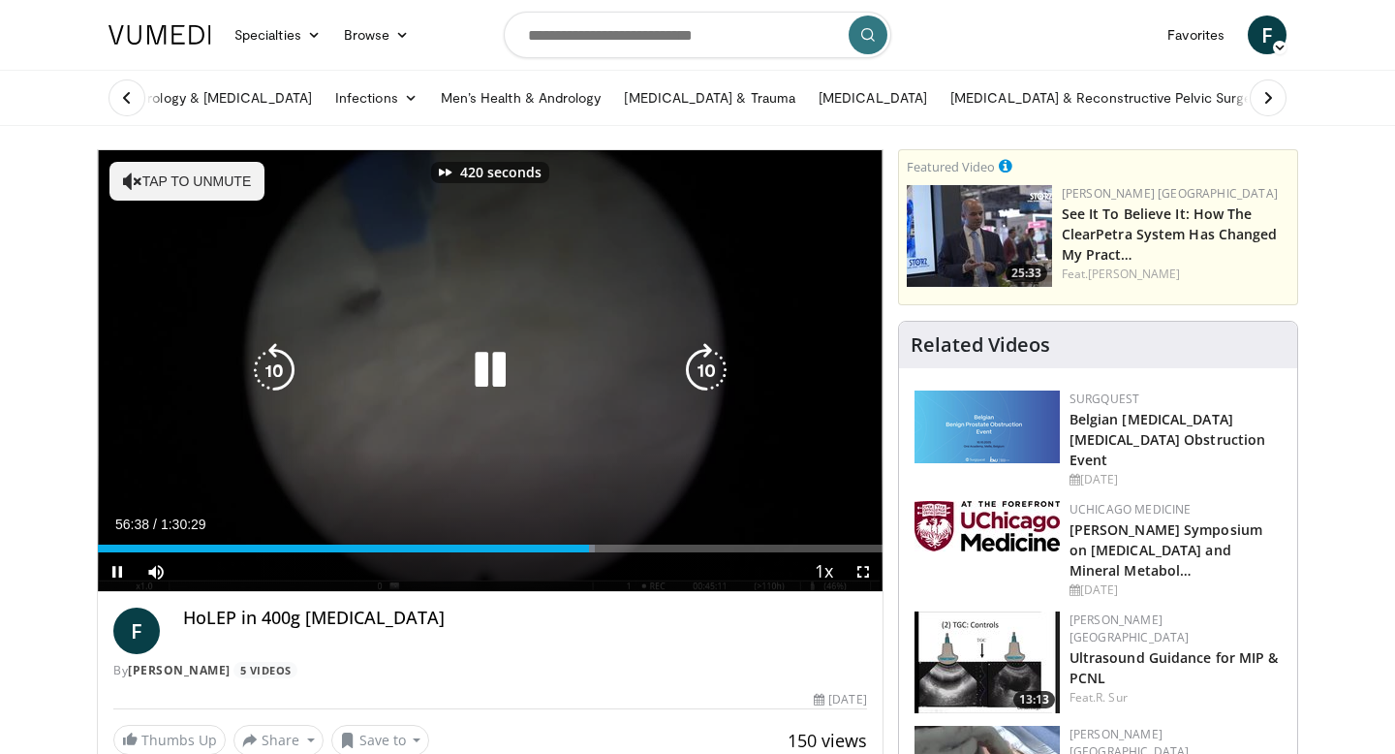
click at [707, 356] on icon "Video Player" at bounding box center [706, 370] width 54 height 54
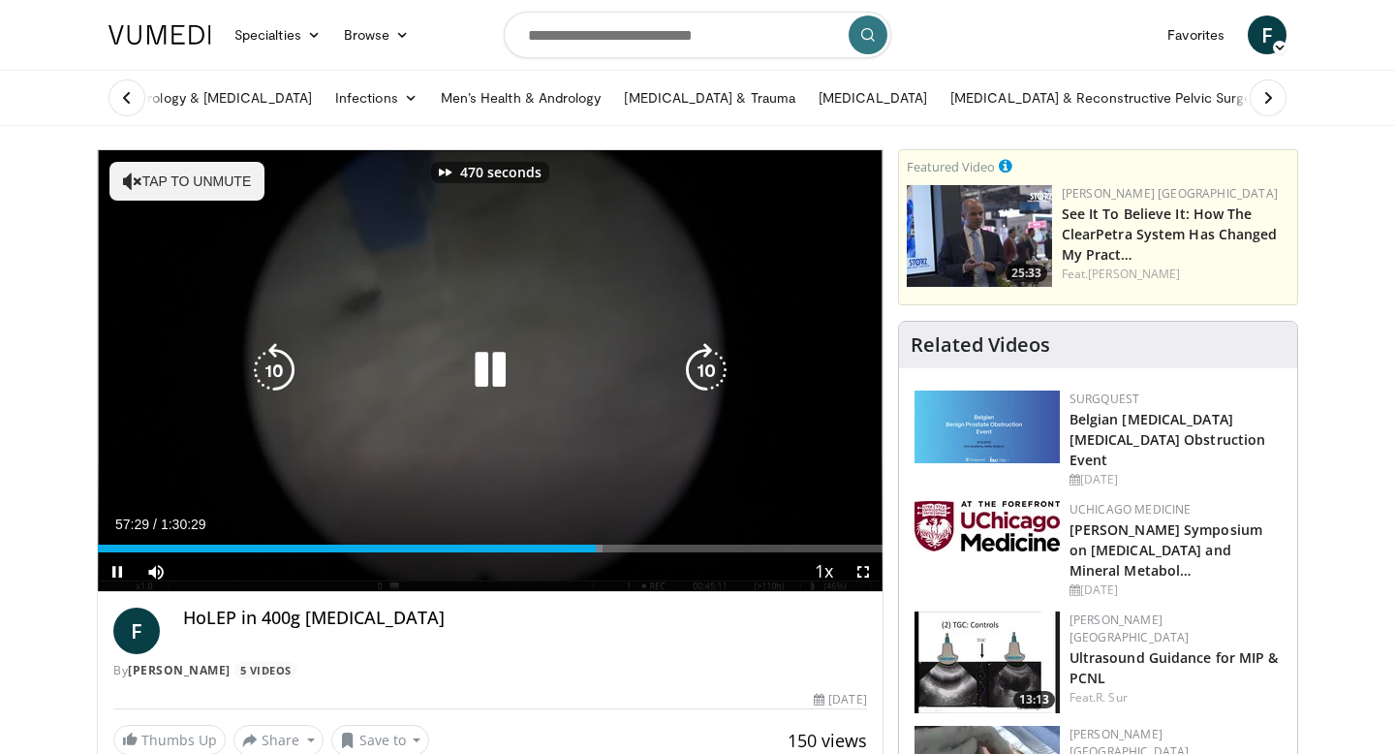
click at [707, 356] on icon "Video Player" at bounding box center [706, 370] width 54 height 54
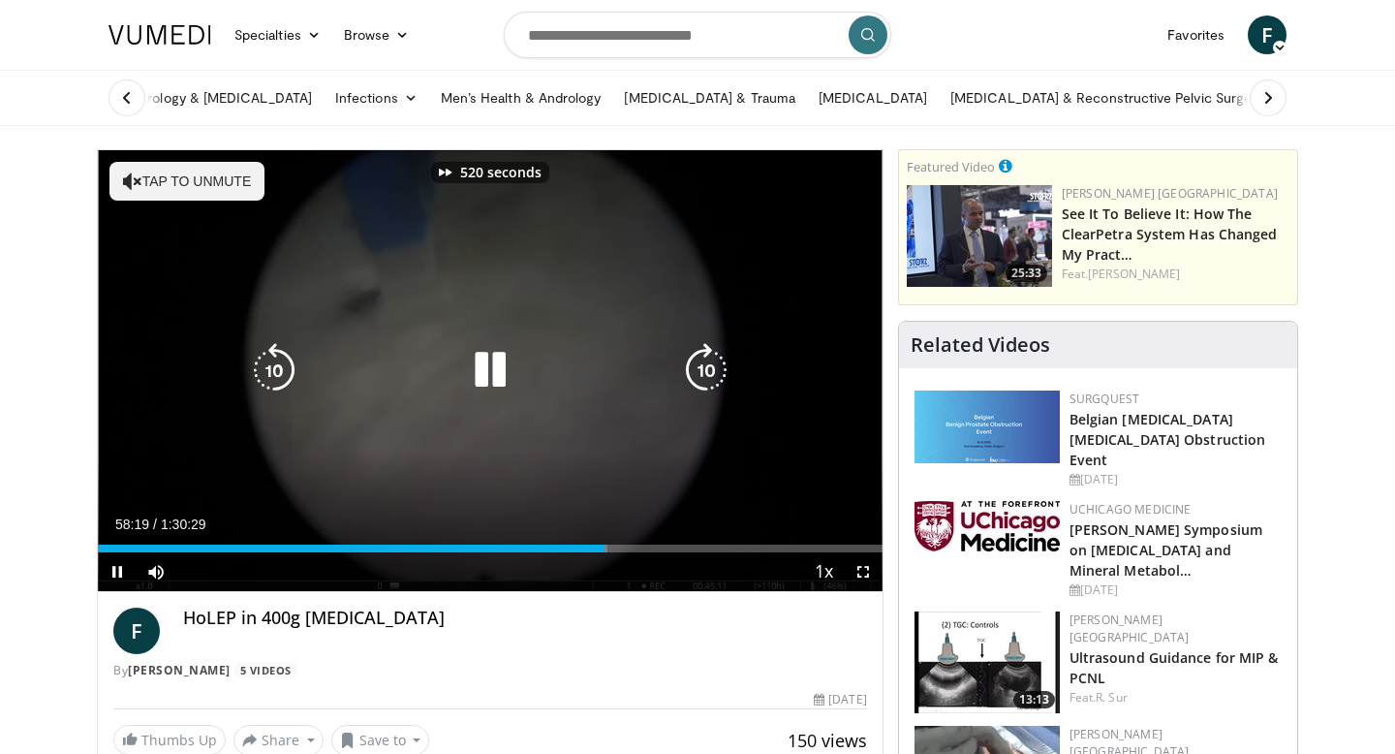
click at [707, 356] on icon "Video Player" at bounding box center [706, 370] width 54 height 54
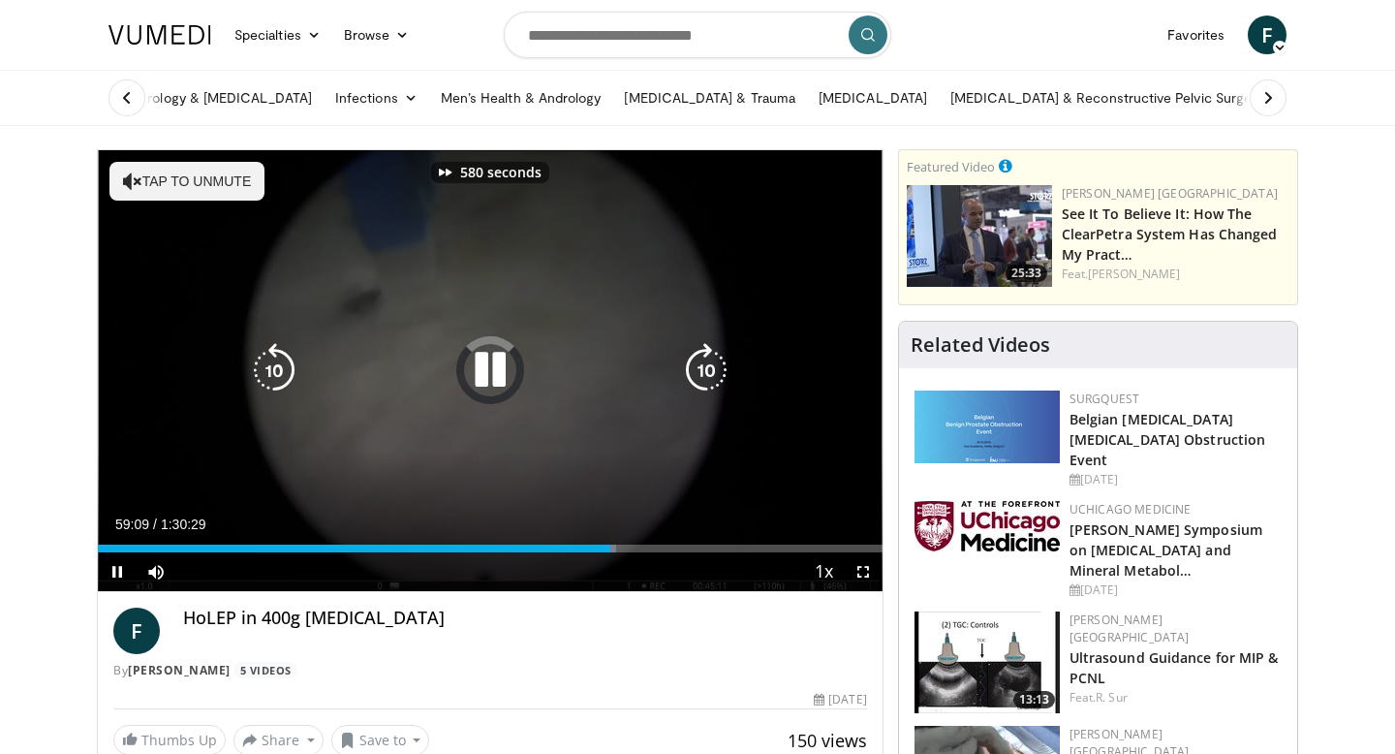
click at [707, 356] on icon "Video Player" at bounding box center [706, 370] width 54 height 54
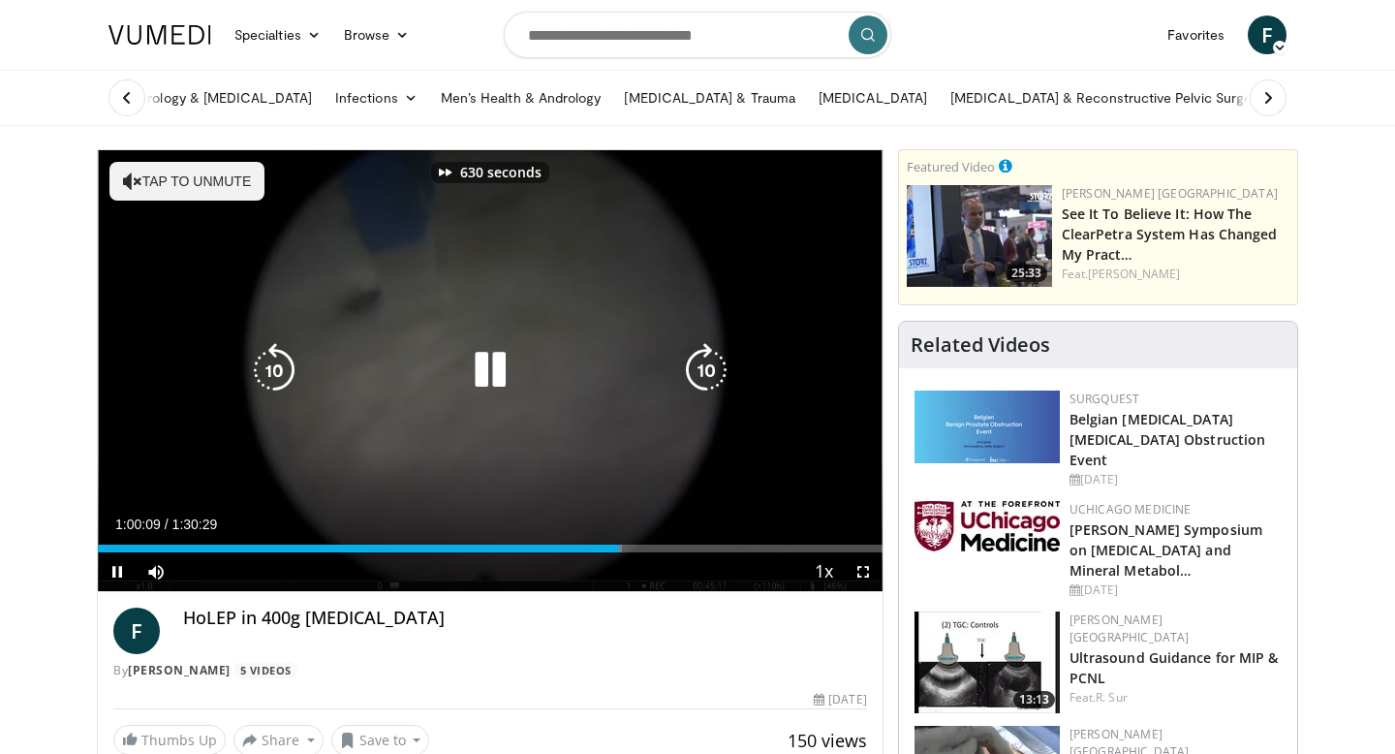
click at [707, 356] on icon "Video Player" at bounding box center [706, 370] width 54 height 54
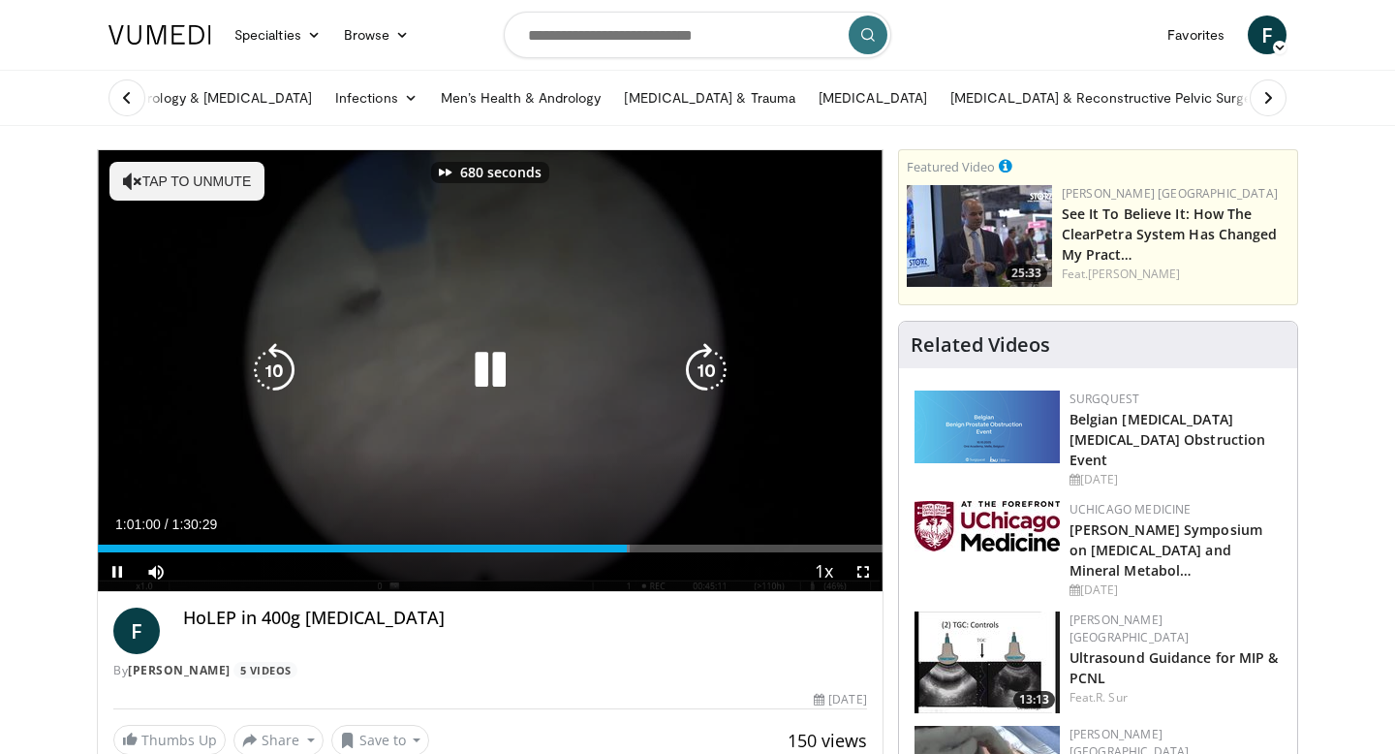
click at [707, 356] on icon "Video Player" at bounding box center [706, 370] width 54 height 54
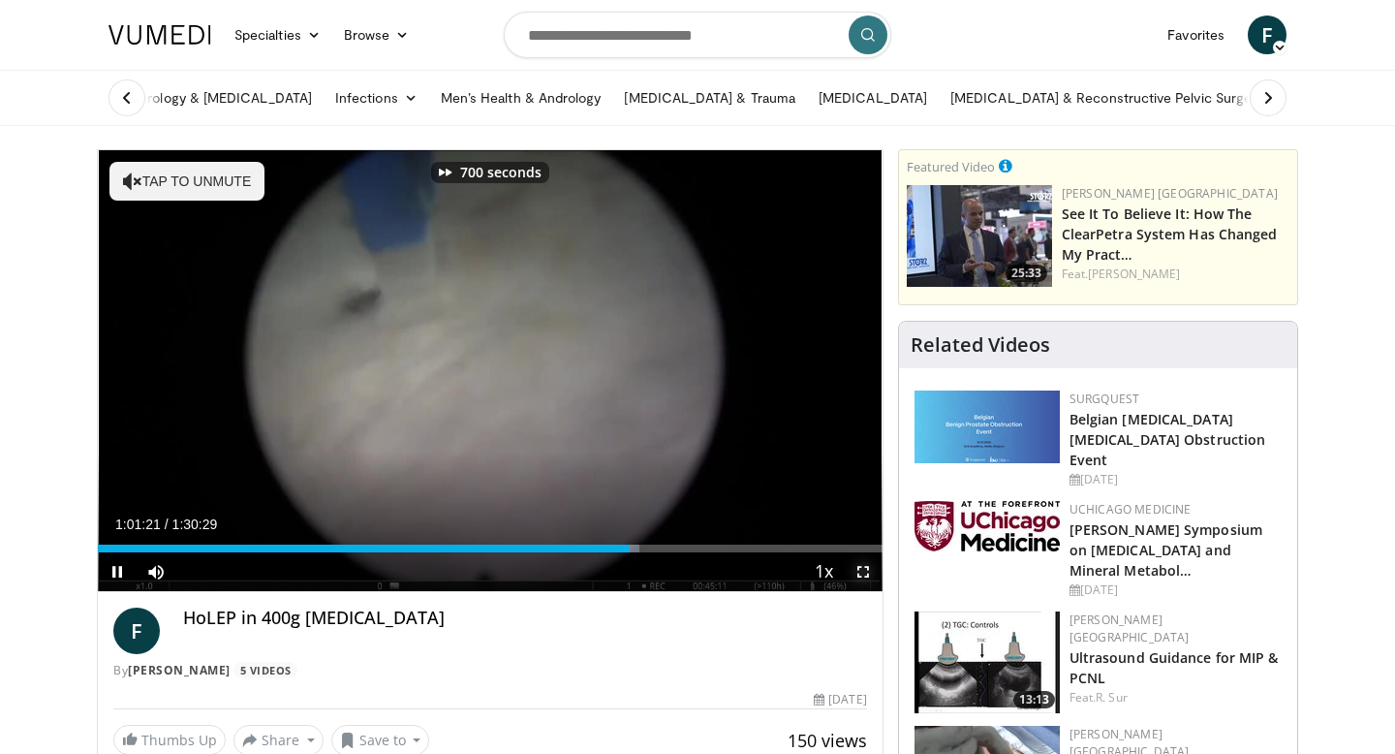
click at [856, 560] on span "Video Player" at bounding box center [863, 571] width 39 height 39
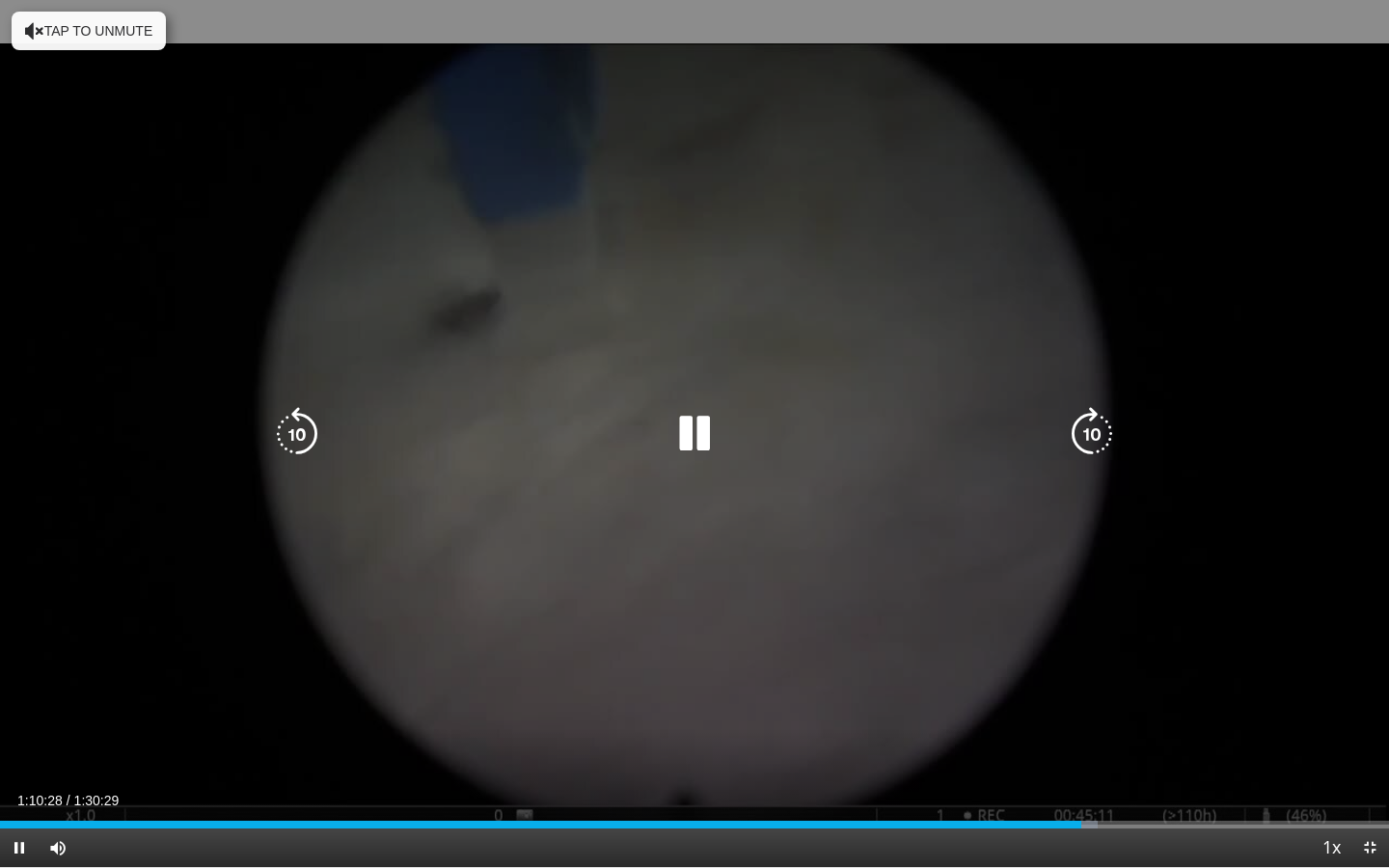
click at [1093, 431] on icon "Video Player" at bounding box center [1091, 434] width 54 height 54
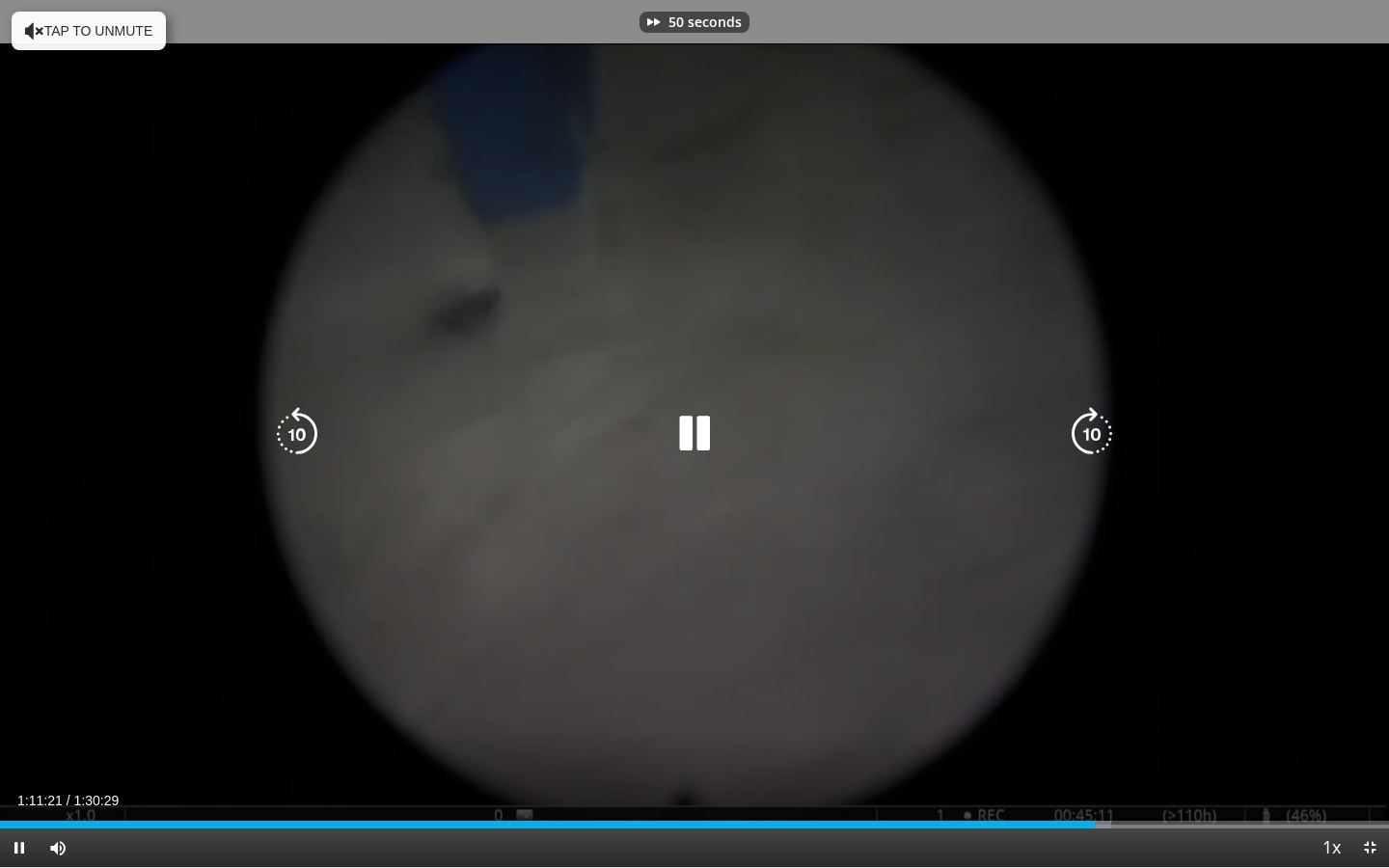
click at [1093, 431] on icon "Video Player" at bounding box center [1091, 434] width 54 height 54
click at [1093, 430] on icon "Video Player" at bounding box center [1091, 434] width 54 height 54
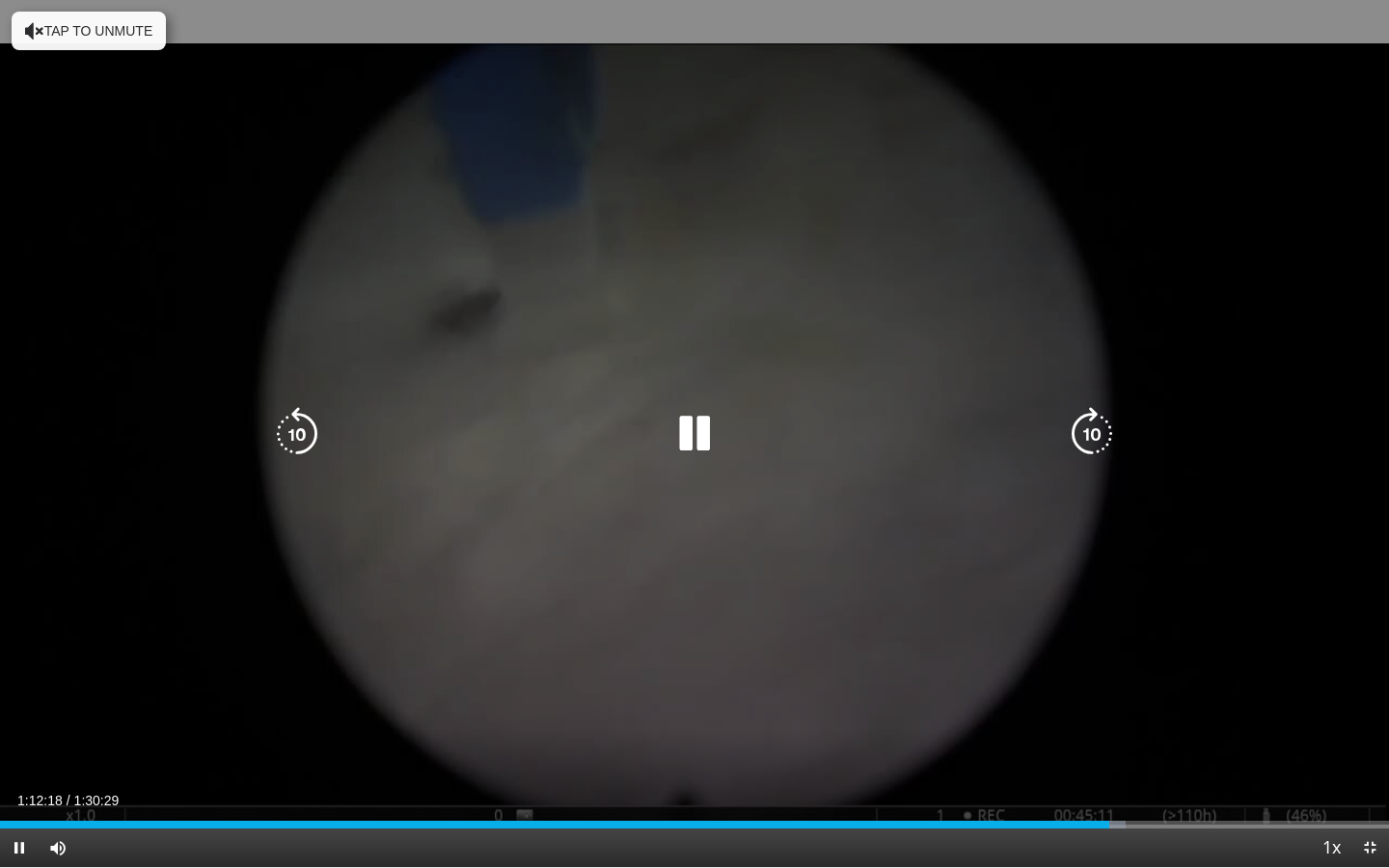
click at [1105, 439] on icon "Video Player" at bounding box center [1091, 434] width 54 height 54
click at [1099, 444] on icon "Video Player" at bounding box center [1091, 434] width 54 height 54
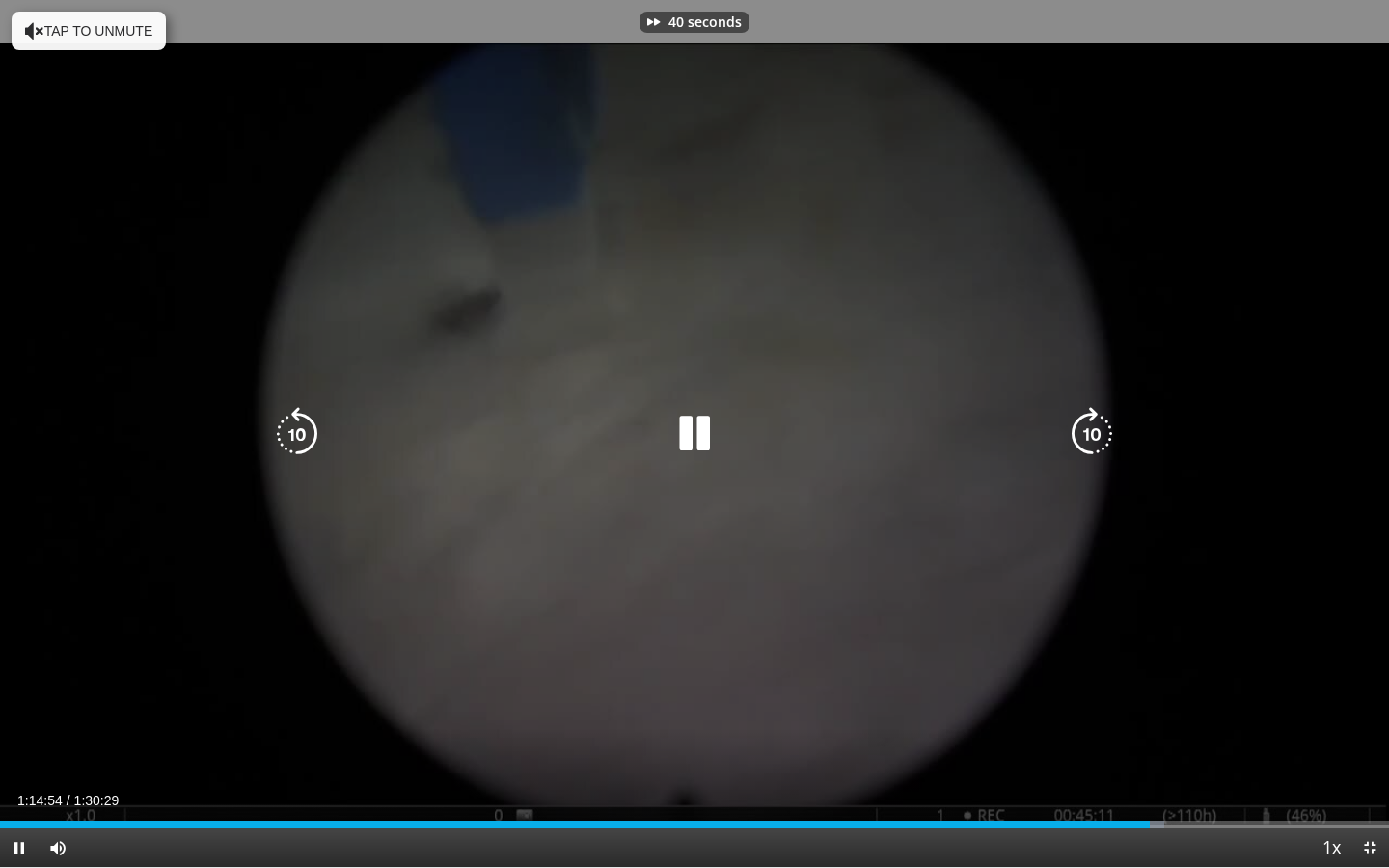
click at [1099, 444] on icon "Video Player" at bounding box center [1091, 434] width 54 height 54
click at [1099, 443] on icon "Video Player" at bounding box center [1091, 434] width 54 height 54
click at [1099, 441] on icon "Video Player" at bounding box center [1091, 434] width 54 height 54
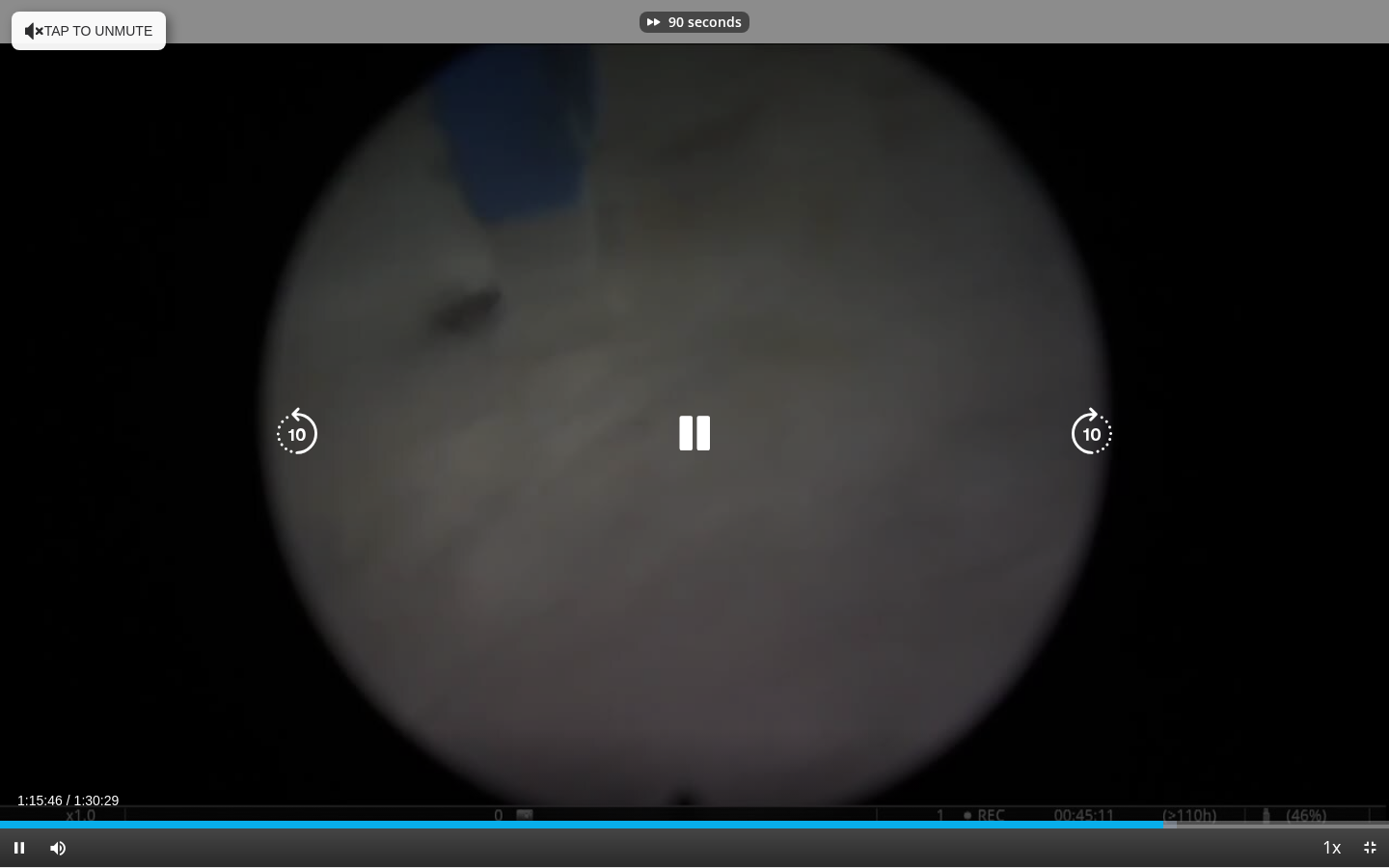
click at [1099, 441] on icon "Video Player" at bounding box center [1091, 434] width 54 height 54
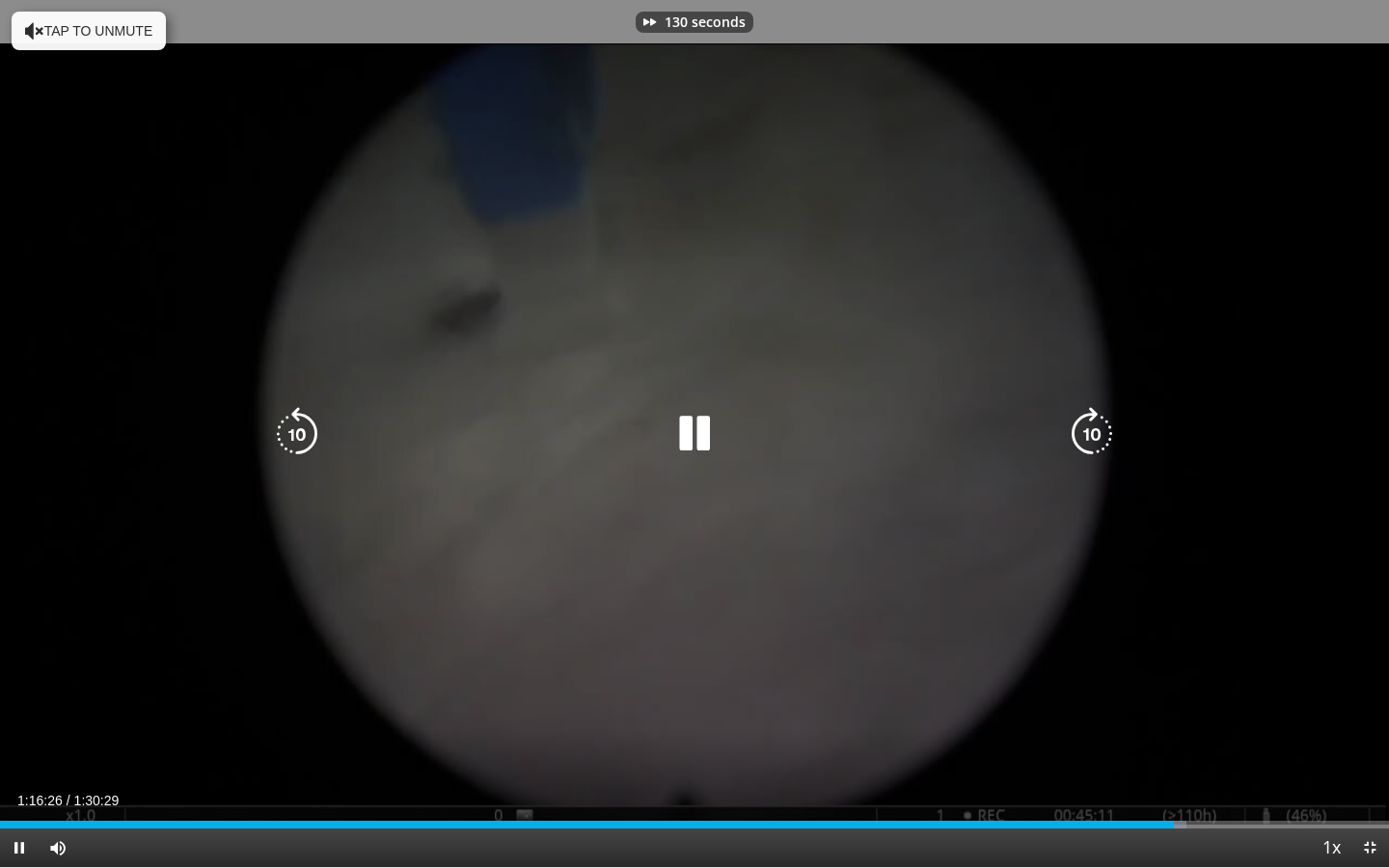
click at [1099, 441] on icon "Video Player" at bounding box center [1091, 434] width 54 height 54
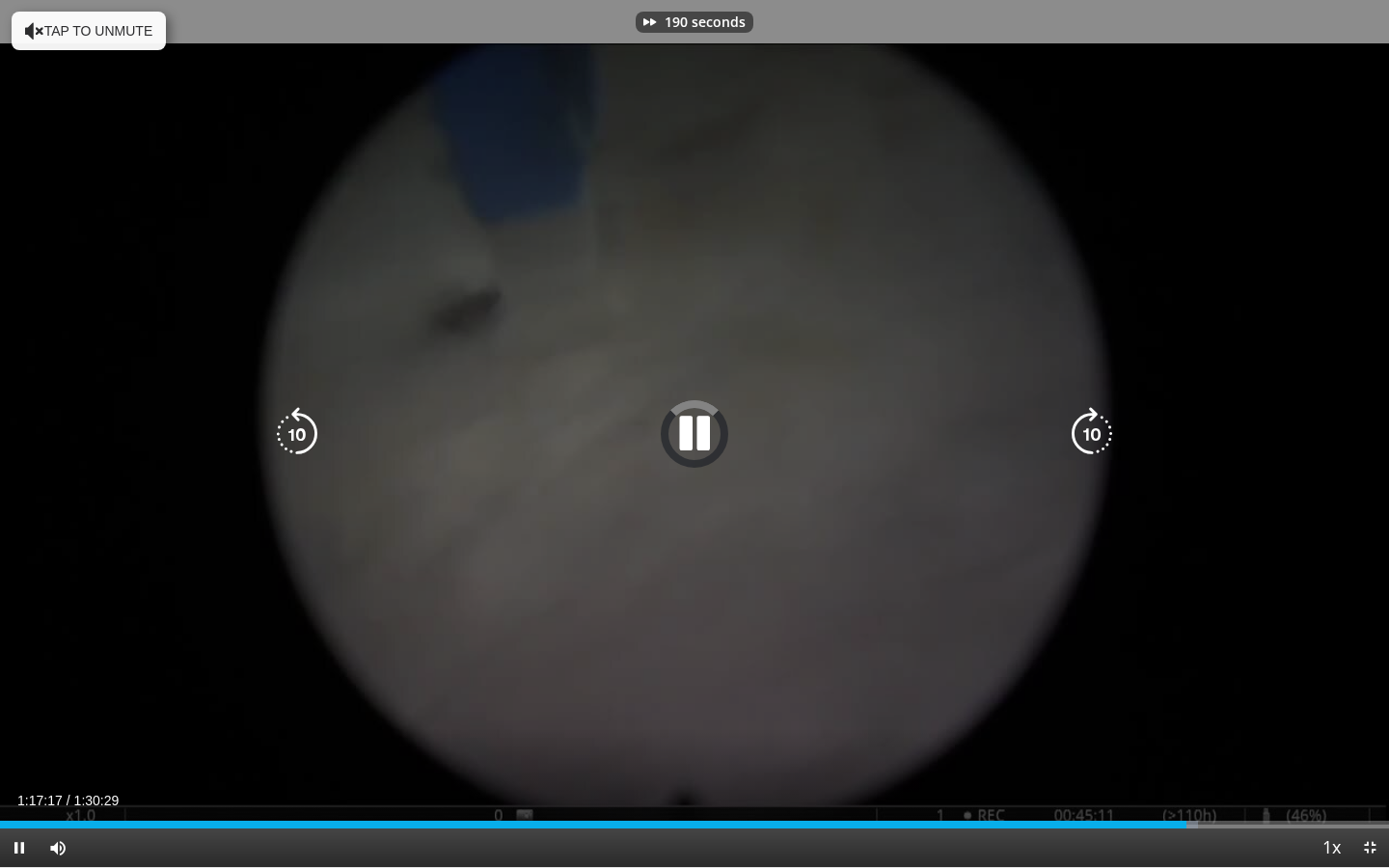
click at [1099, 441] on icon "Video Player" at bounding box center [1091, 434] width 54 height 54
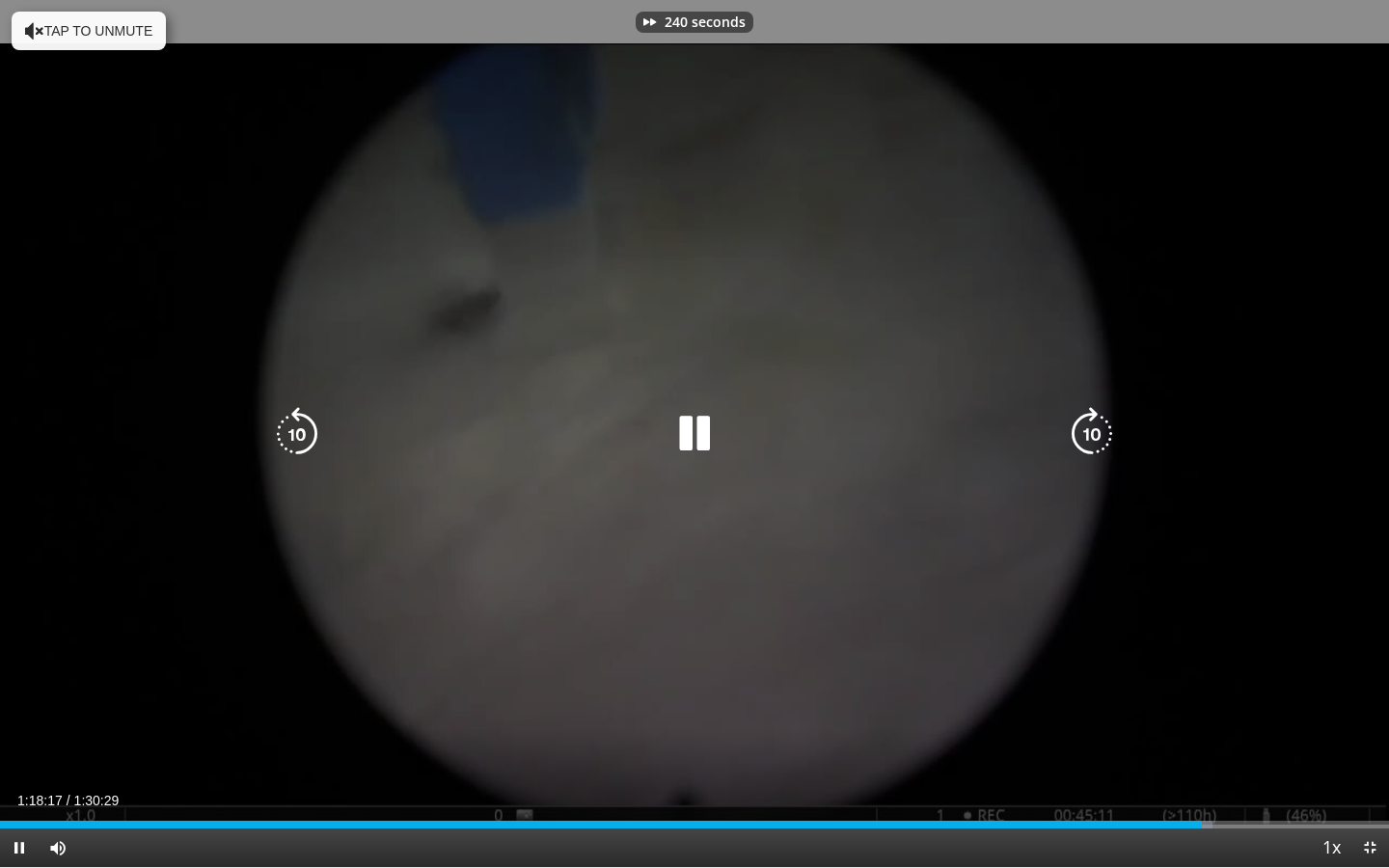
click at [1099, 441] on icon "Video Player" at bounding box center [1091, 434] width 54 height 54
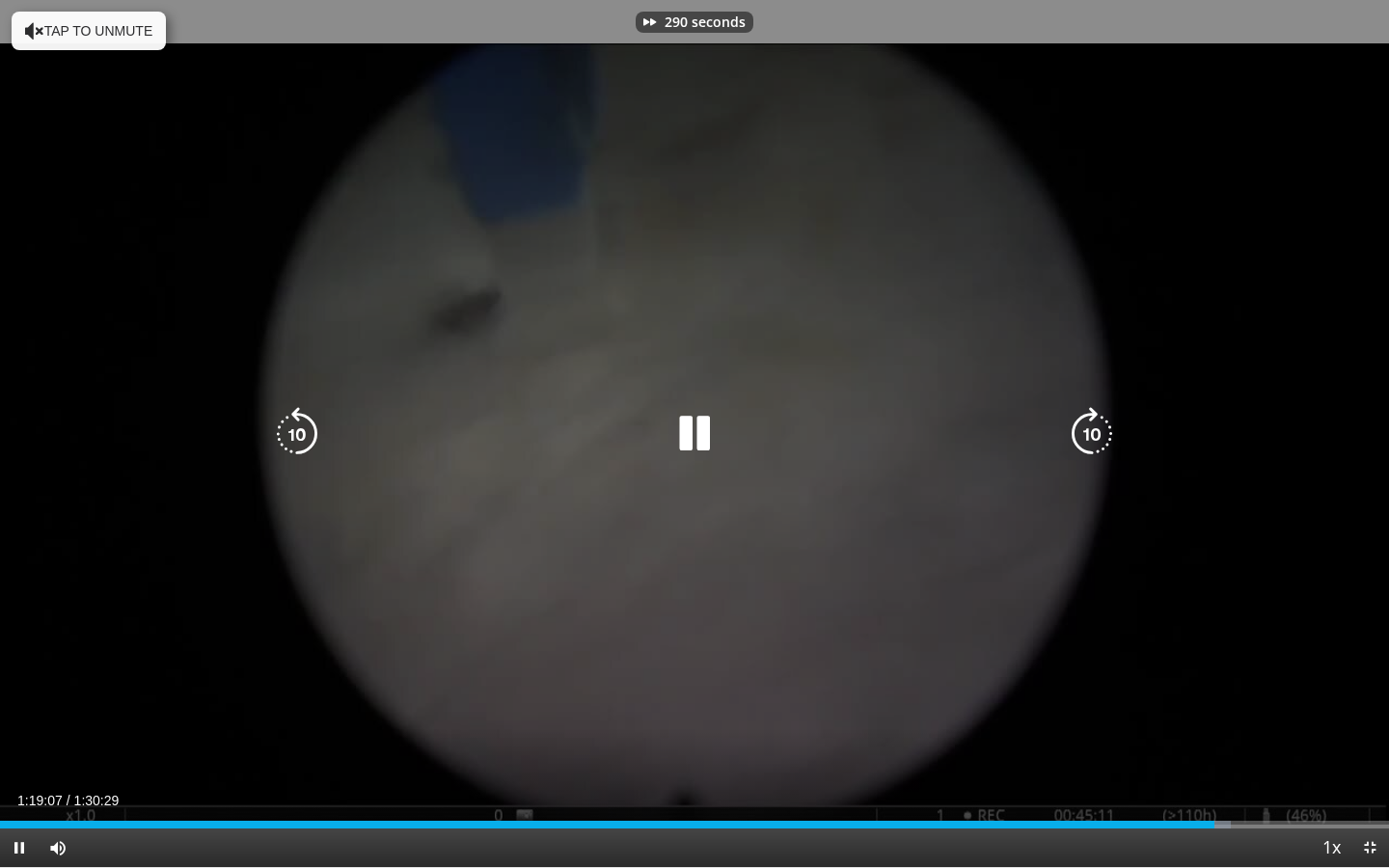
click at [1099, 441] on icon "Video Player" at bounding box center [1091, 434] width 54 height 54
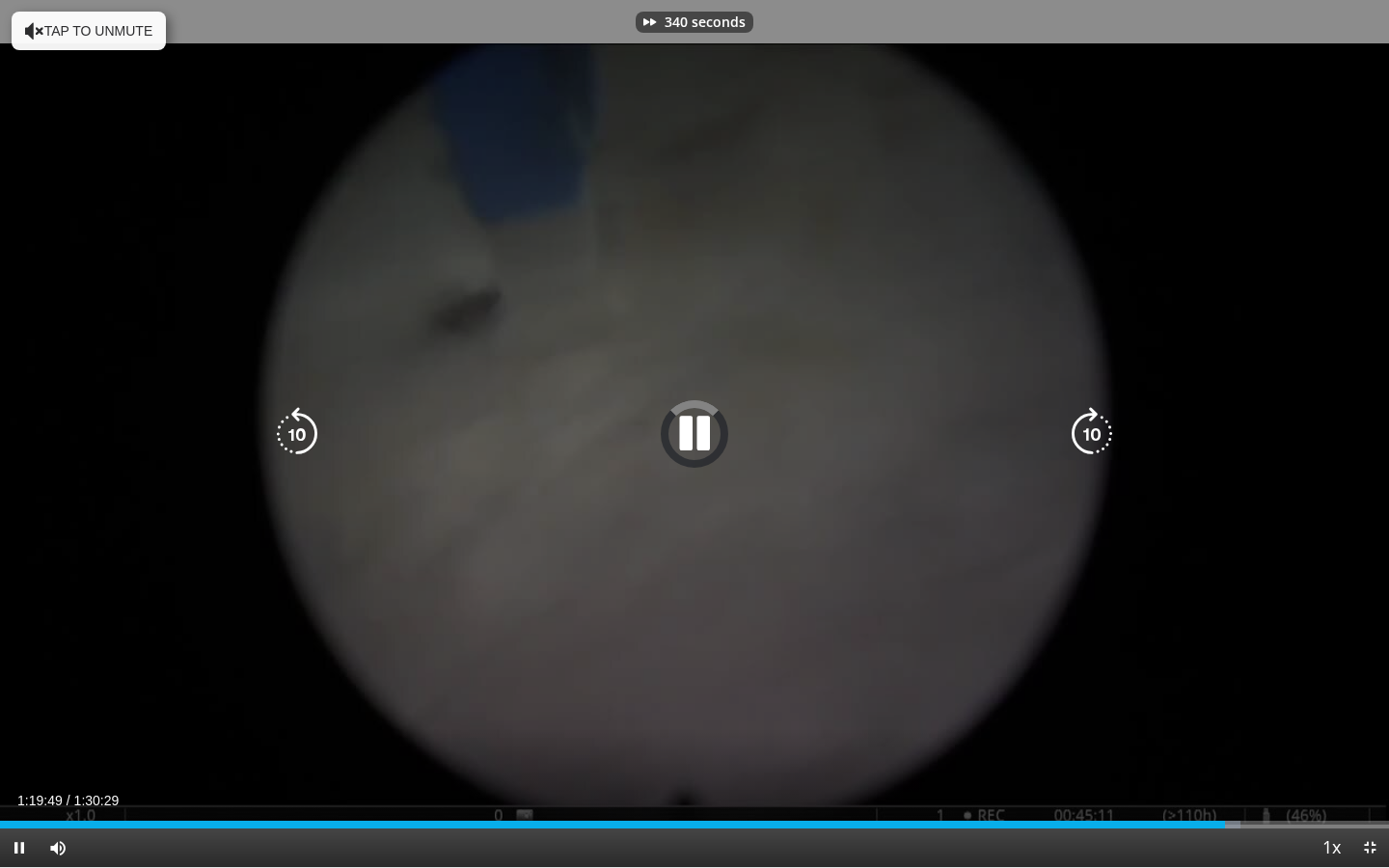
click at [1099, 441] on icon "Video Player" at bounding box center [1091, 434] width 54 height 54
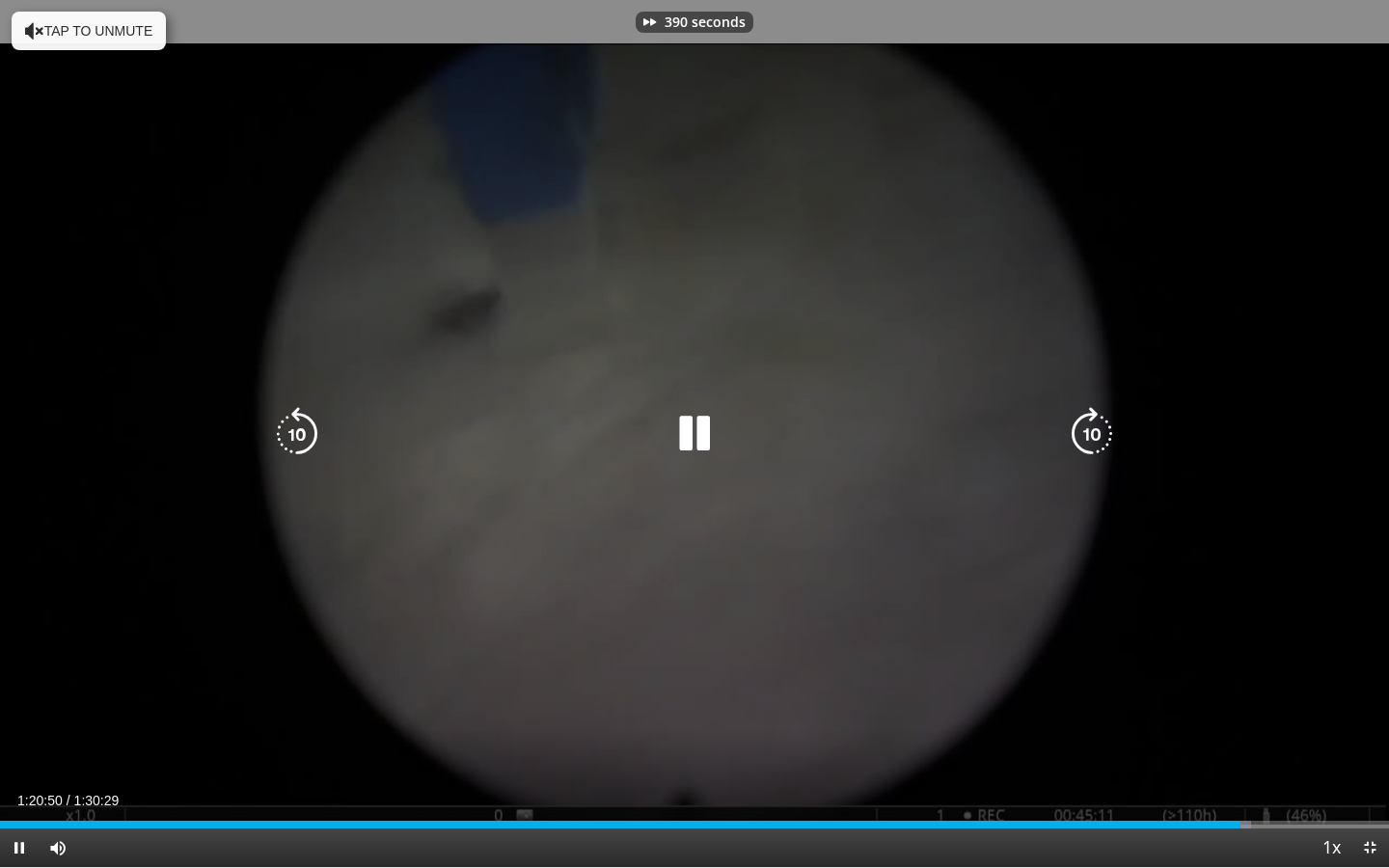
click at [1099, 441] on icon "Video Player" at bounding box center [1091, 434] width 54 height 54
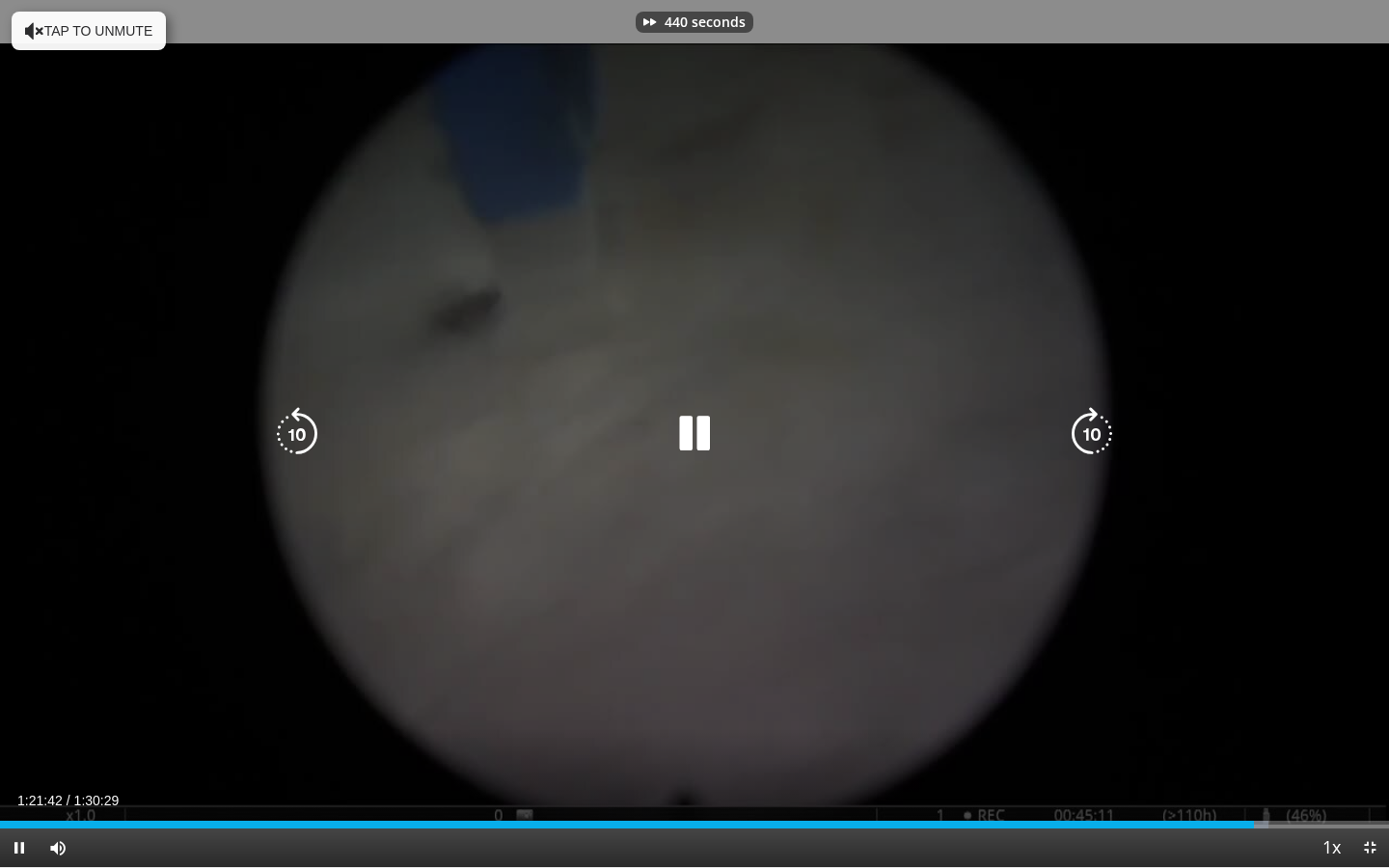
click at [1099, 441] on icon "Video Player" at bounding box center [1091, 434] width 54 height 54
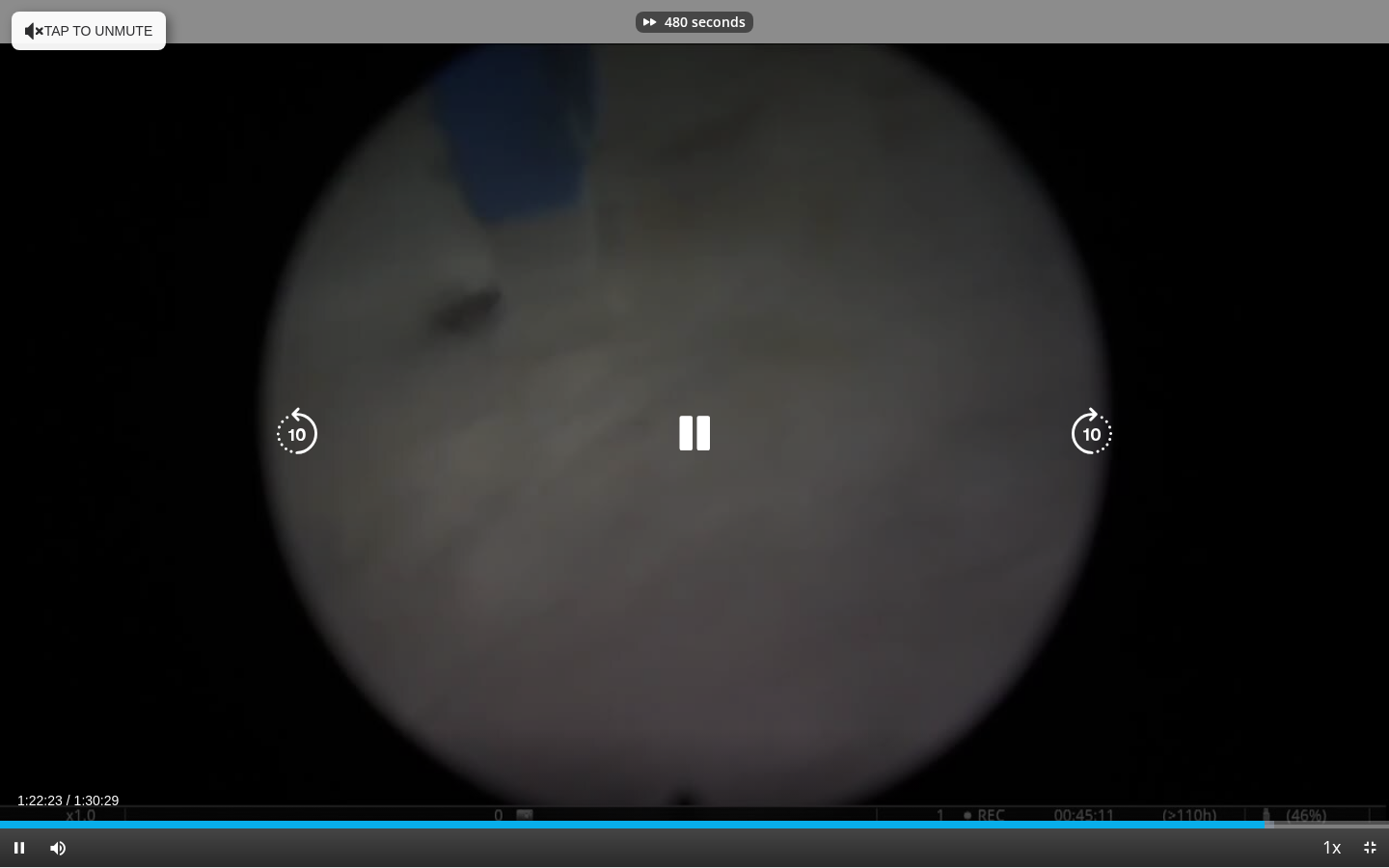
click at [1099, 441] on icon "Video Player" at bounding box center [1091, 434] width 54 height 54
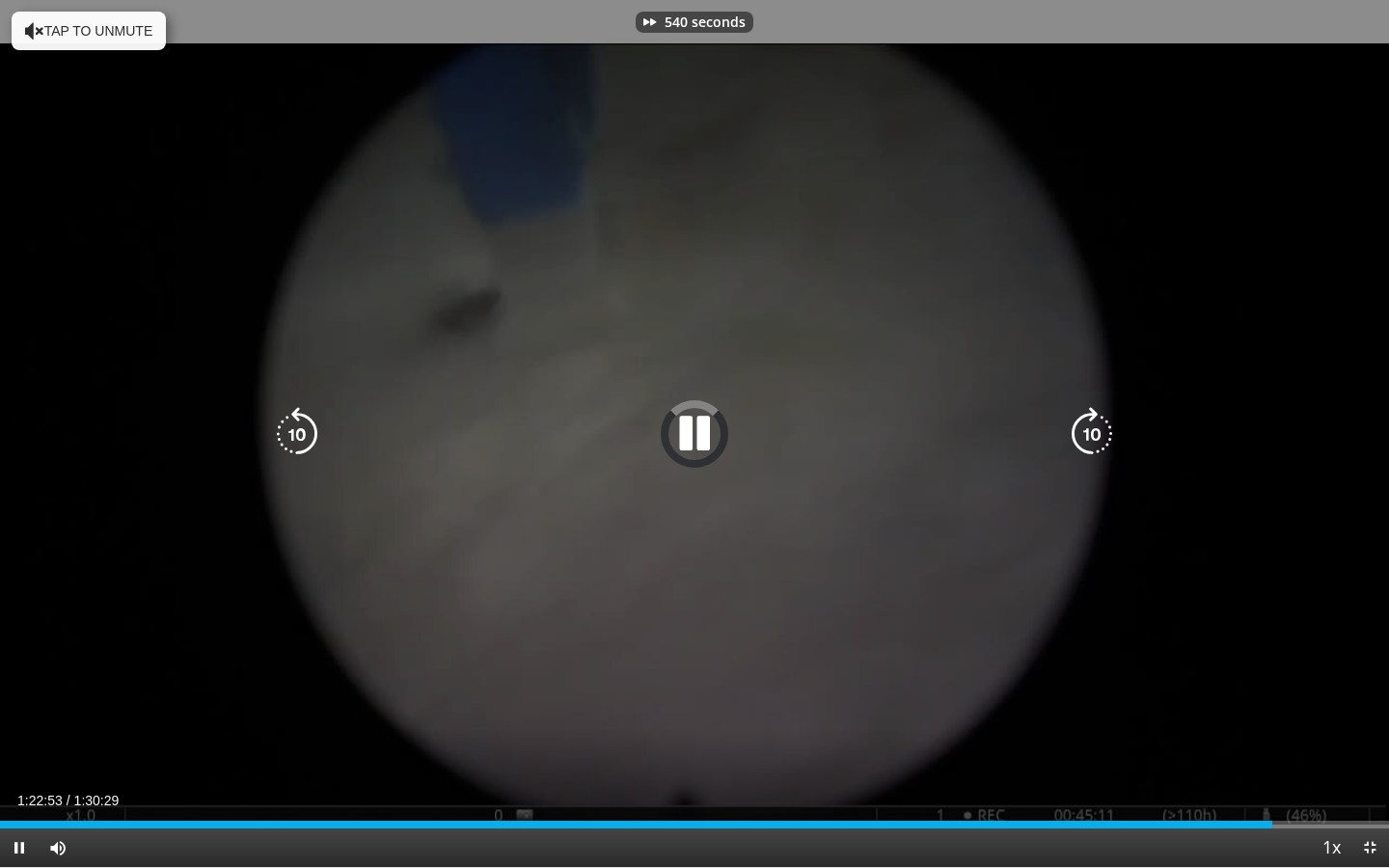
click at [1099, 441] on icon "Video Player" at bounding box center [1091, 434] width 54 height 54
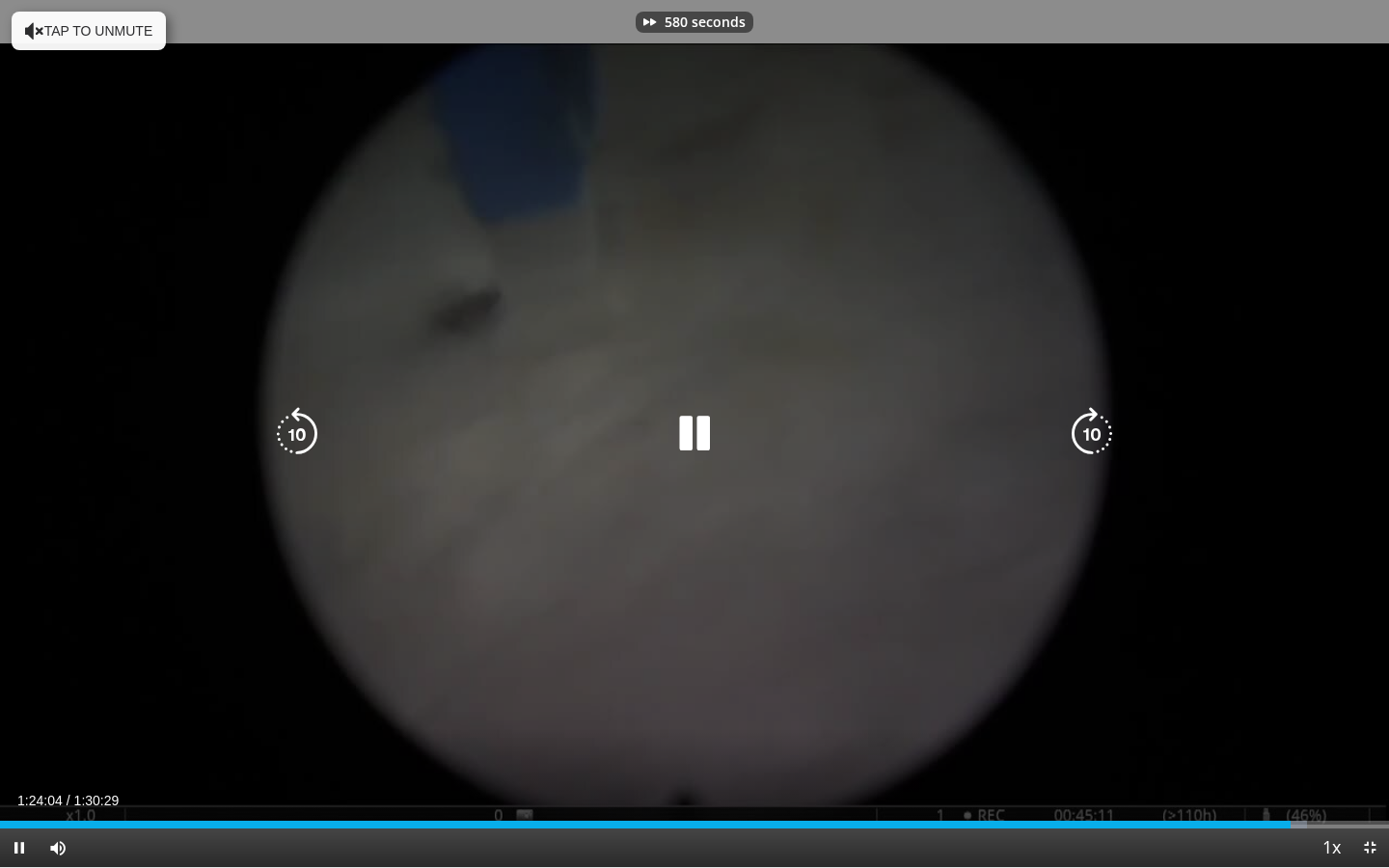
click at [1099, 441] on icon "Video Player" at bounding box center [1091, 434] width 54 height 54
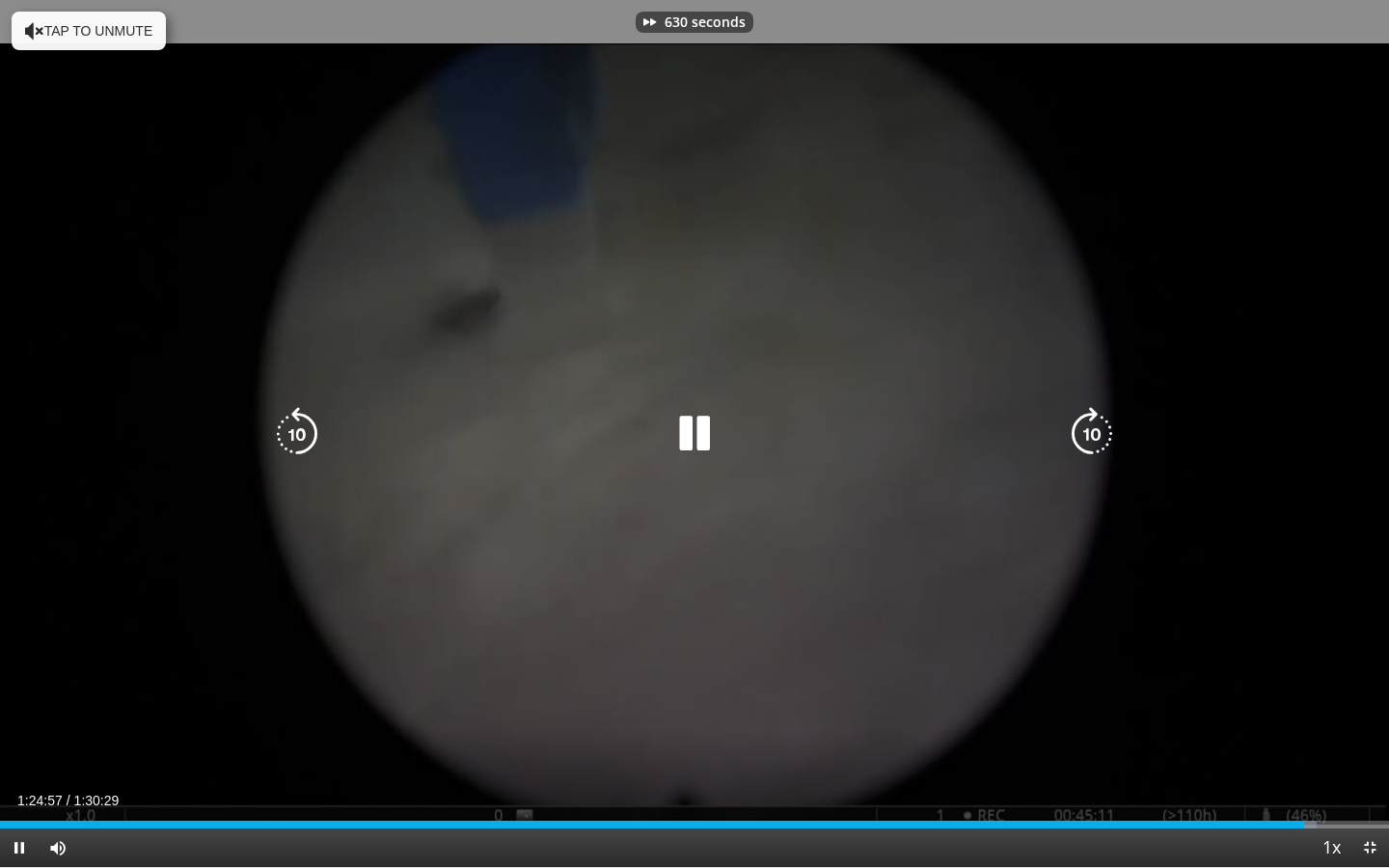
click at [1099, 441] on icon "Video Player" at bounding box center [1091, 434] width 54 height 54
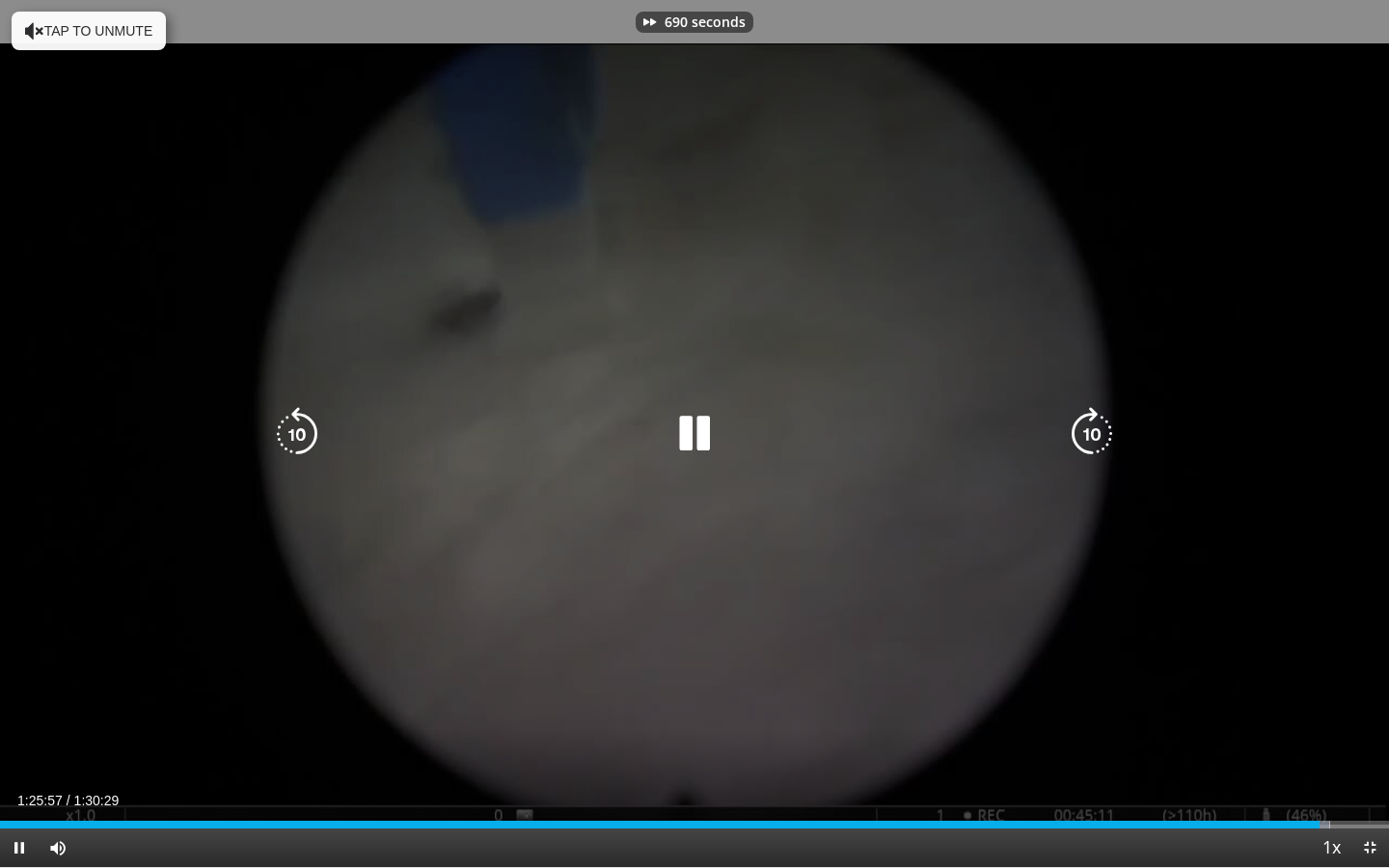
click at [1099, 441] on icon "Video Player" at bounding box center [1091, 434] width 54 height 54
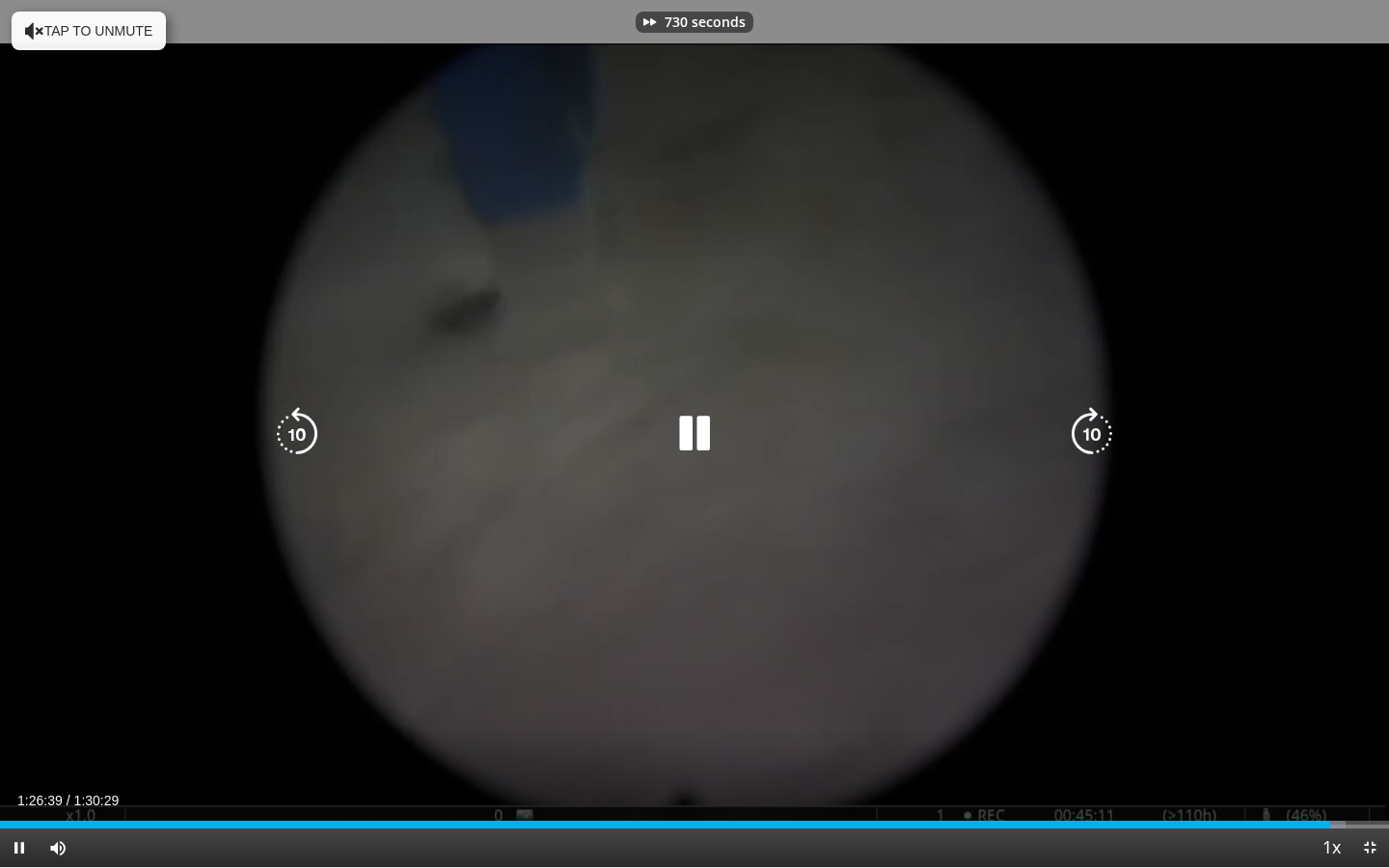
click at [1099, 441] on icon "Video Player" at bounding box center [1091, 434] width 54 height 54
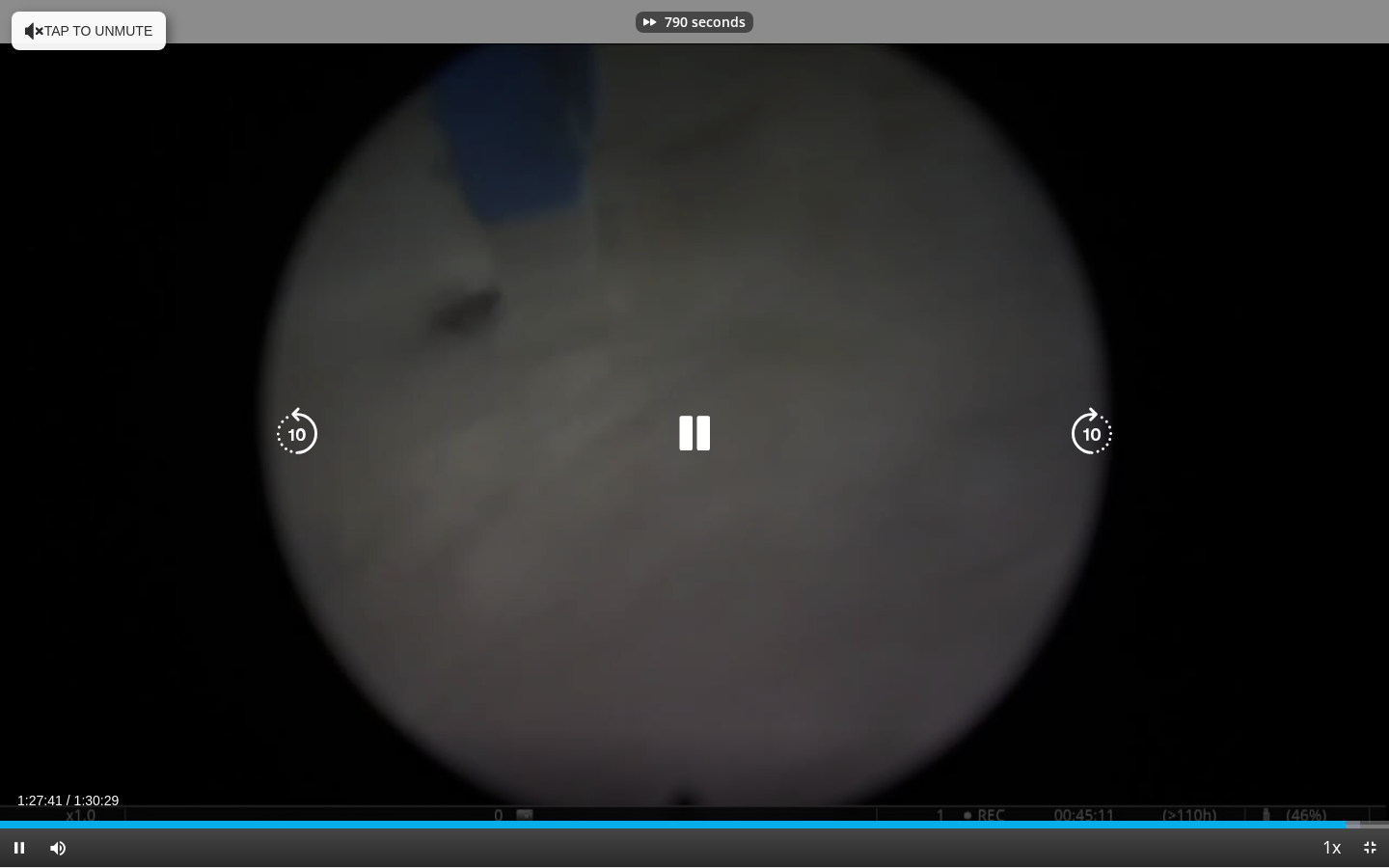
click at [1099, 441] on icon "Video Player" at bounding box center [1091, 434] width 54 height 54
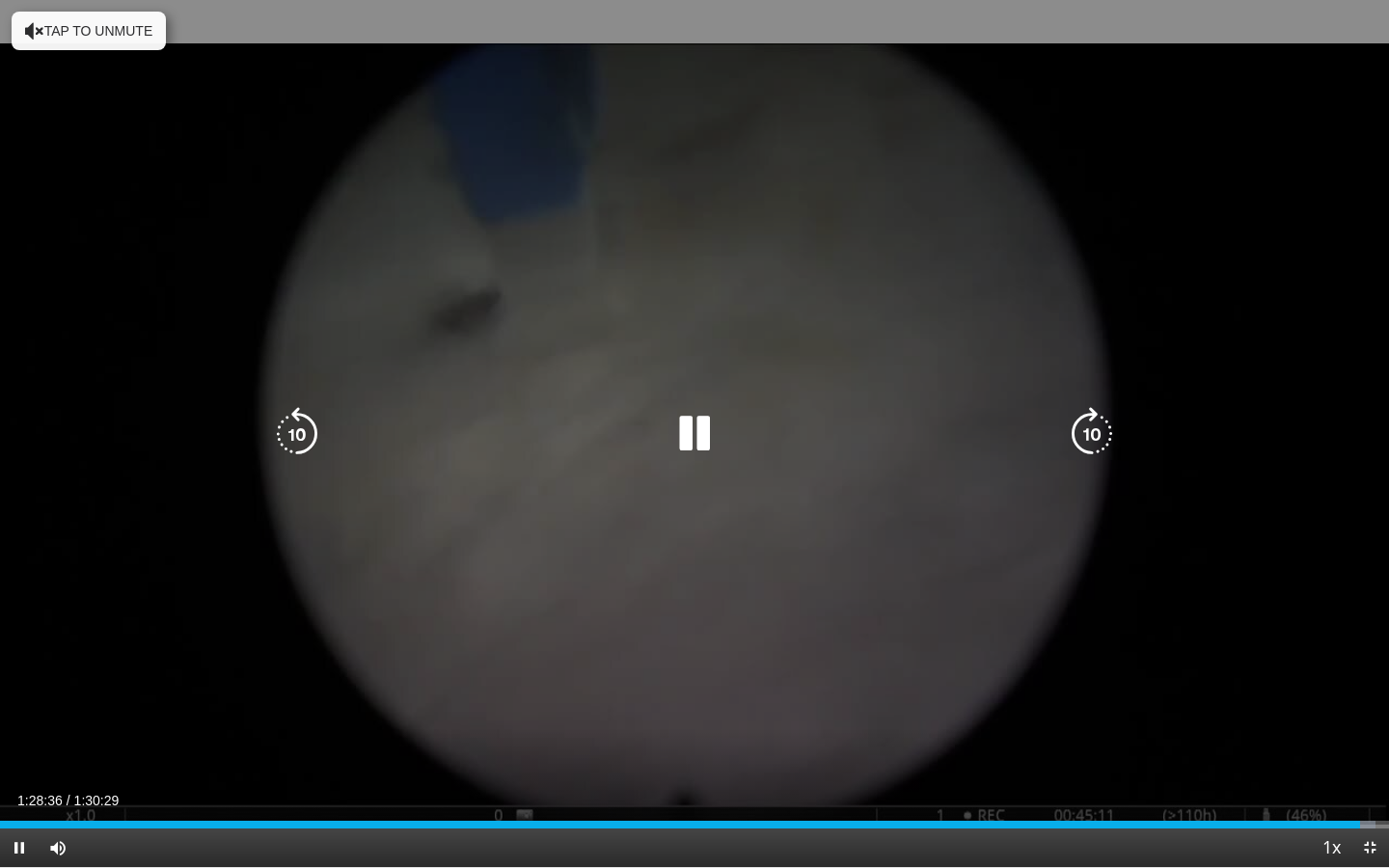
click at [1099, 441] on icon "Video Player" at bounding box center [1091, 434] width 54 height 54
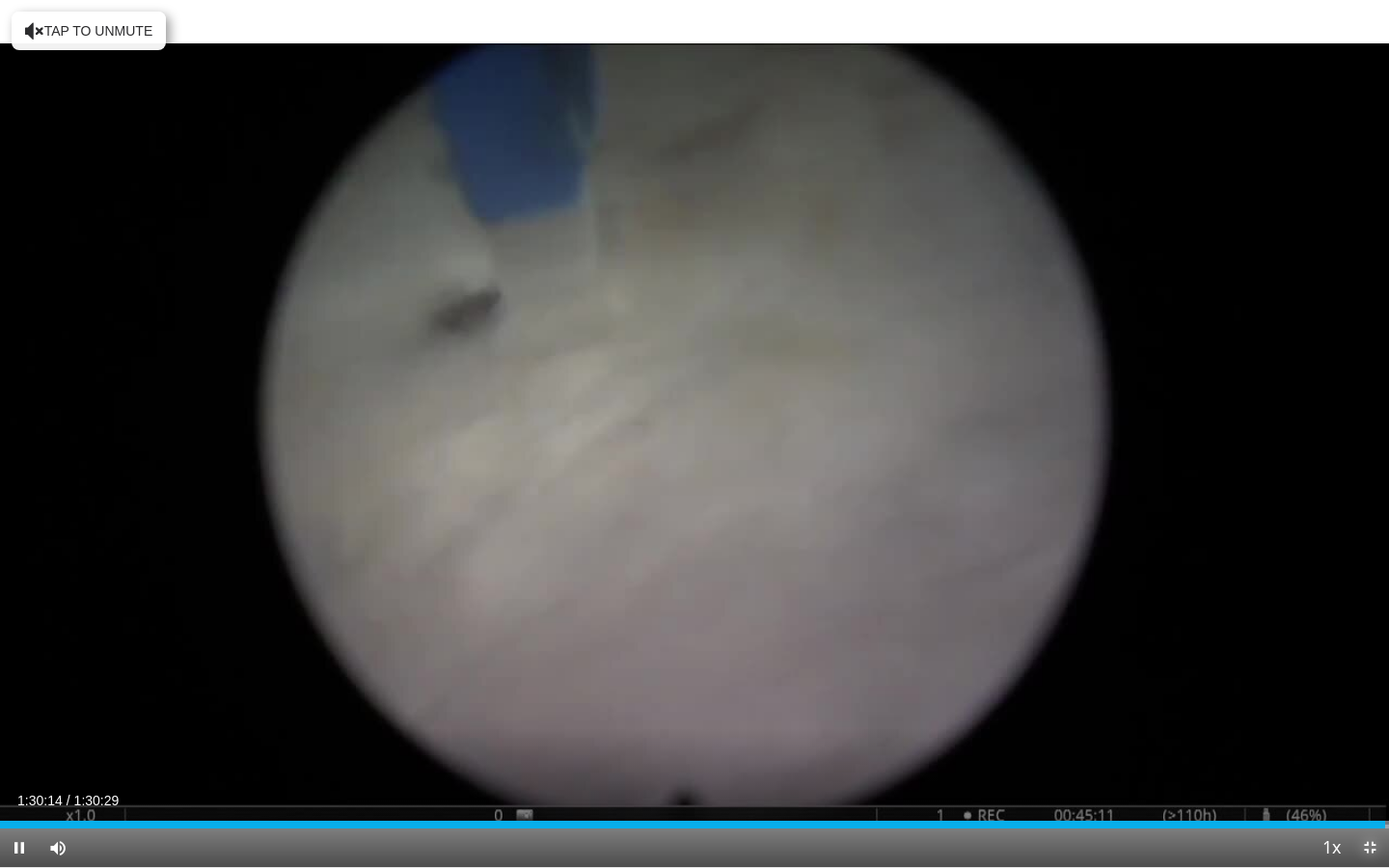
click at [1371, 750] on span "Video Player" at bounding box center [1369, 847] width 39 height 39
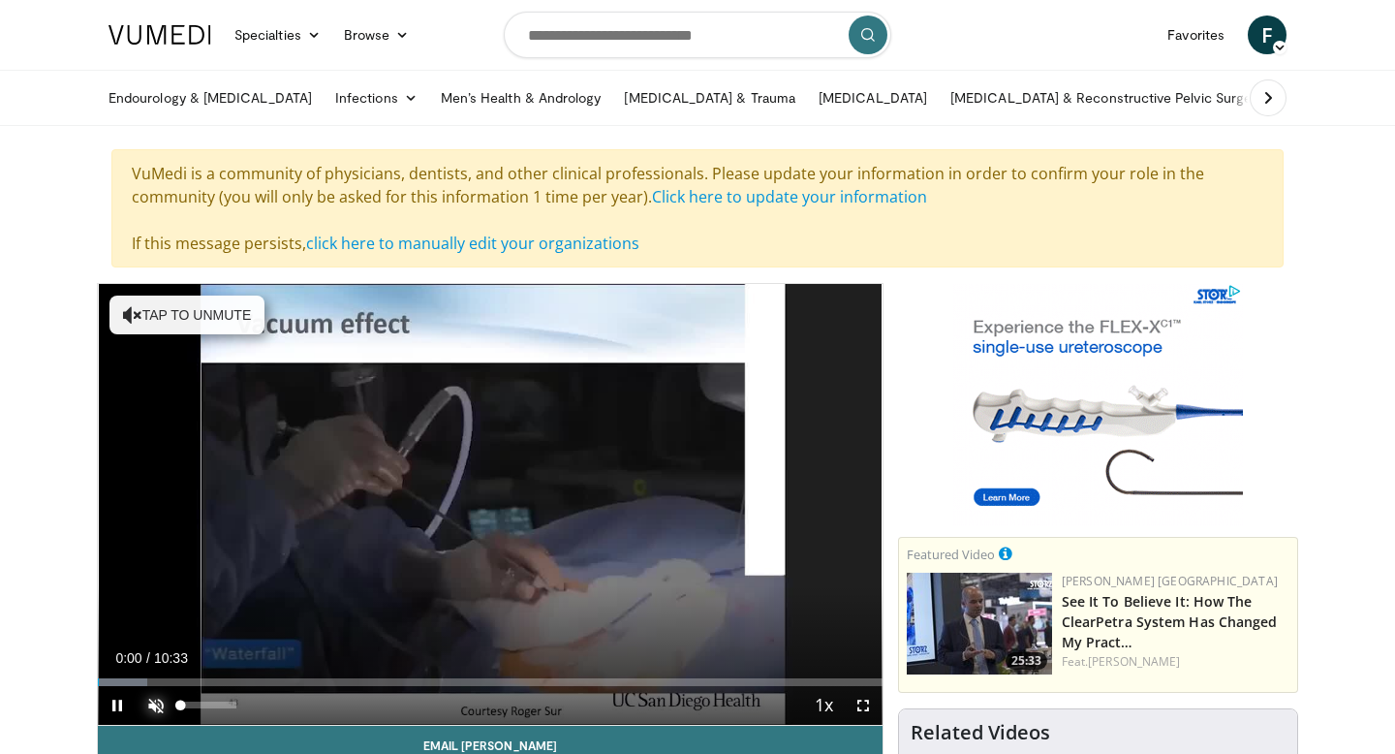
click at [145, 700] on span "Video Player" at bounding box center [156, 705] width 39 height 39
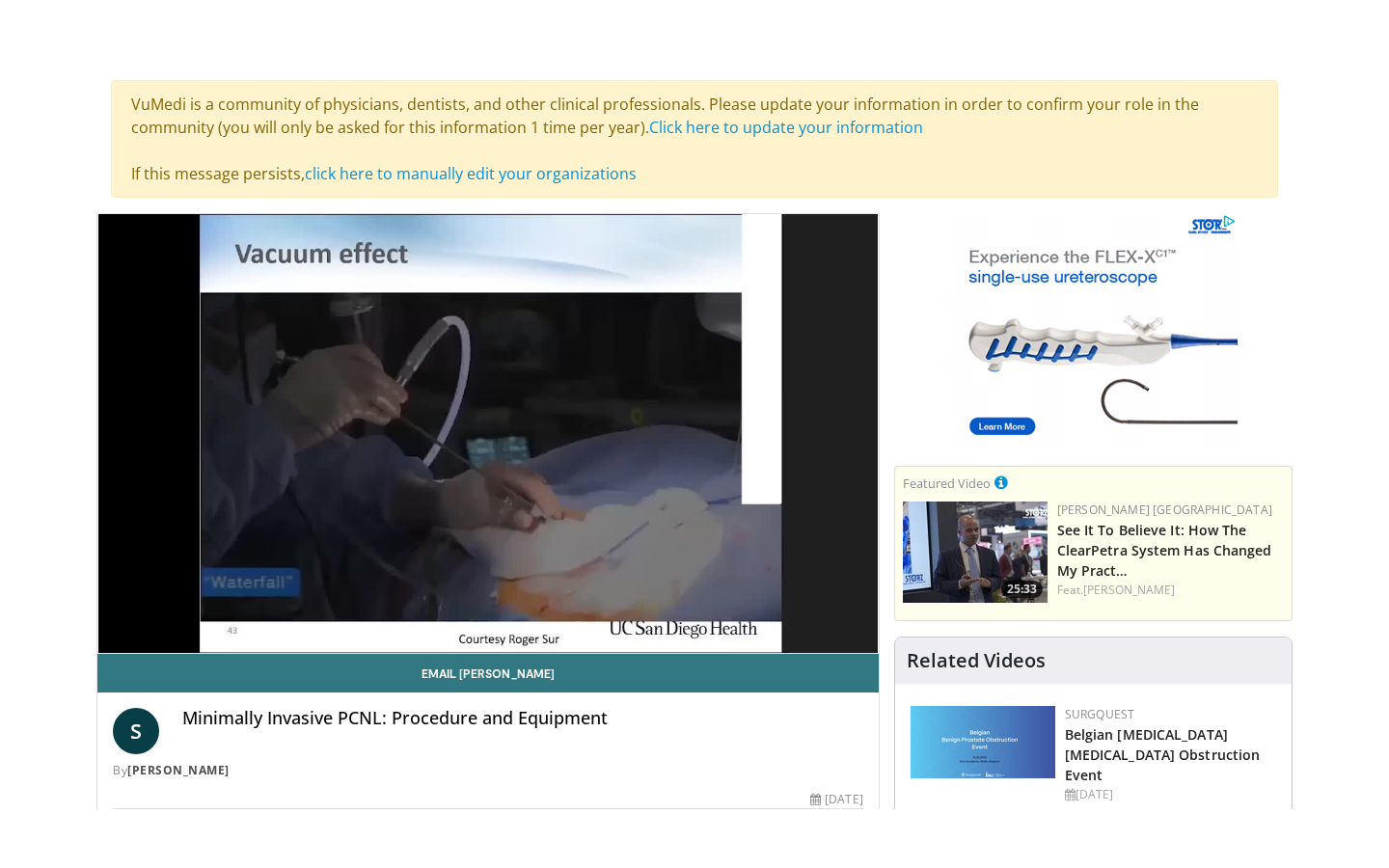
scroll to position [155, 0]
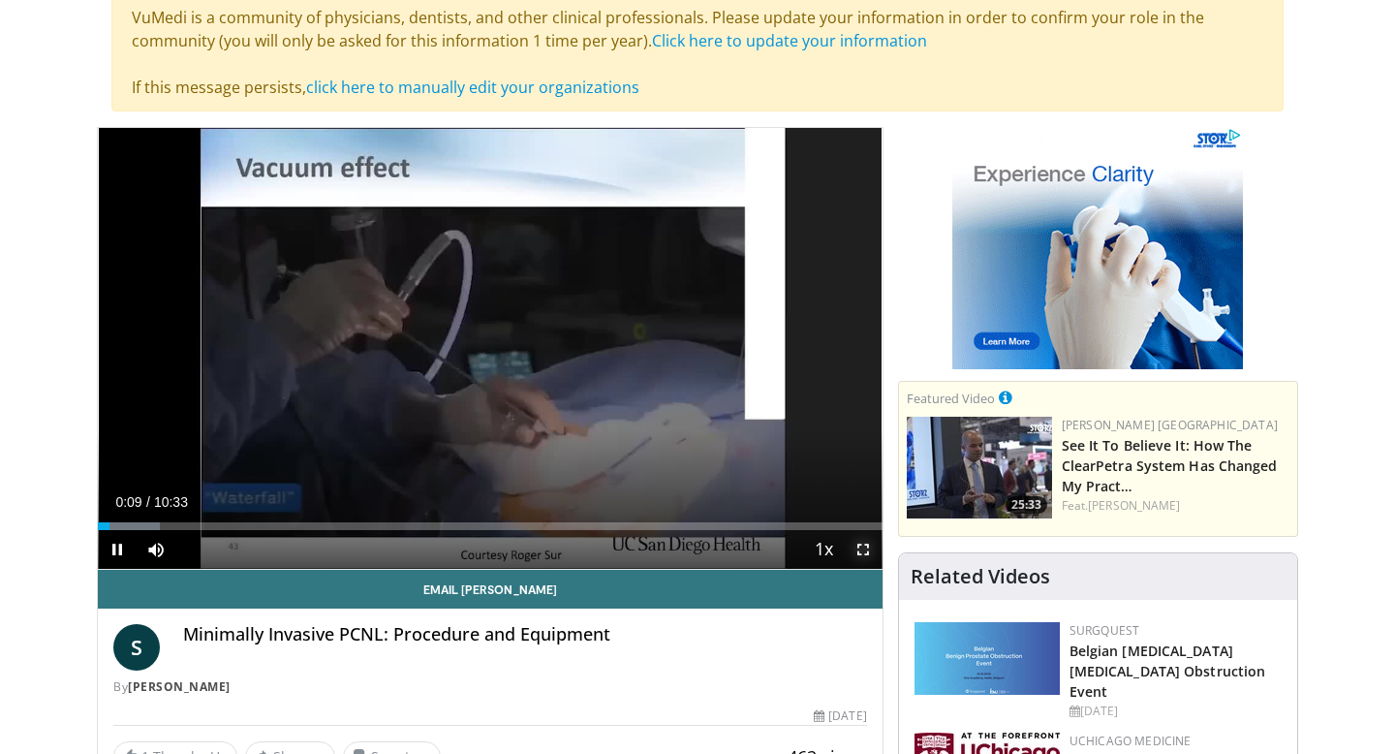
click at [864, 556] on span "Video Player" at bounding box center [863, 549] width 39 height 39
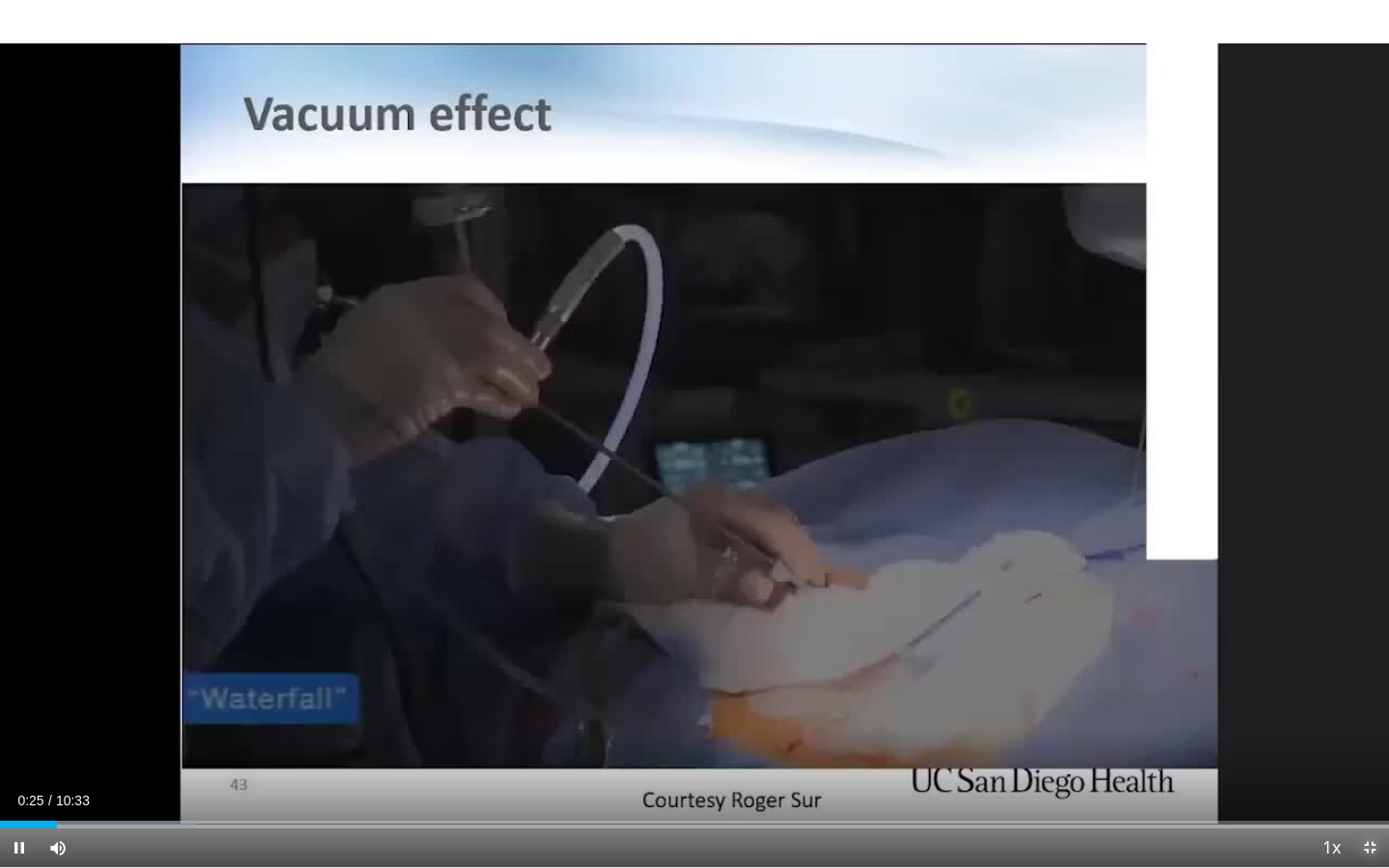
click at [1373, 750] on span "Video Player" at bounding box center [1369, 847] width 39 height 39
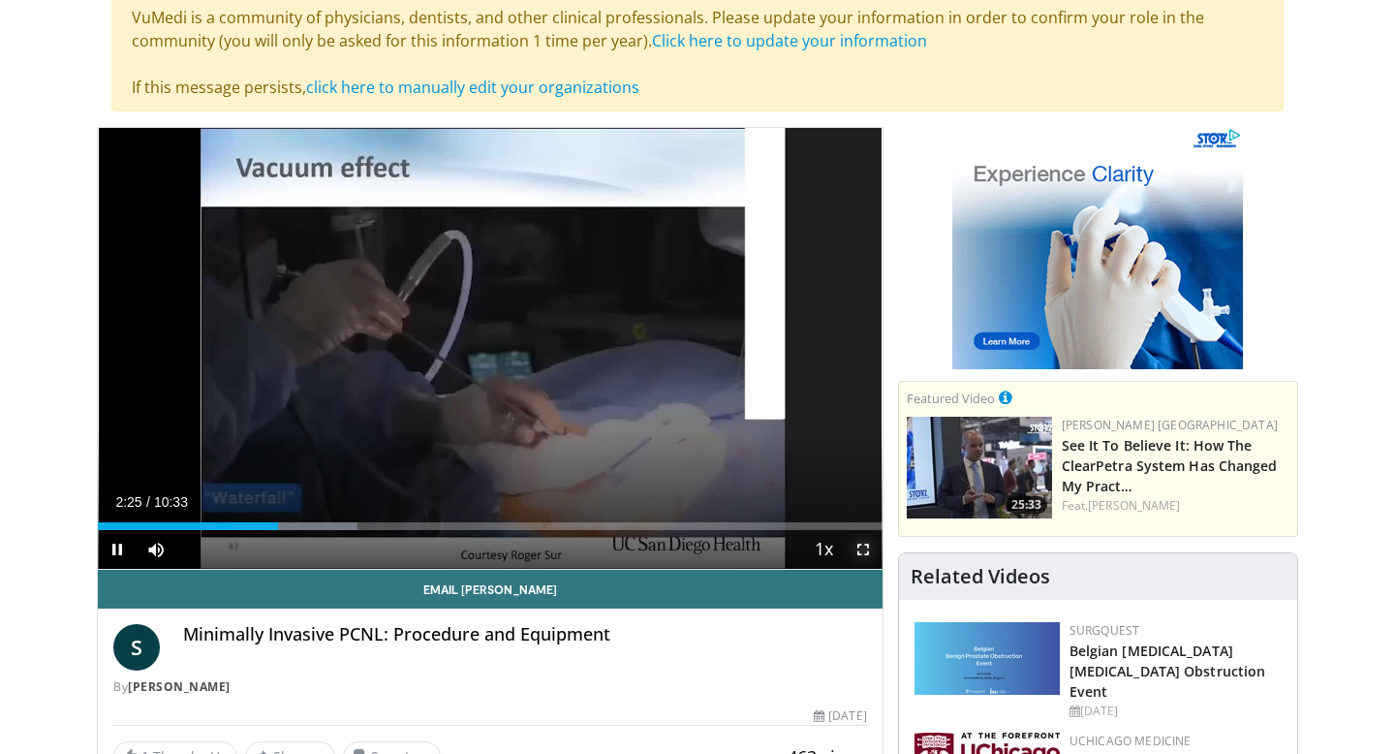
click at [865, 550] on span "Video Player" at bounding box center [863, 549] width 39 height 39
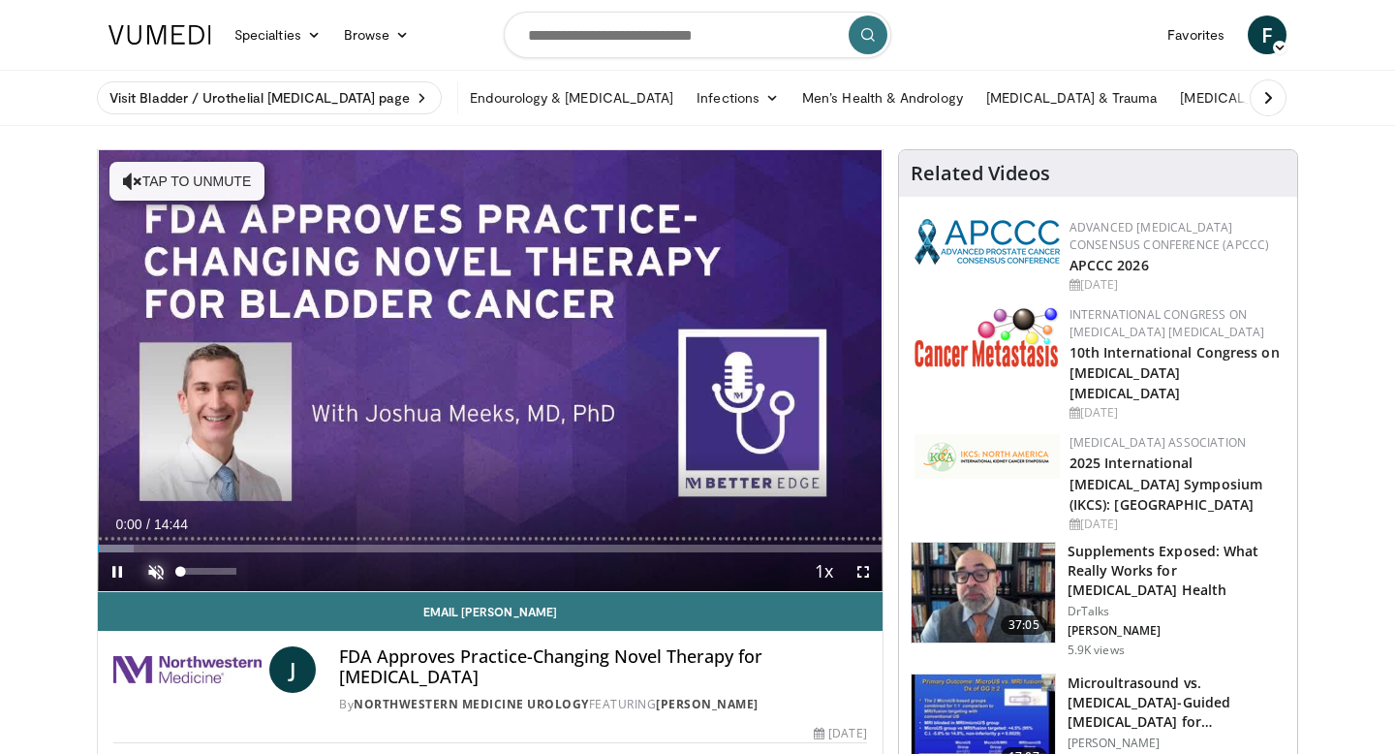
click at [154, 572] on span "Video Player" at bounding box center [156, 571] width 39 height 39
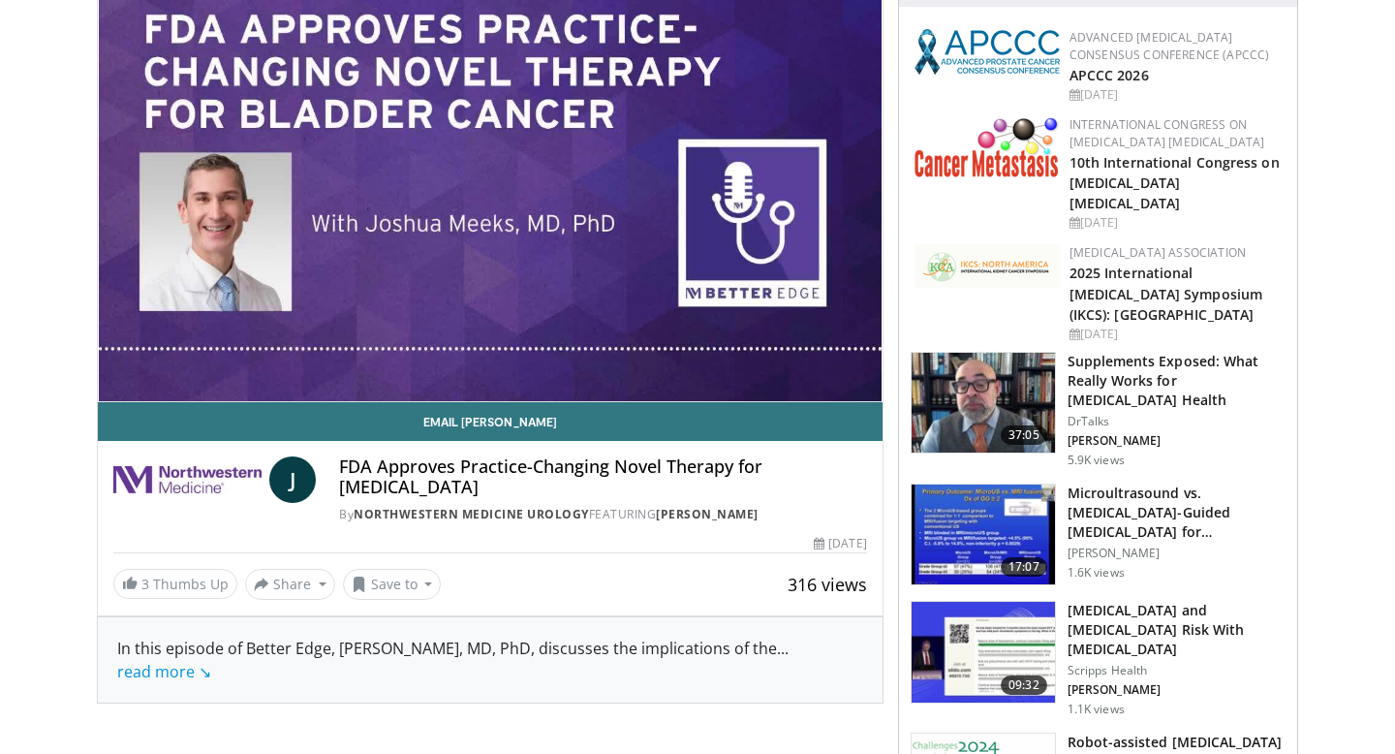
scroll to position [172, 0]
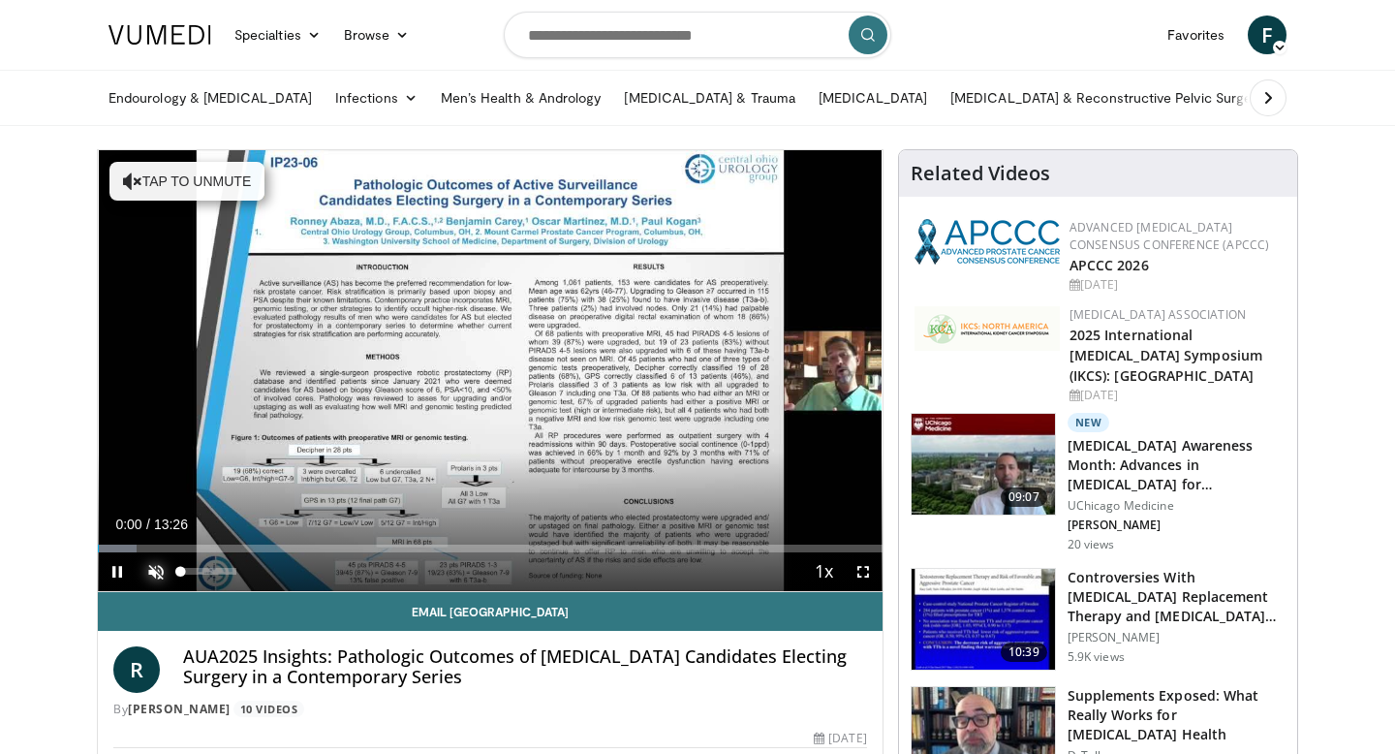
click at [157, 573] on span "Video Player" at bounding box center [156, 571] width 39 height 39
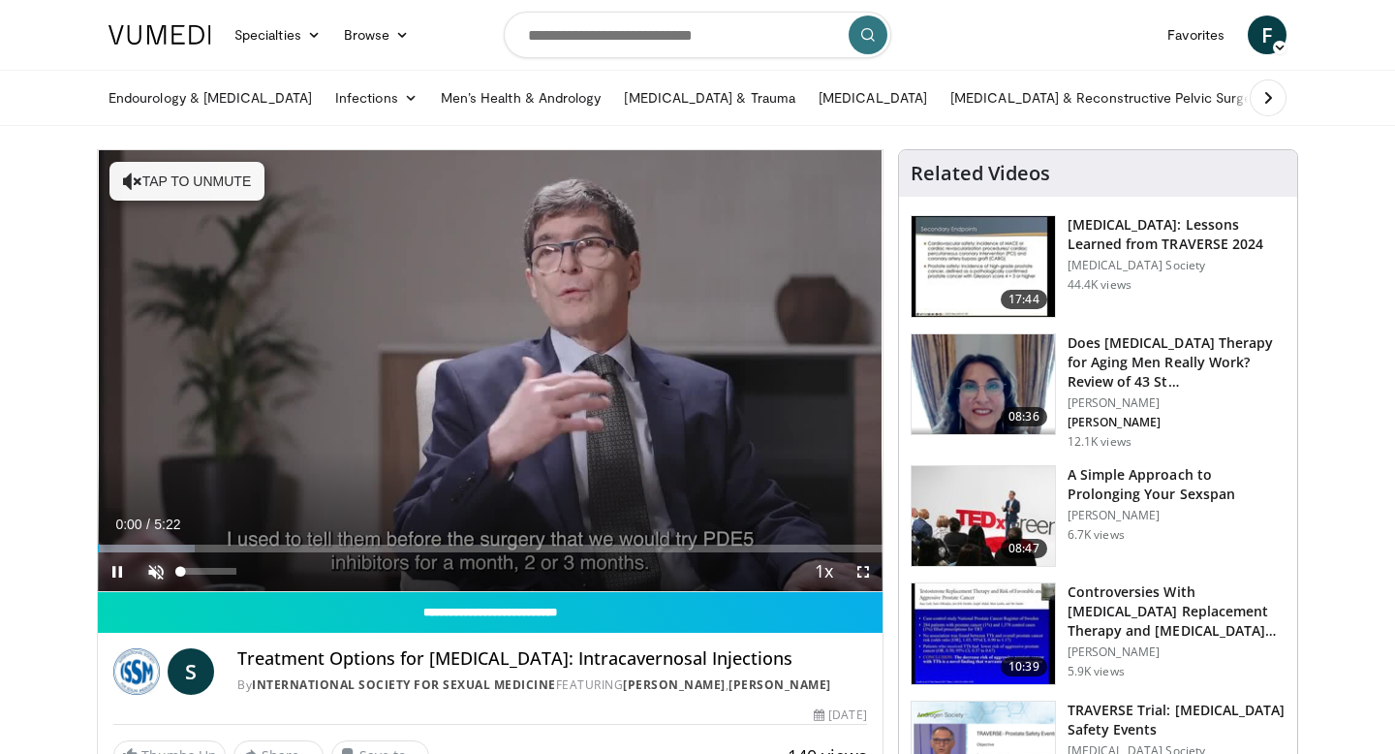
click at [157, 571] on span "Video Player" at bounding box center [156, 571] width 39 height 39
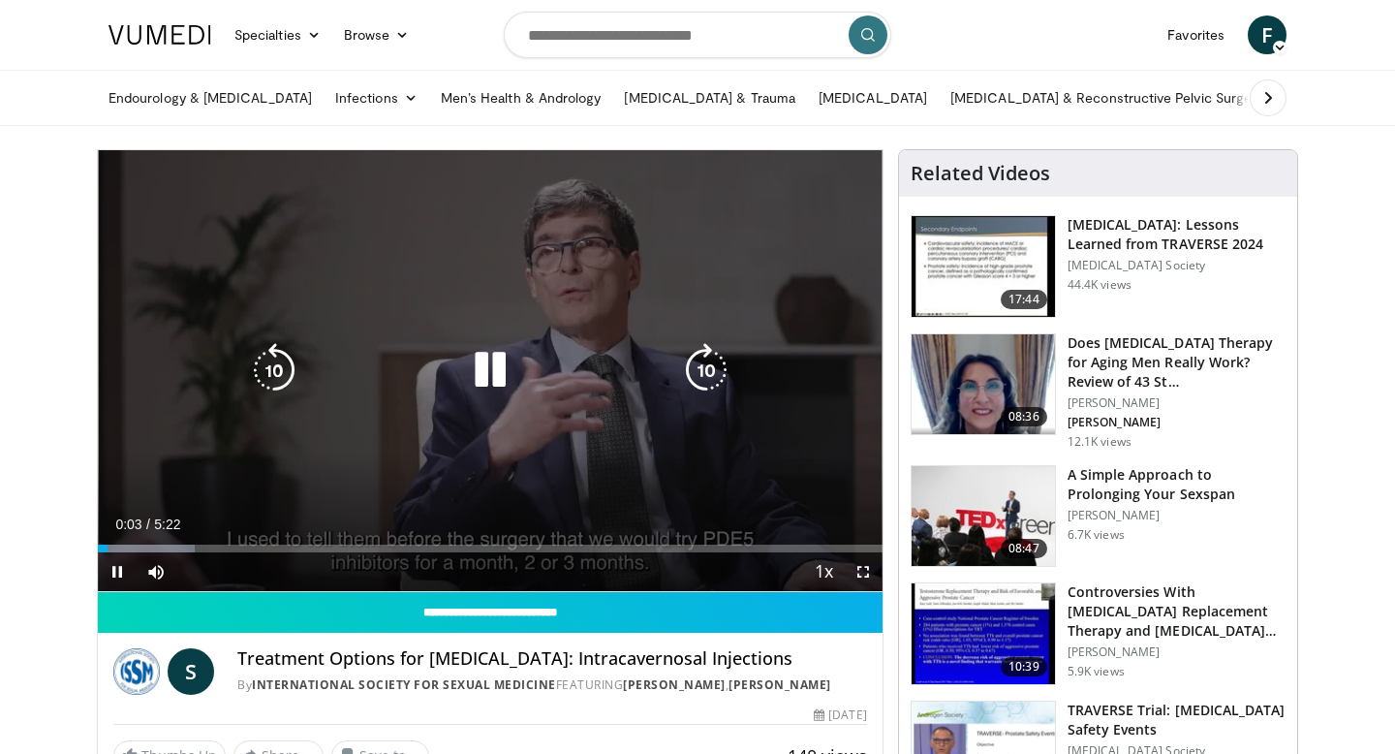
click at [497, 390] on icon "Video Player" at bounding box center [490, 370] width 54 height 54
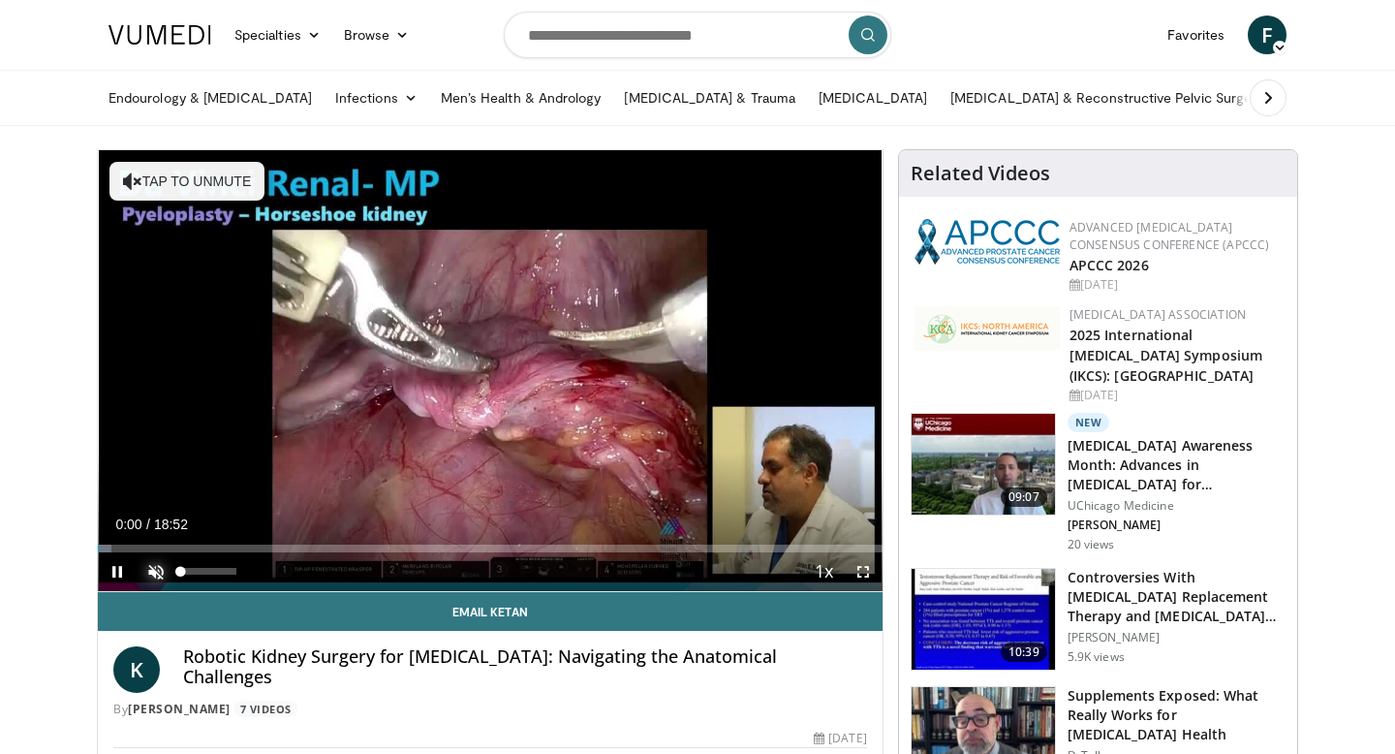
click at [162, 571] on span "Video Player" at bounding box center [156, 571] width 39 height 39
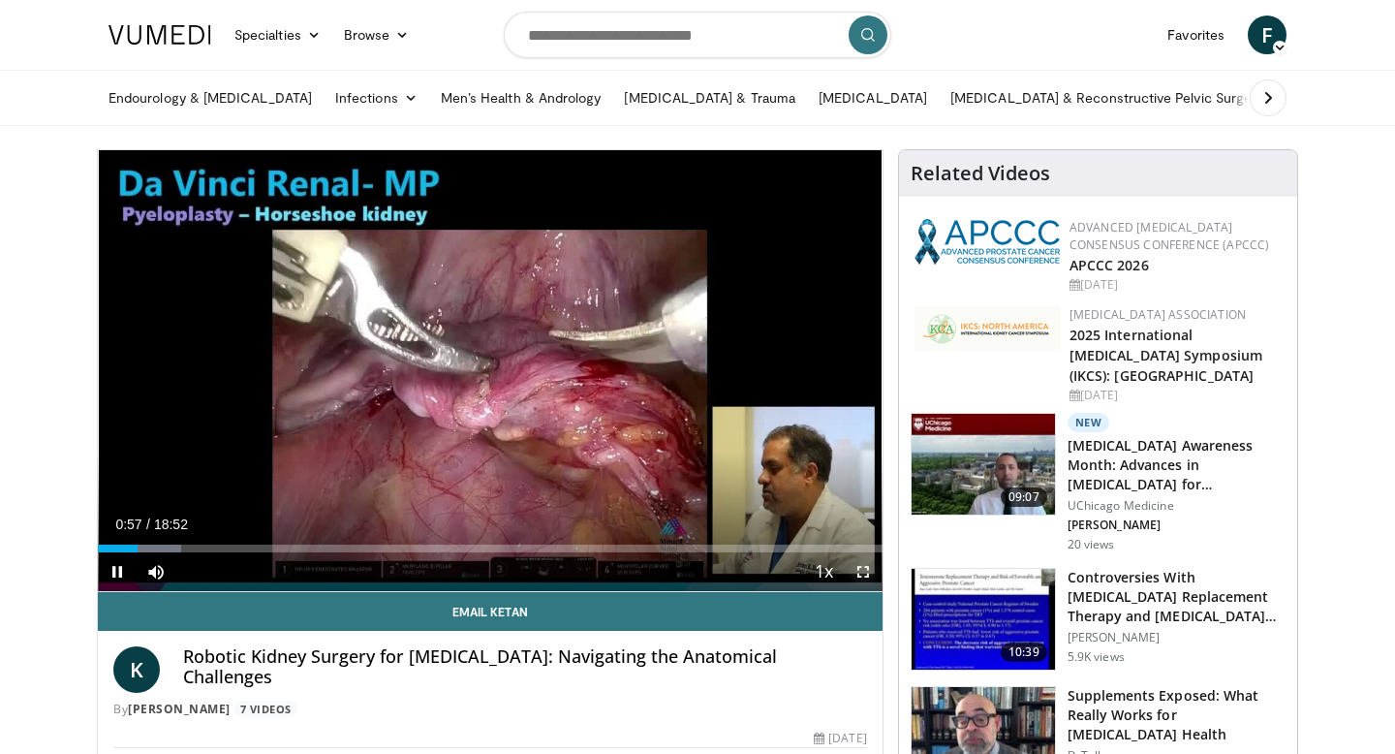
click at [861, 572] on span "Video Player" at bounding box center [863, 571] width 39 height 39
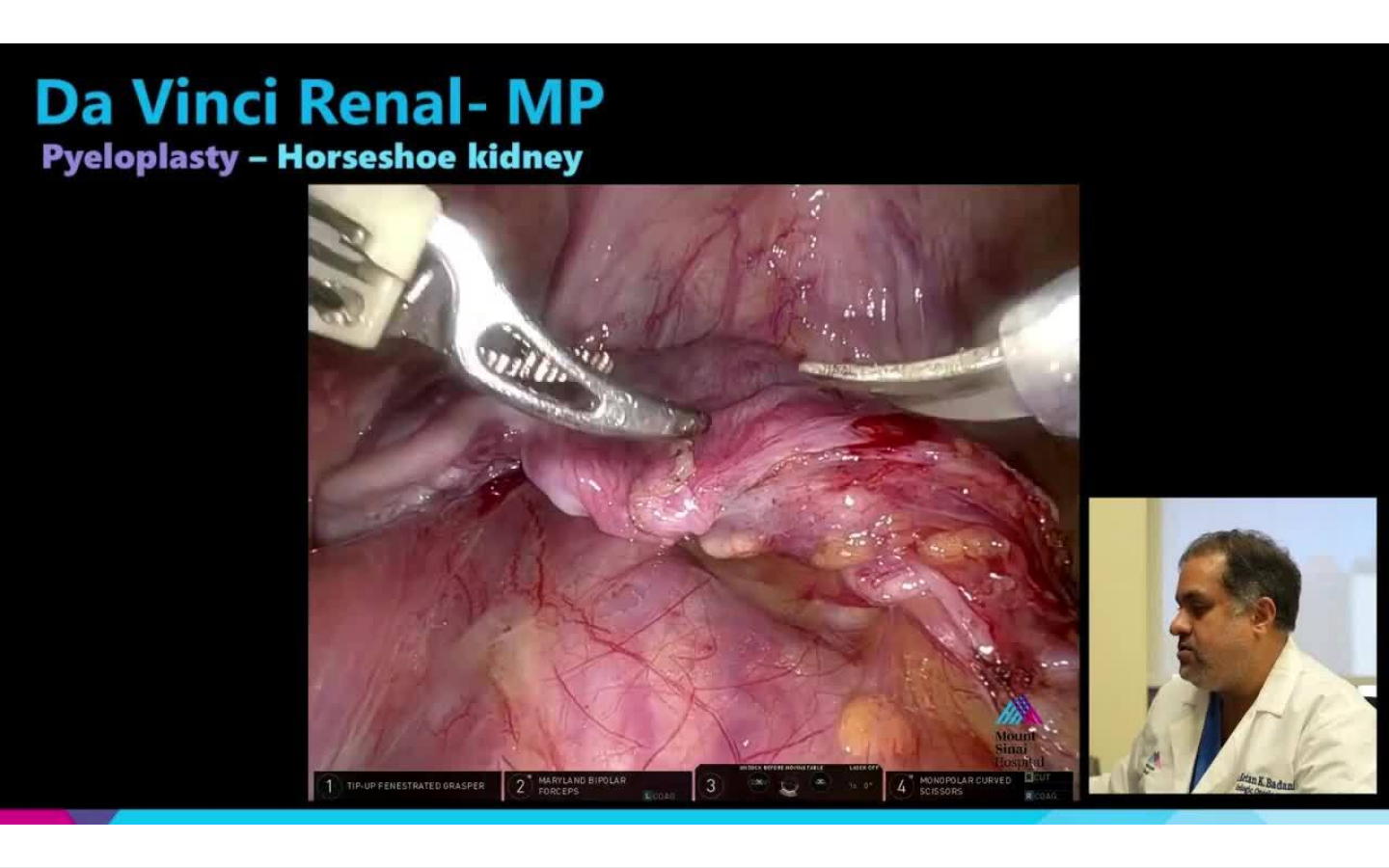
click at [1388, 184] on div "10 seconds Tap to unmute" at bounding box center [694, 433] width 1389 height 867
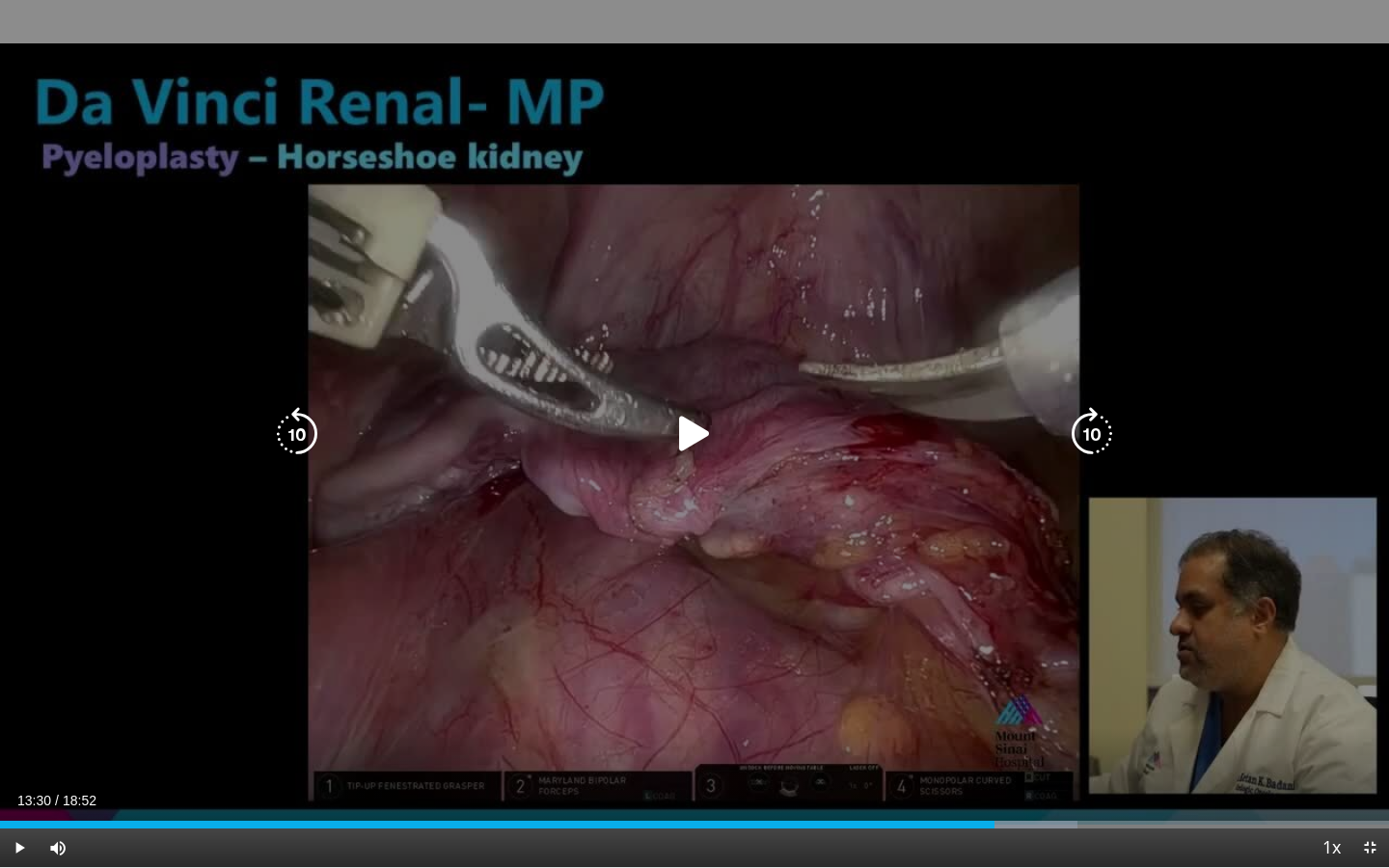
click at [689, 437] on icon "Video Player" at bounding box center [694, 434] width 54 height 54
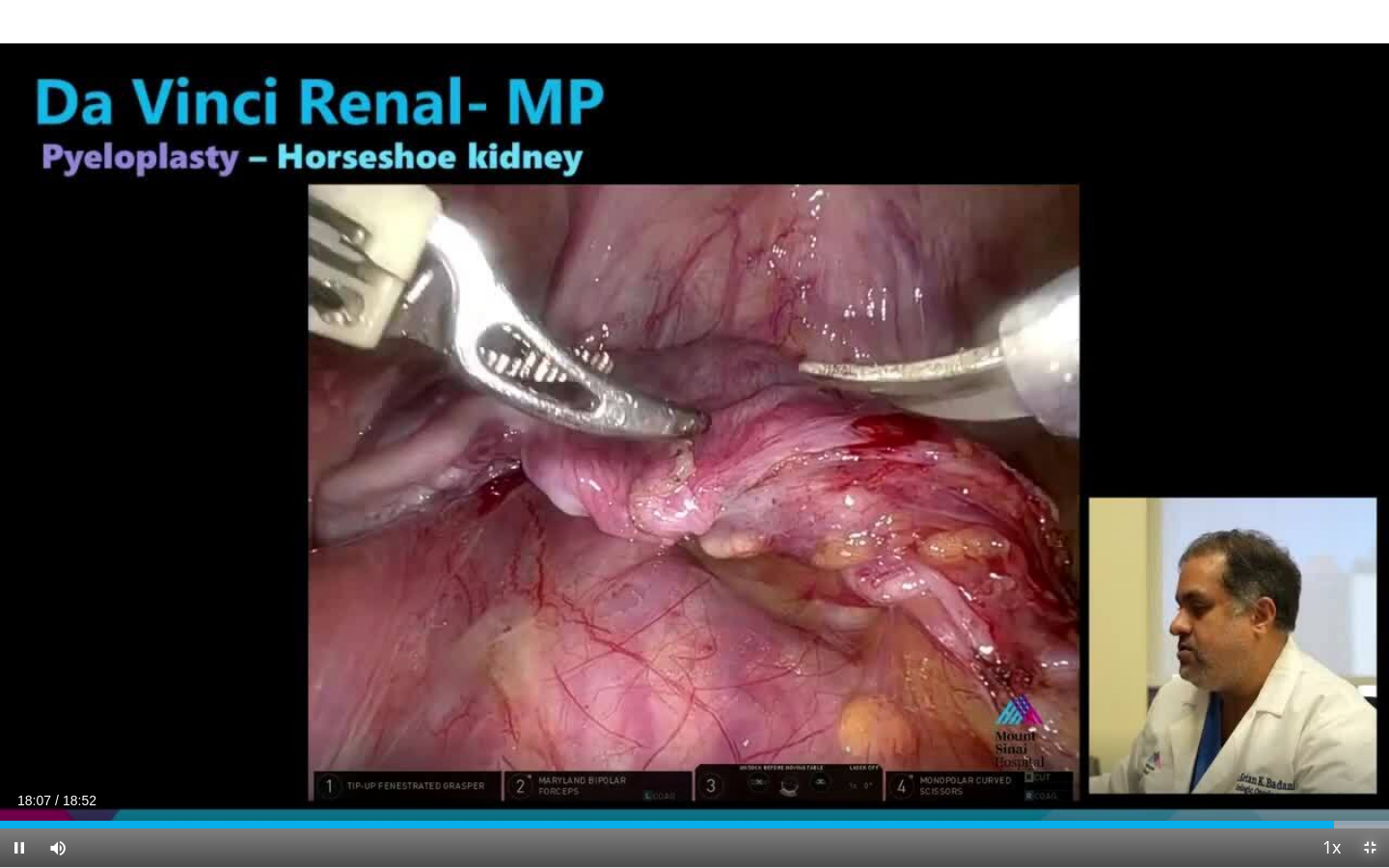
click at [1368, 750] on span "Video Player" at bounding box center [1369, 847] width 39 height 39
